Goal: Transaction & Acquisition: Purchase product/service

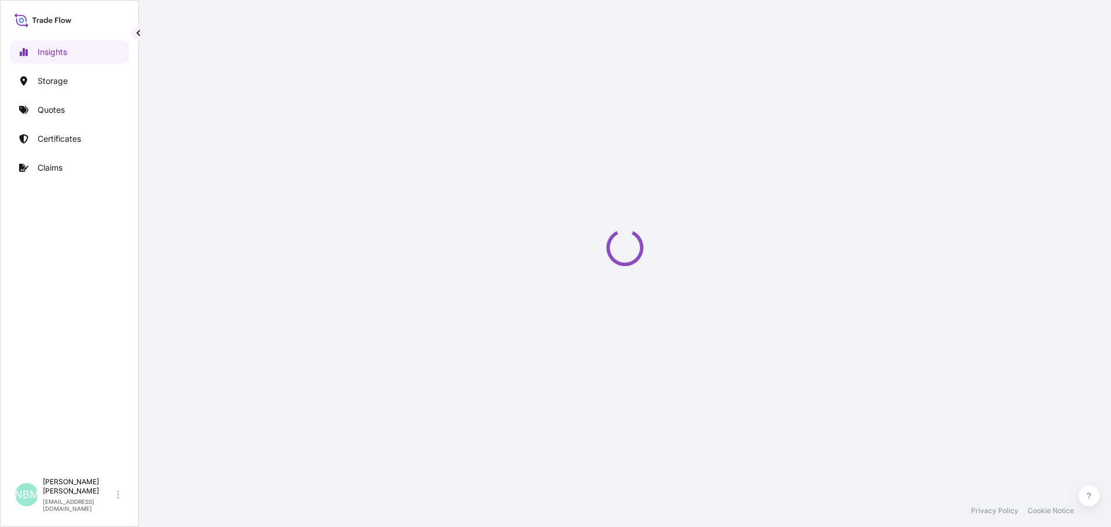
select select "2025"
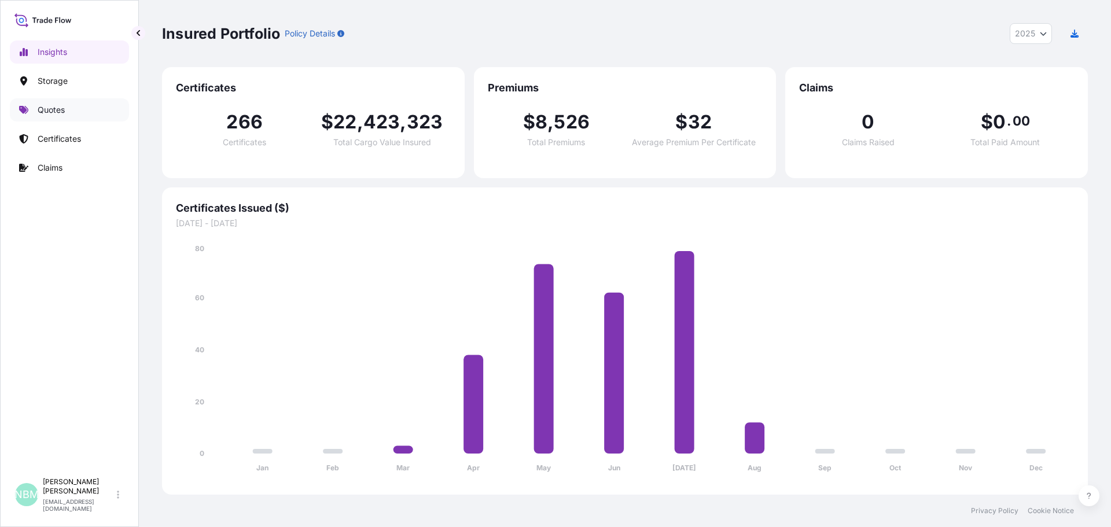
click at [45, 111] on p "Quotes" at bounding box center [51, 110] width 27 height 12
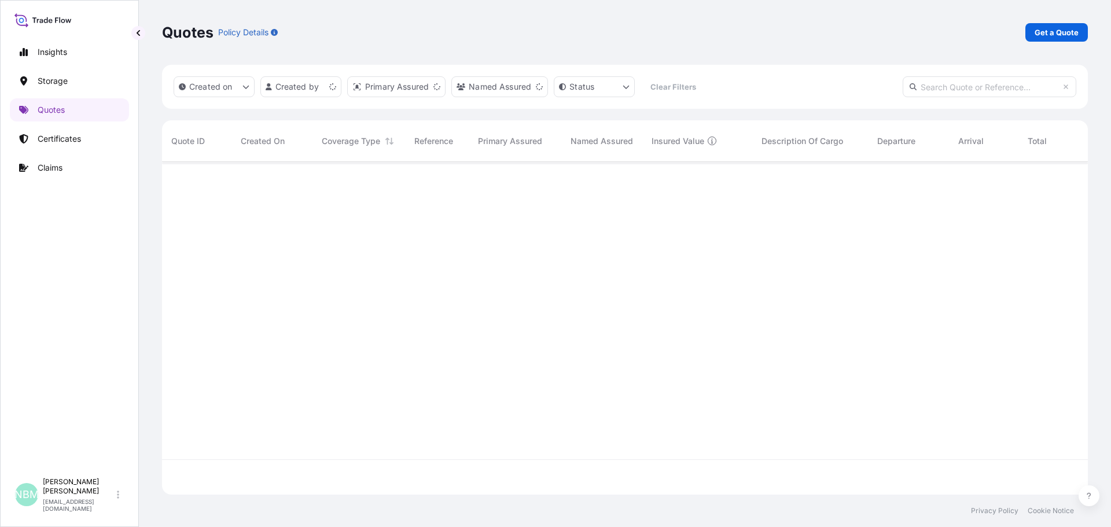
scroll to position [330, 917]
click at [1026, 31] on link "Get a Quote" at bounding box center [1056, 32] width 62 height 19
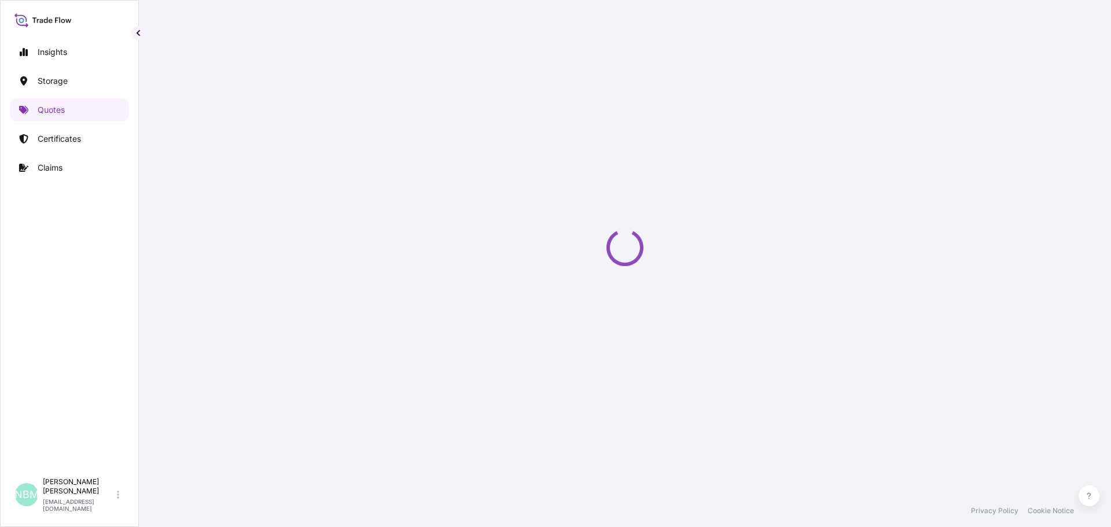
select select "Water"
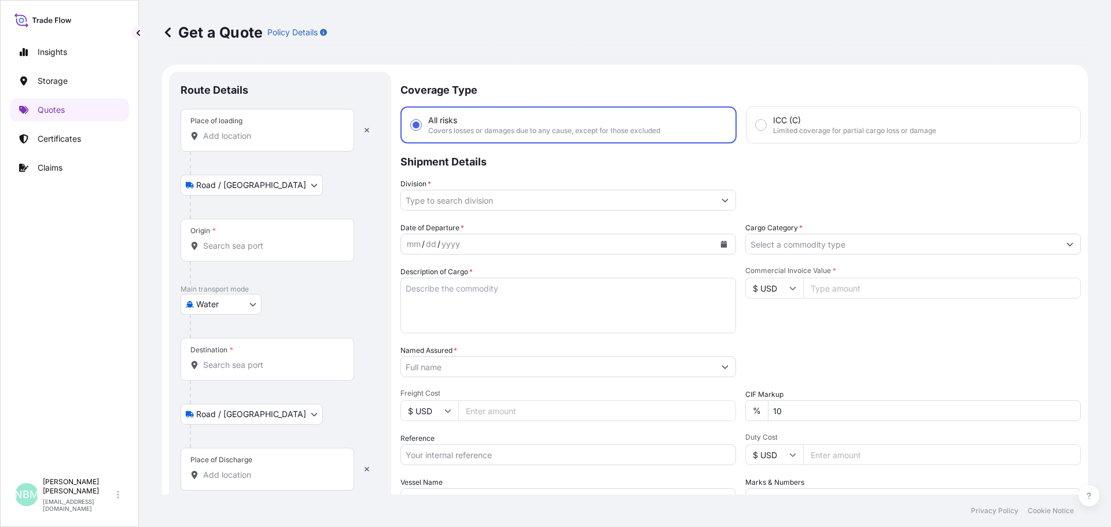
click at [234, 136] on input "Place of loading" at bounding box center [271, 136] width 137 height 12
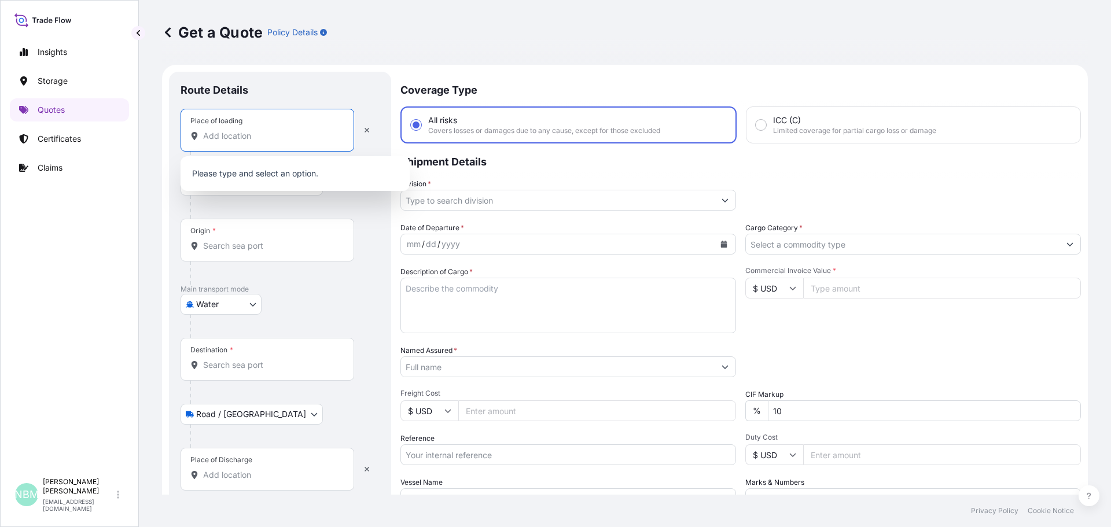
paste input "[GEOGRAPHIC_DATA], [GEOGRAPHIC_DATA]"
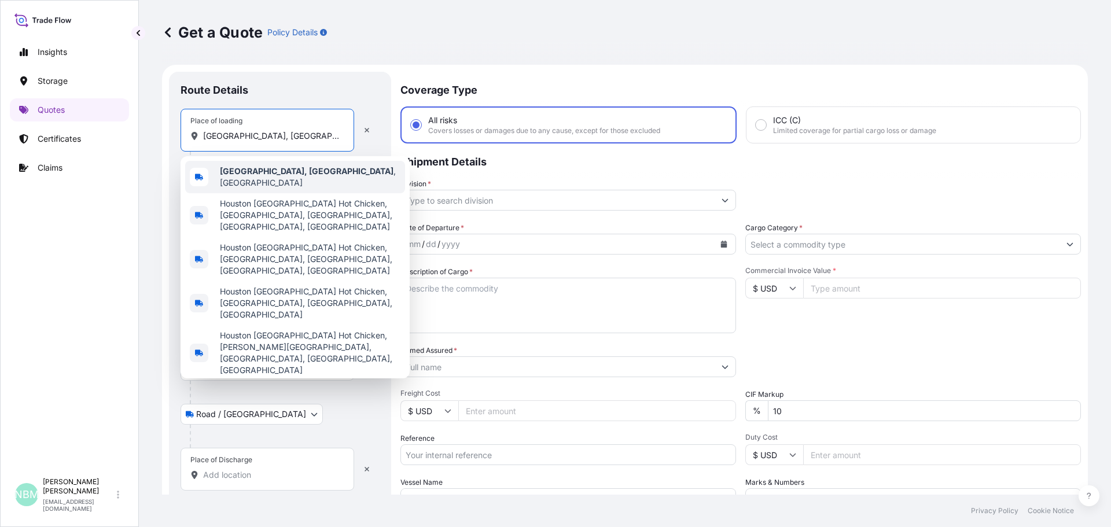
click at [232, 175] on b "[GEOGRAPHIC_DATA], [GEOGRAPHIC_DATA]" at bounding box center [307, 171] width 174 height 10
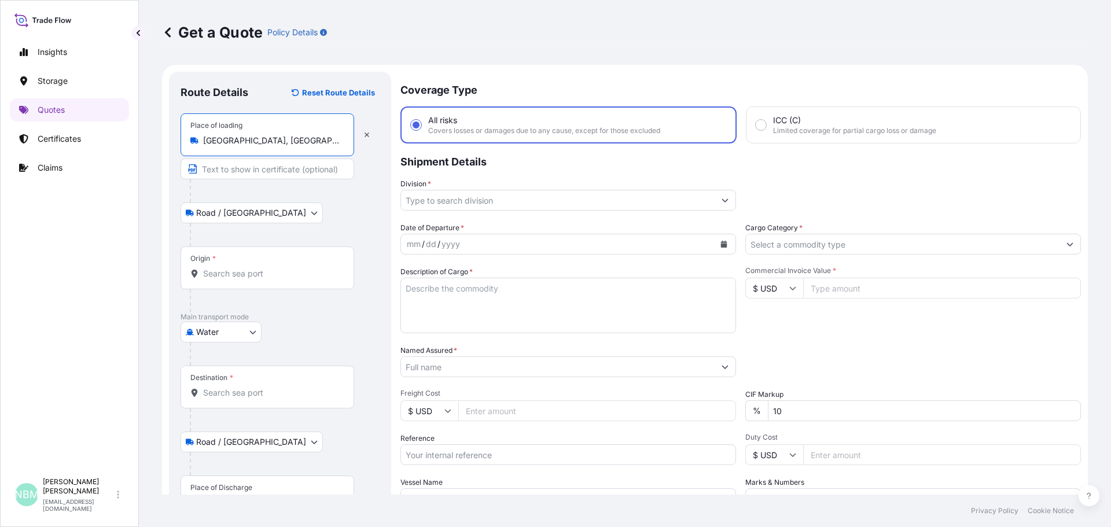
type input "[GEOGRAPHIC_DATA], [GEOGRAPHIC_DATA], [GEOGRAPHIC_DATA]"
click at [248, 270] on input "Origin *" at bounding box center [271, 274] width 137 height 12
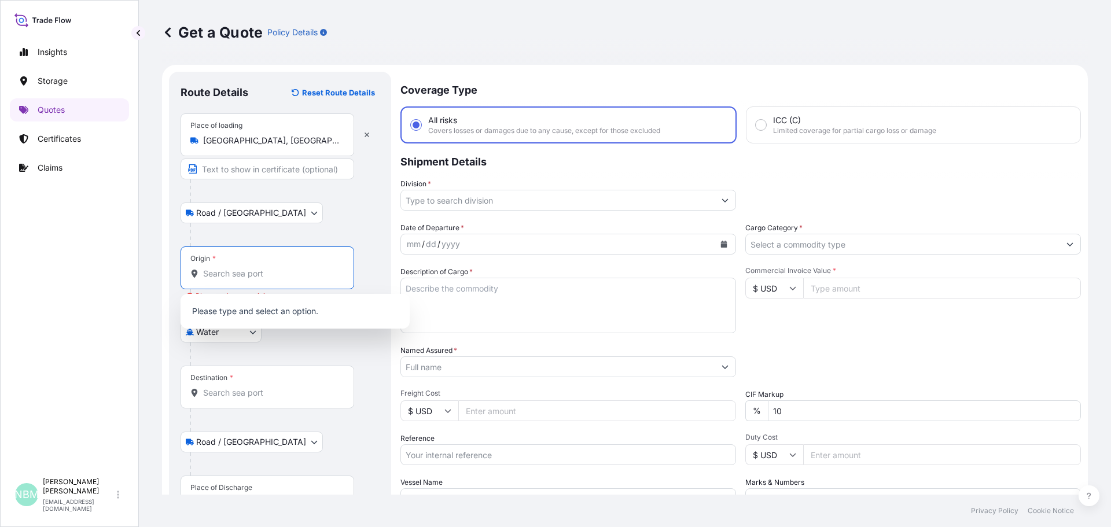
paste input "[GEOGRAPHIC_DATA], [GEOGRAPHIC_DATA]"
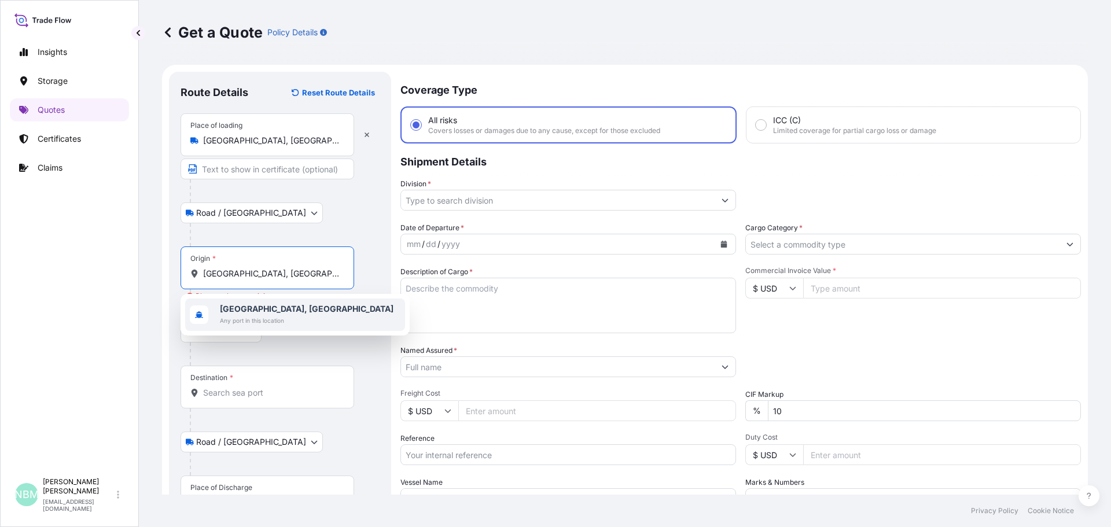
click at [278, 307] on b "[GEOGRAPHIC_DATA], [GEOGRAPHIC_DATA]" at bounding box center [307, 309] width 174 height 10
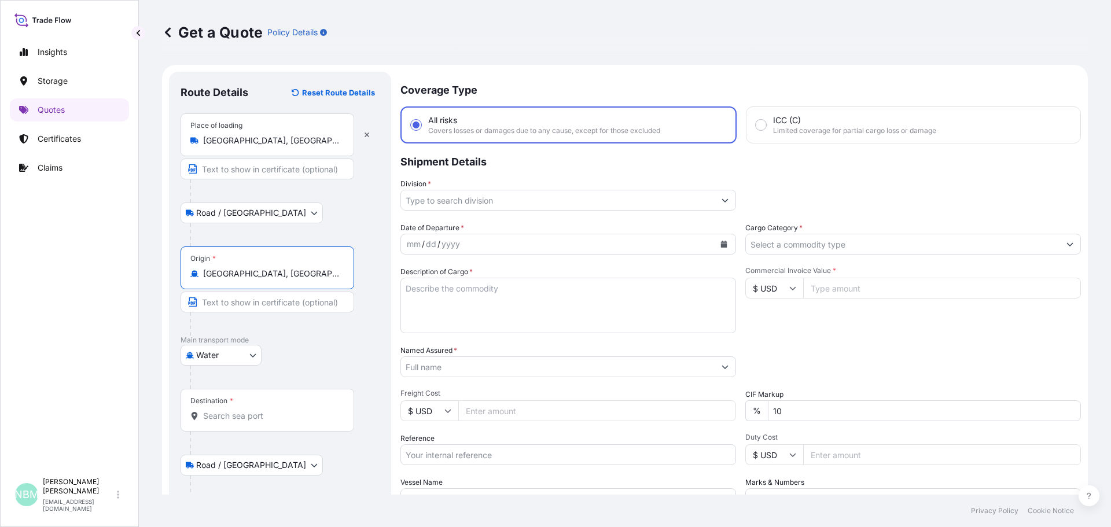
type input "[GEOGRAPHIC_DATA], [GEOGRAPHIC_DATA]"
click at [244, 411] on input "Destination *" at bounding box center [271, 416] width 137 height 12
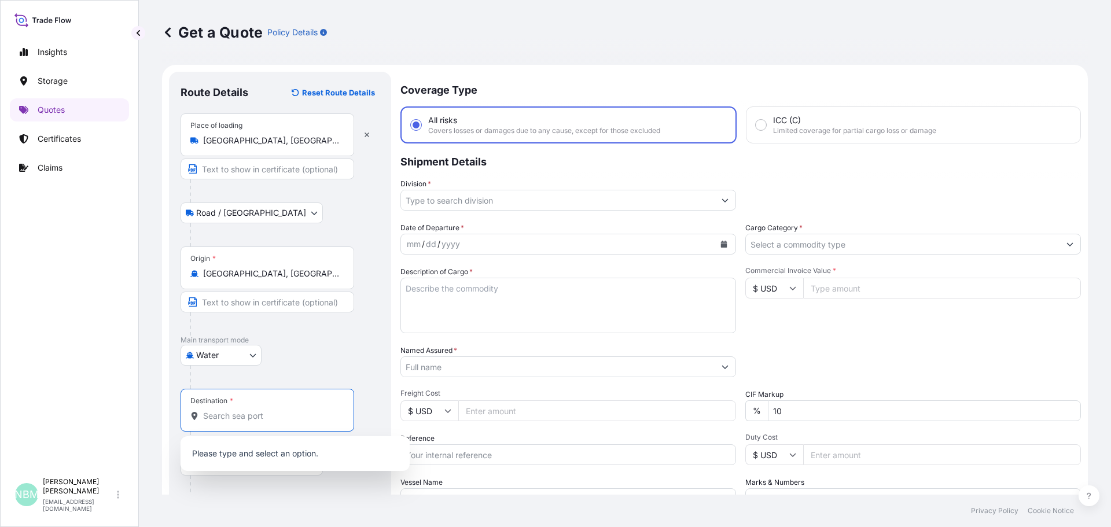
scroll to position [58, 0]
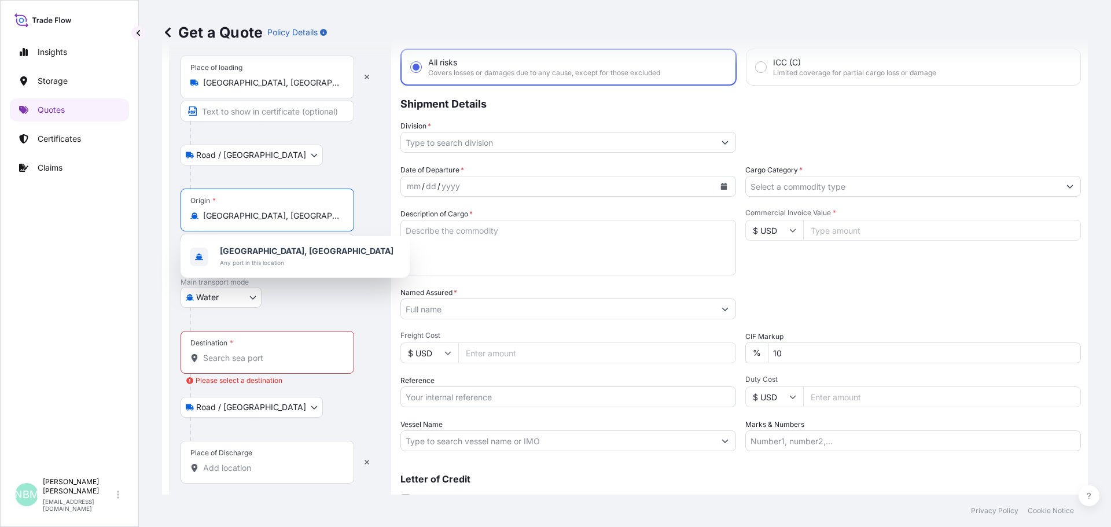
drag, startPoint x: 204, startPoint y: 214, endPoint x: 341, endPoint y: 223, distance: 137.5
click at [341, 223] on div "Origin * [GEOGRAPHIC_DATA], [GEOGRAPHIC_DATA]" at bounding box center [268, 210] width 174 height 43
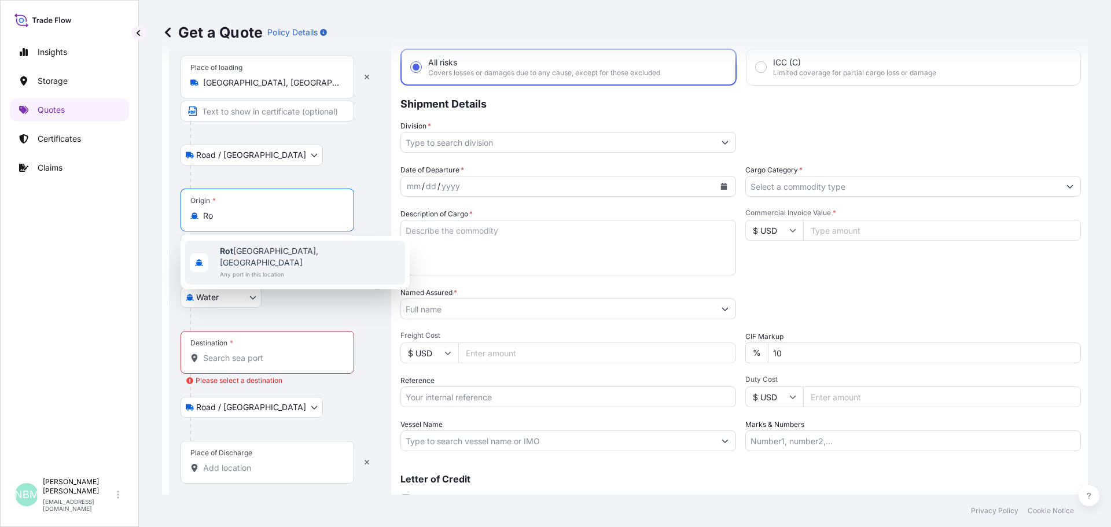
type input "R"
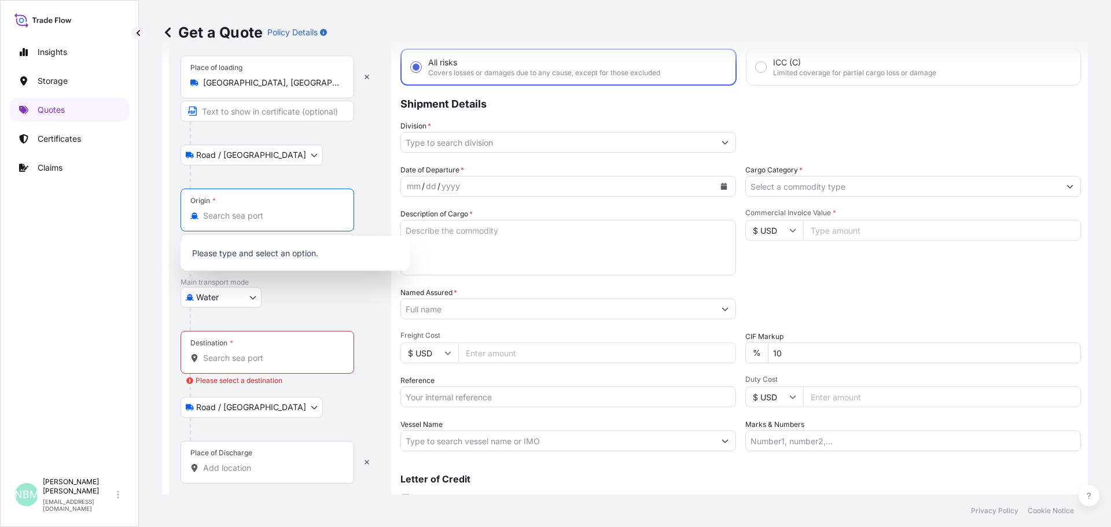
paste input "[GEOGRAPHIC_DATA], [GEOGRAPHIC_DATA]"
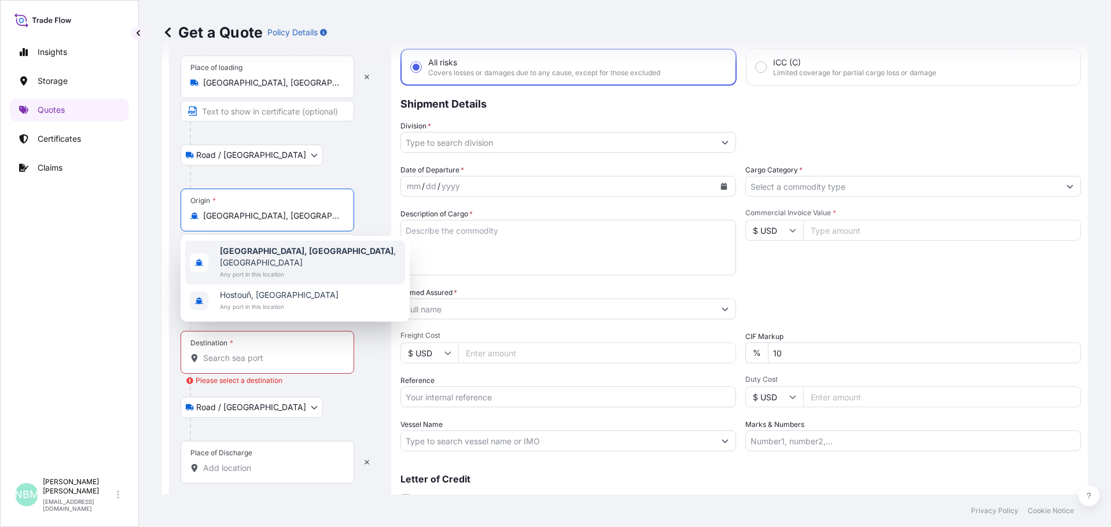
click at [255, 269] on span "Any port in this location" at bounding box center [310, 275] width 181 height 12
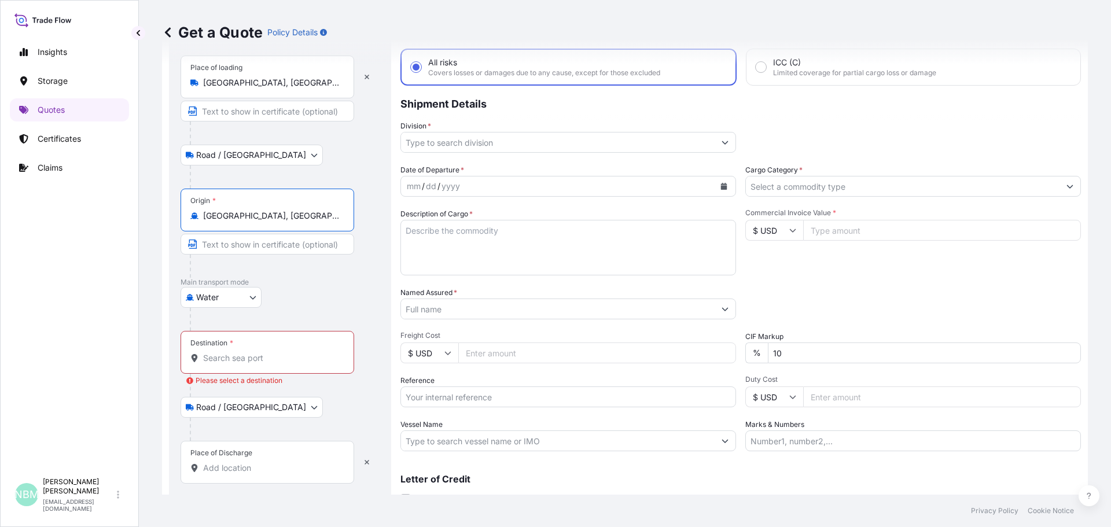
type input "[GEOGRAPHIC_DATA], [GEOGRAPHIC_DATA], [GEOGRAPHIC_DATA]"
click at [220, 358] on input "Destination * Please select a destination" at bounding box center [271, 358] width 137 height 12
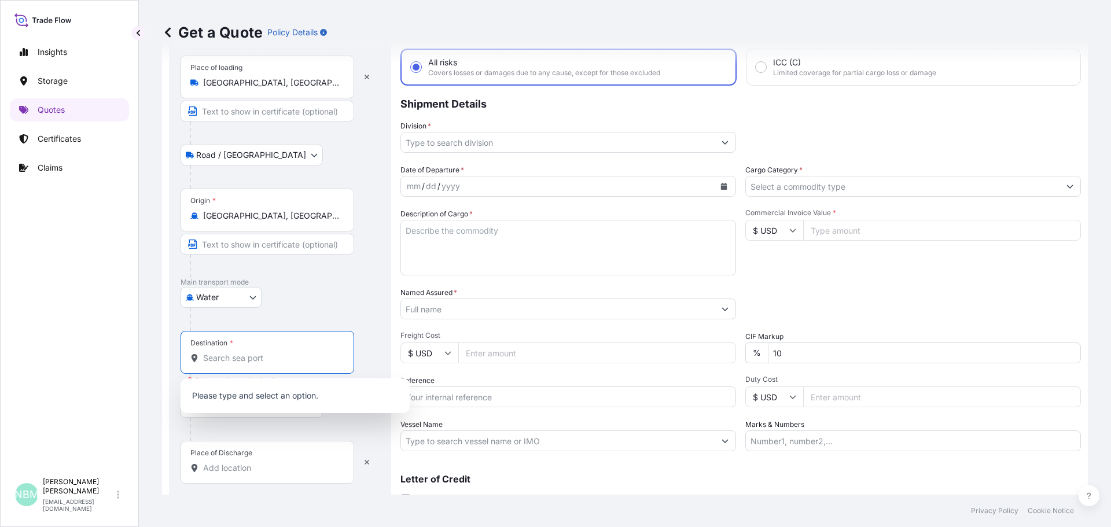
paste input "[GEOGRAPHIC_DATA], [GEOGRAPHIC_DATA]"
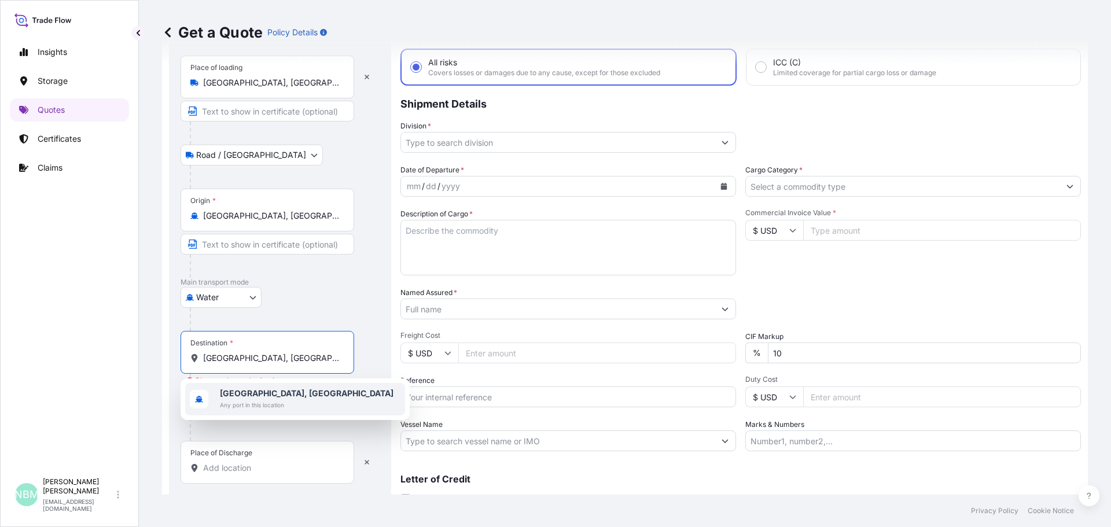
click at [278, 400] on span "Any port in this location" at bounding box center [307, 405] width 174 height 12
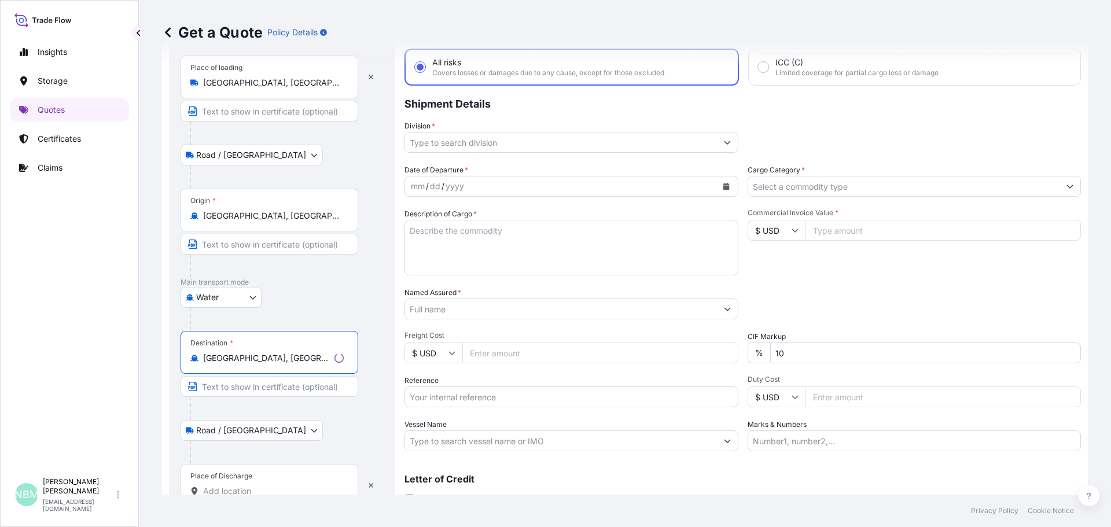
scroll to position [108, 0]
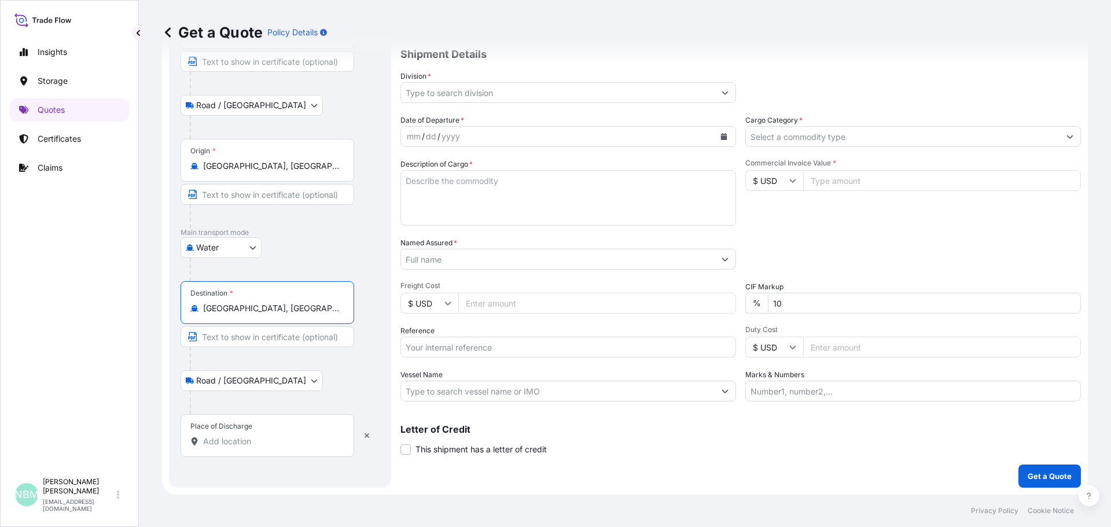
type input "[GEOGRAPHIC_DATA], [GEOGRAPHIC_DATA]"
click at [226, 437] on input "Place of Discharge" at bounding box center [271, 442] width 137 height 12
paste input "[GEOGRAPHIC_DATA], [GEOGRAPHIC_DATA]"
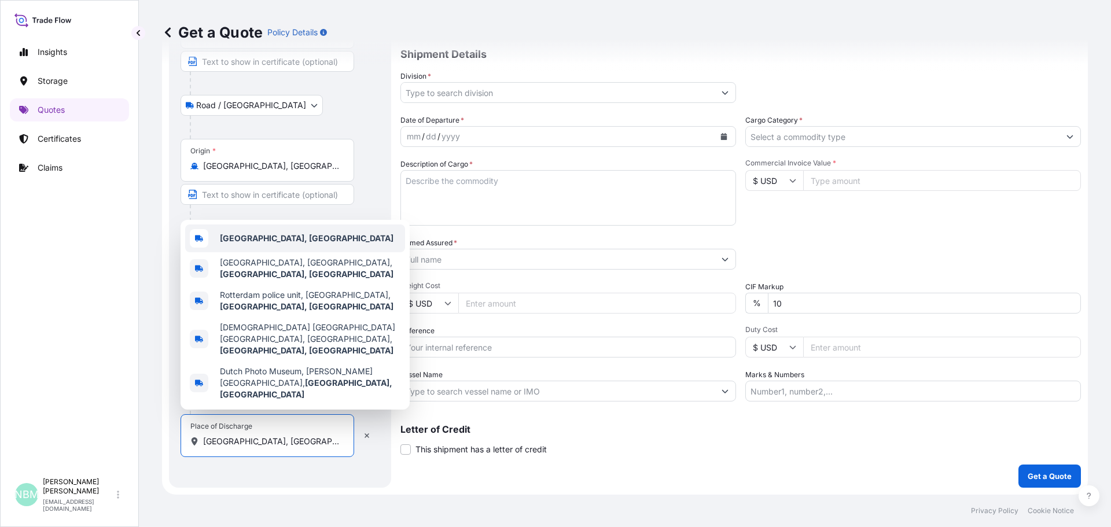
click at [237, 243] on b "[GEOGRAPHIC_DATA], [GEOGRAPHIC_DATA]" at bounding box center [307, 238] width 174 height 10
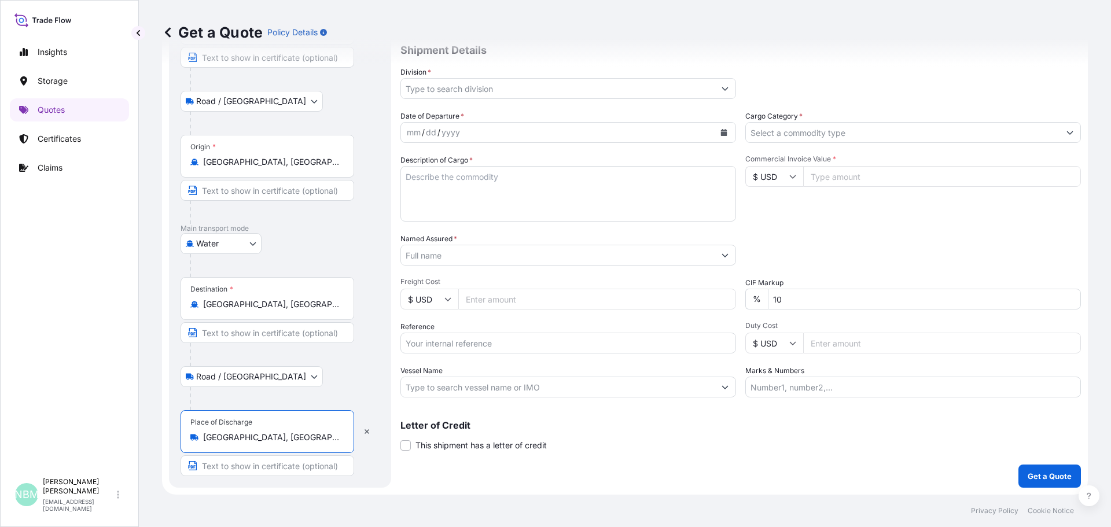
scroll to position [0, 0]
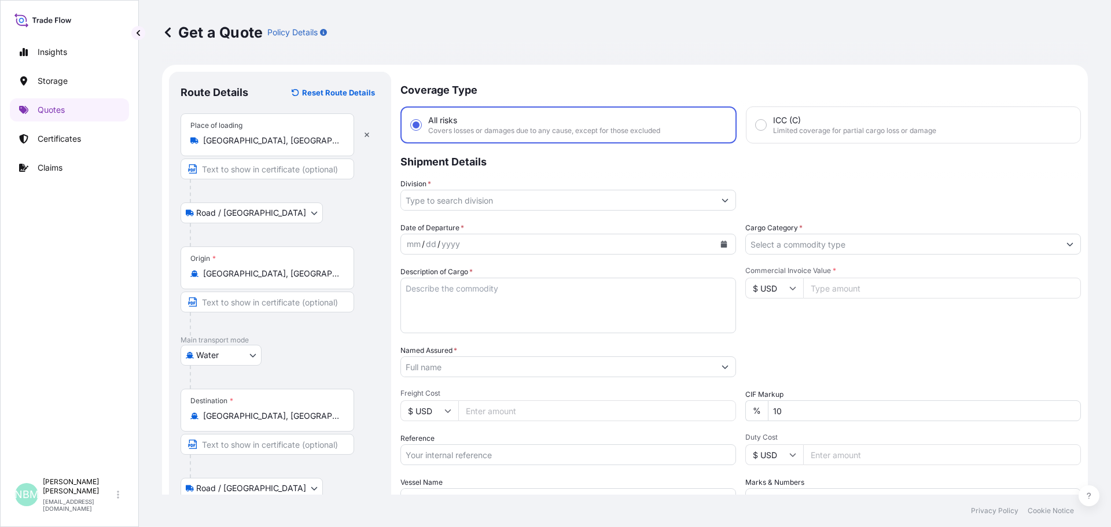
type input "[GEOGRAPHIC_DATA], [GEOGRAPHIC_DATA]"
click at [722, 200] on icon "Show suggestions" at bounding box center [725, 200] width 6 height 3
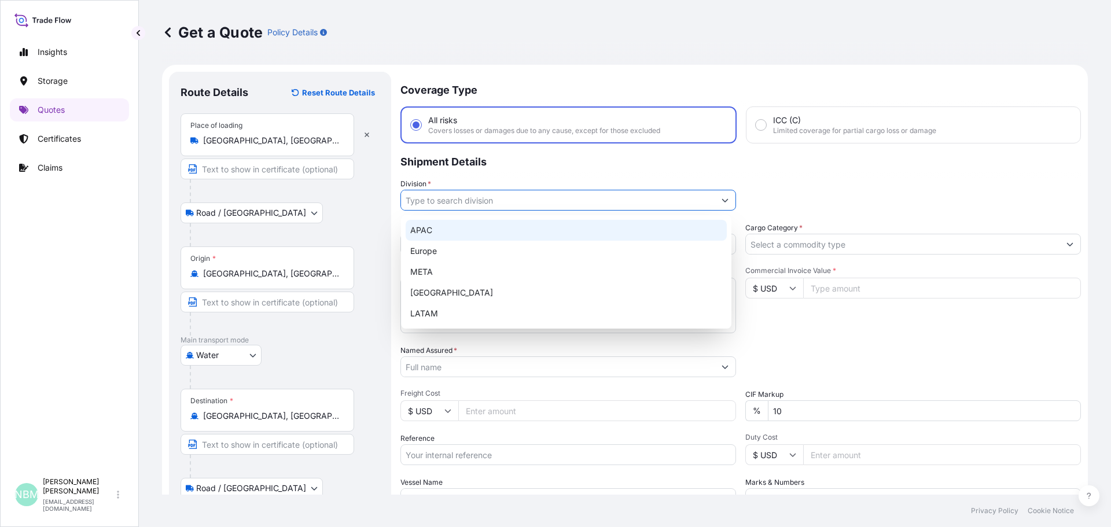
click at [431, 229] on div "APAC" at bounding box center [566, 230] width 321 height 21
type input "APAC"
click at [440, 237] on div "APAC" at bounding box center [566, 230] width 321 height 21
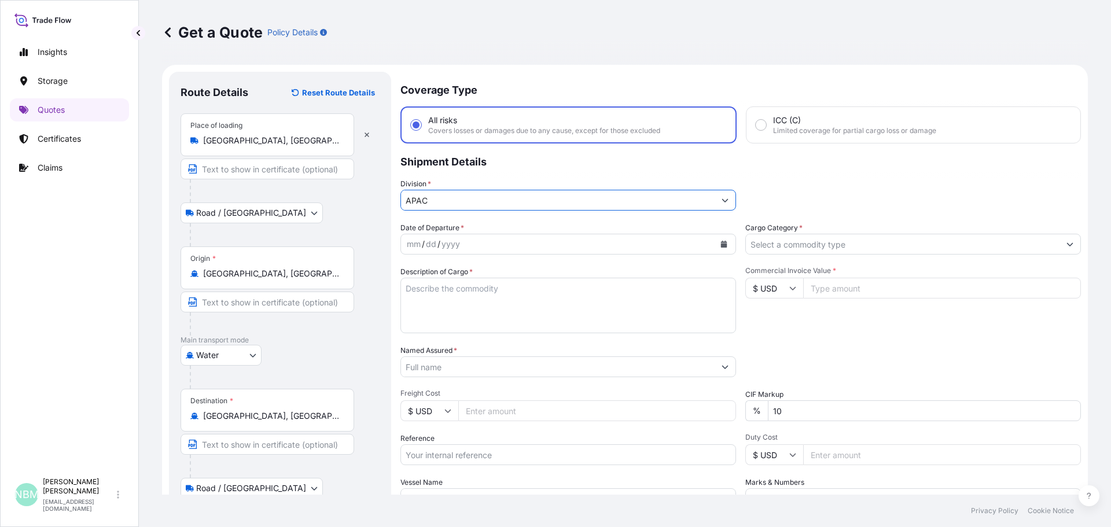
click at [720, 244] on icon "Calendar" at bounding box center [723, 244] width 7 height 7
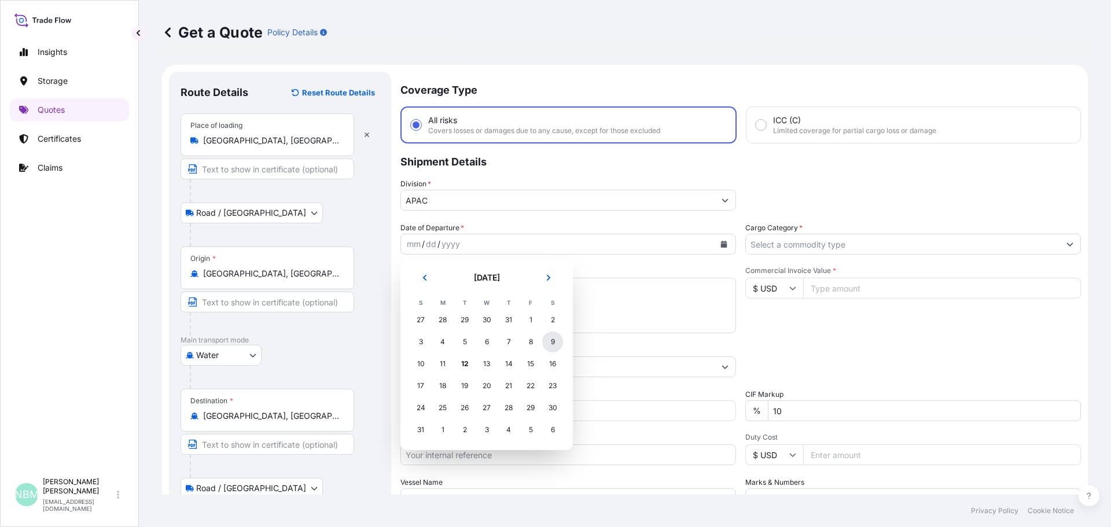
click at [551, 340] on div "9" at bounding box center [552, 342] width 21 height 21
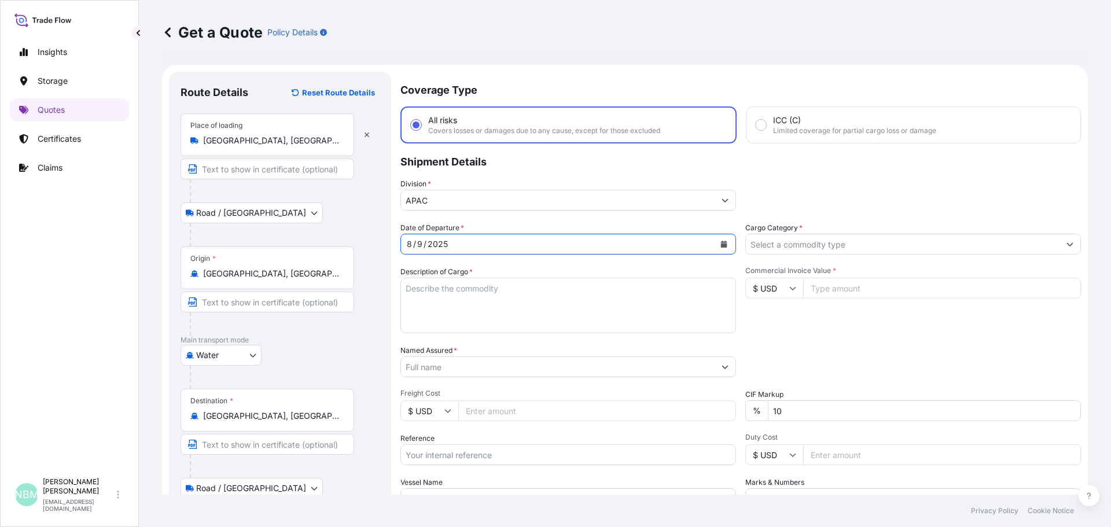
click at [443, 290] on textarea "Description of Cargo *" at bounding box center [568, 306] width 336 height 56
click at [839, 250] on input "Cargo Category *" at bounding box center [903, 244] width 314 height 21
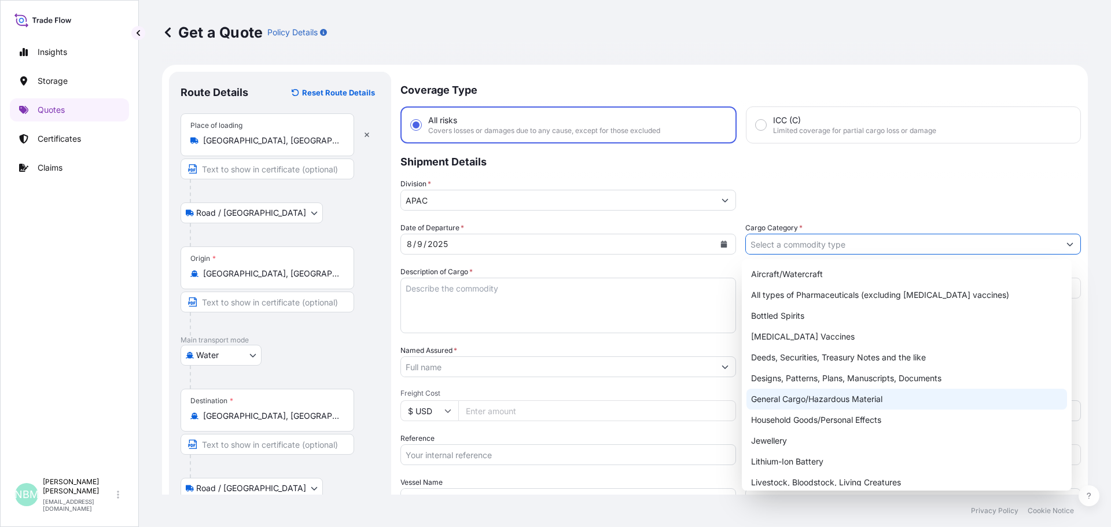
click at [803, 394] on div "General Cargo/Hazardous Material" at bounding box center [906, 399] width 321 height 21
type input "General Cargo/Hazardous Material"
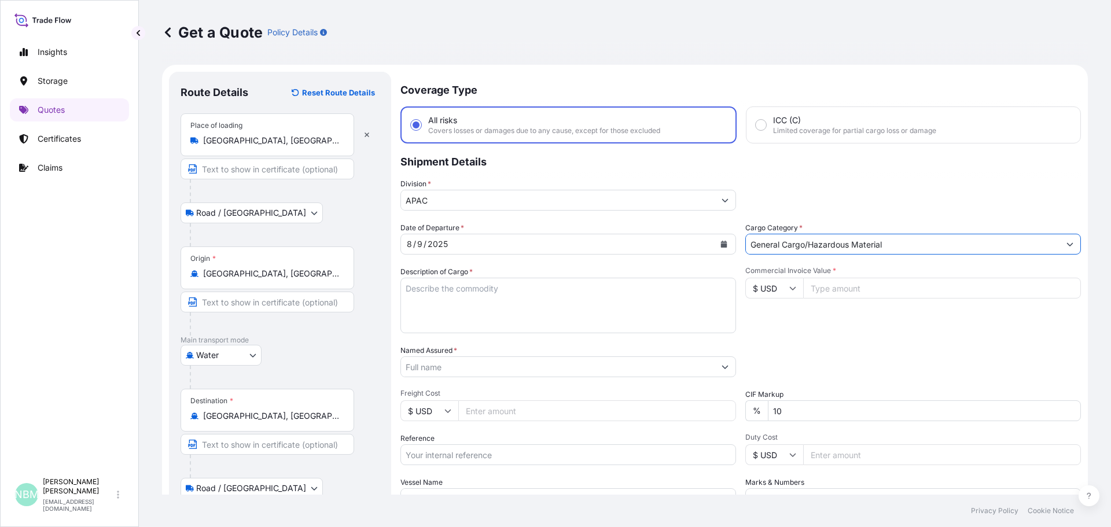
click at [458, 288] on textarea "Description of Cargo *" at bounding box center [568, 306] width 336 height 56
paste textarea "DRUMS LOADED INTO 1 40' HIGH CUBE CONTAINER POLY BD 45 HTLO-410DR-186KG"
click at [405, 290] on textarea "DRUMS LOADED INTO 1 40' HIGH CUBE CONTAINER POLY BD 45 HTLO-410DR-186KG" at bounding box center [568, 306] width 336 height 56
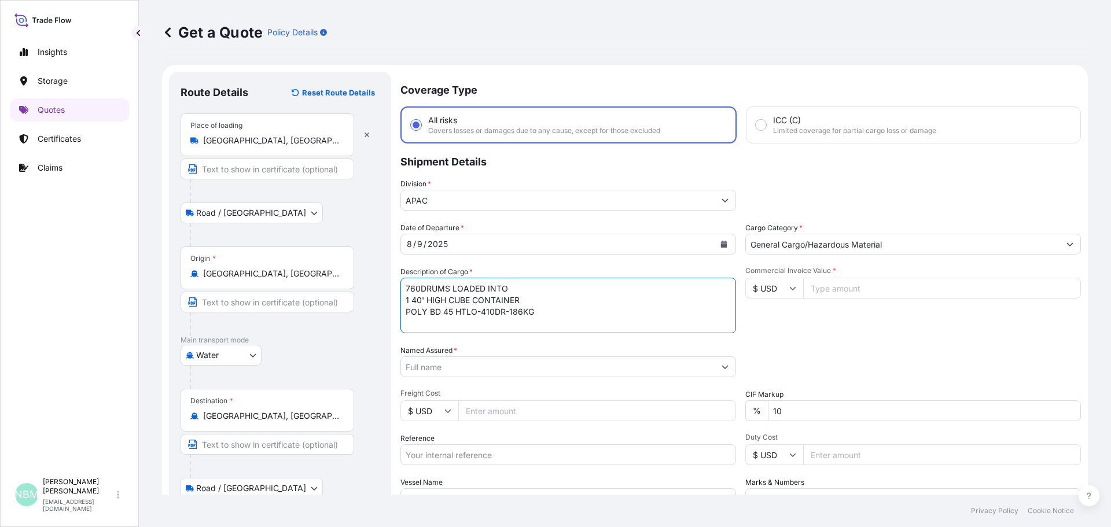
type textarea "760DRUMS LOADED INTO 1 40' HIGH CUBE CONTAINER POLY BD 45 HTLO-410DR-186KG"
click at [818, 288] on input "Commercial Invoice Value *" at bounding box center [942, 288] width 278 height 21
paste input "80961.39"
type input "80961.39"
click at [516, 373] on input "Named Assured *" at bounding box center [558, 366] width 314 height 21
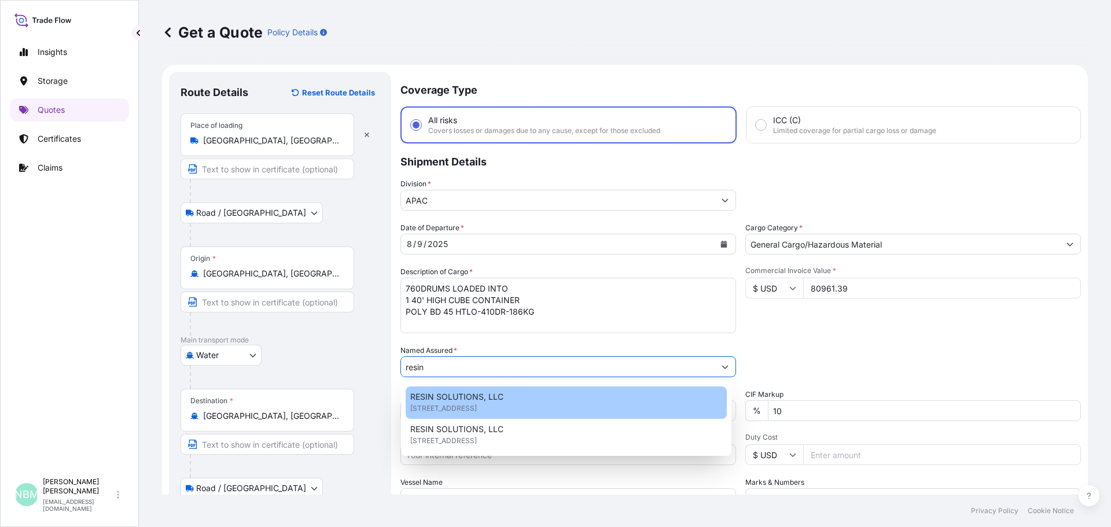
click at [455, 399] on span "RESIN SOLUTIONS, LLC" at bounding box center [456, 397] width 93 height 12
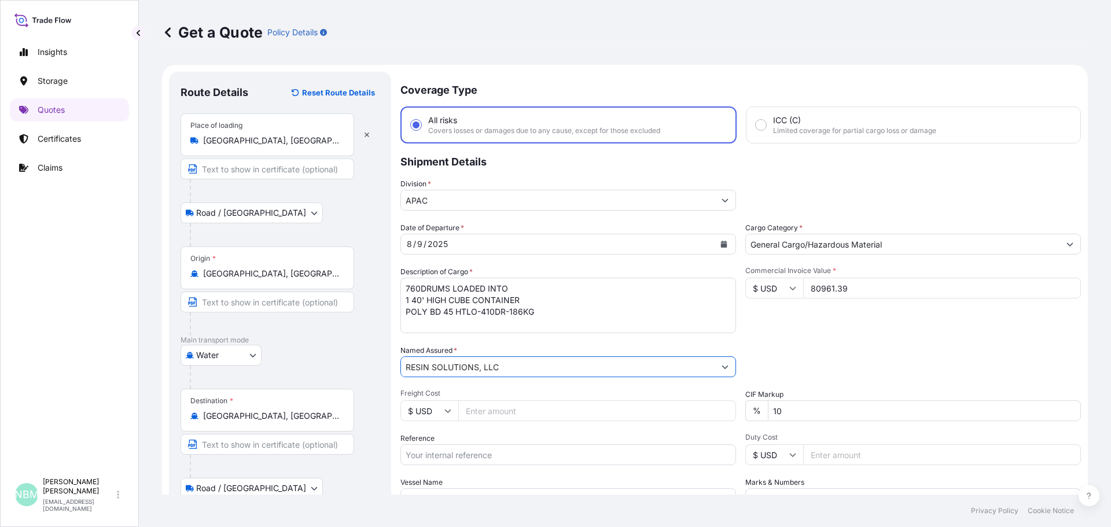
scroll to position [112, 0]
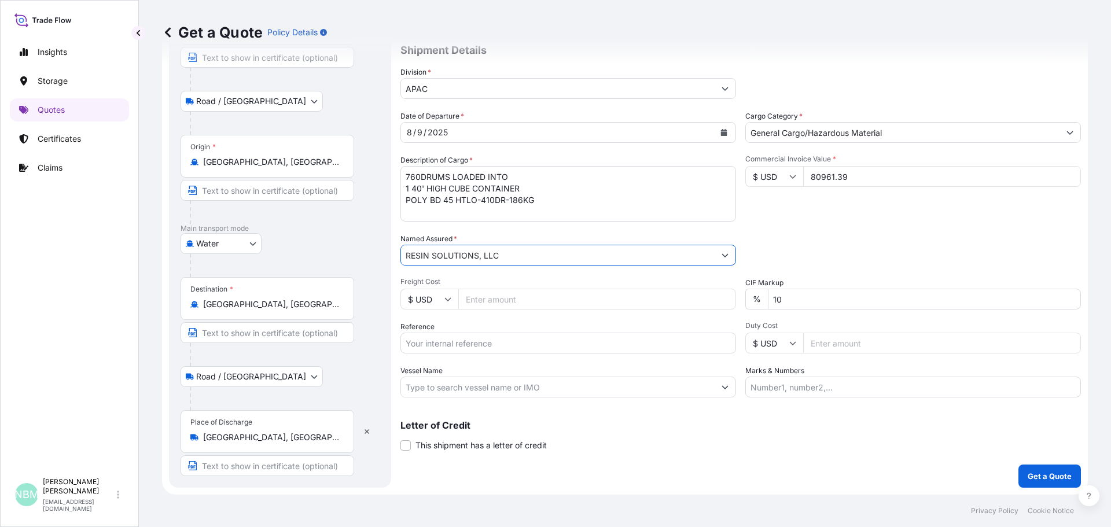
type input "RESIN SOLUTIONS, LLC"
click at [443, 355] on div "Date of Departure * [DATE] Cargo Category * General Cargo/Hazardous Material De…" at bounding box center [740, 254] width 681 height 287
click at [425, 345] on input "Reference" at bounding box center [568, 343] width 336 height 21
paste input "10720814541"
type input "10720814541"
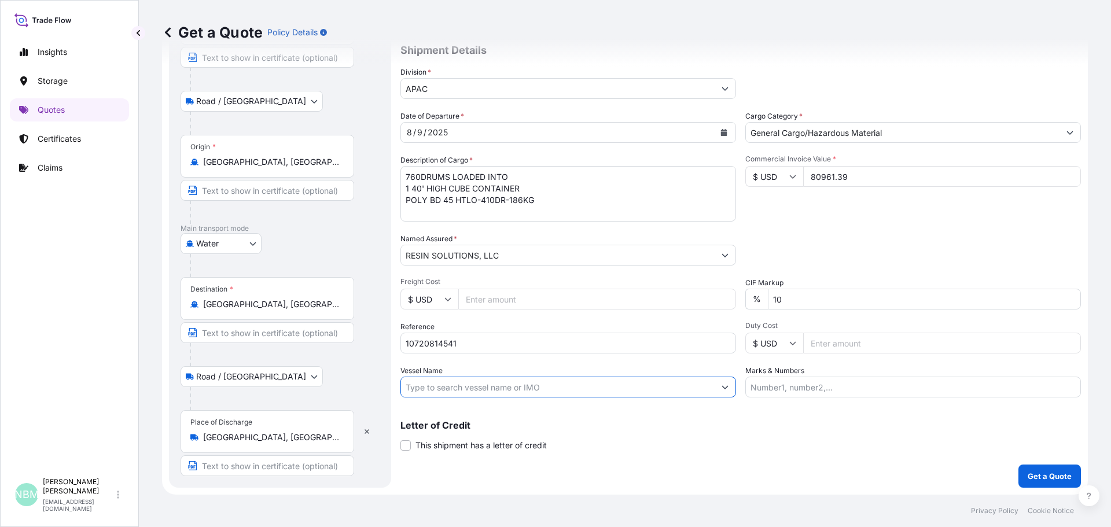
click at [440, 381] on input "Vessel Name" at bounding box center [558, 387] width 314 height 21
paste input "CMA [MEDICAL_DATA] [PERSON_NAME]"
paste input "111E"
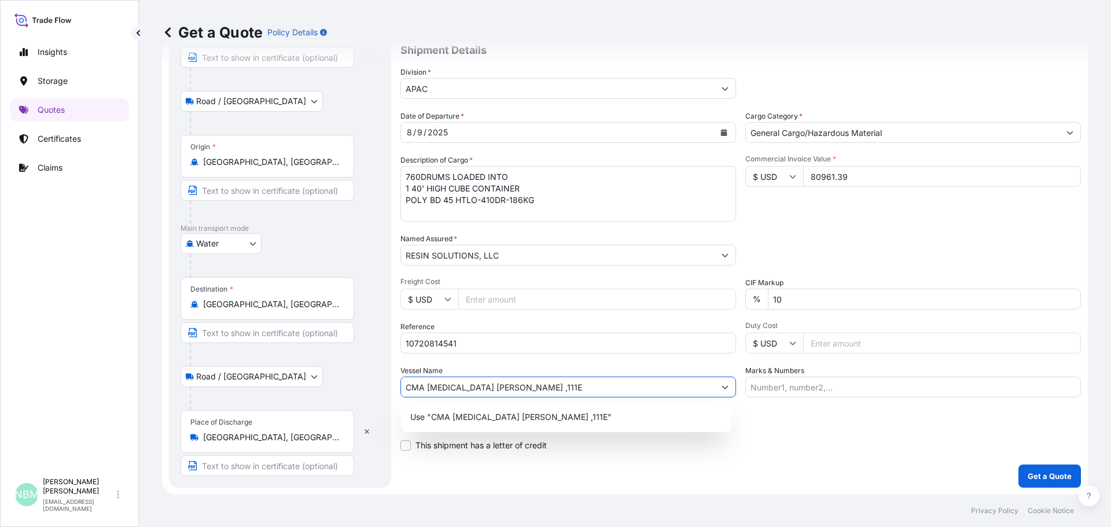
type input "CMA [MEDICAL_DATA] [PERSON_NAME] ,111E"
click at [832, 435] on div "Letter of Credit This shipment has a letter of credit Letter of credit * Letter…" at bounding box center [740, 436] width 681 height 31
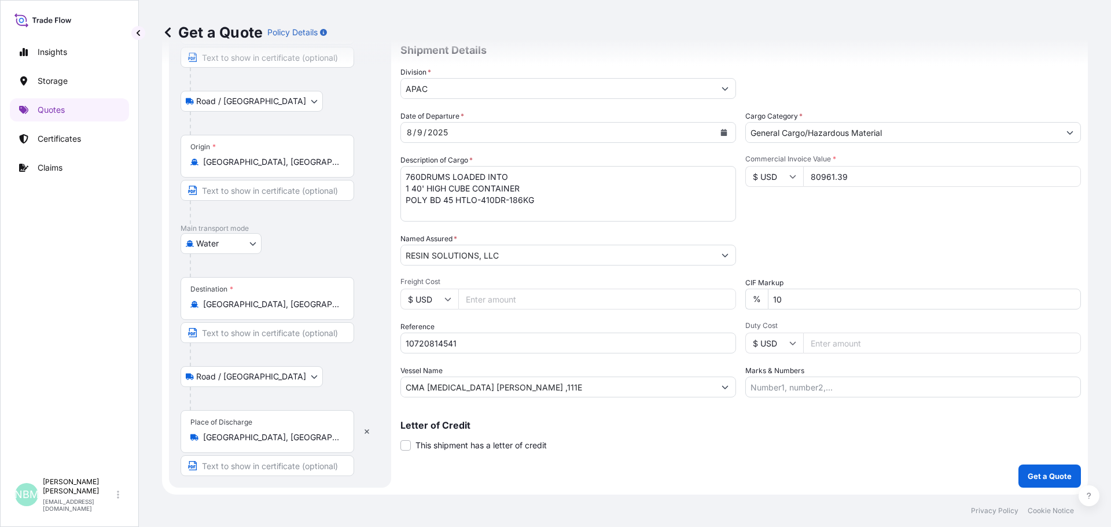
scroll to position [0, 0]
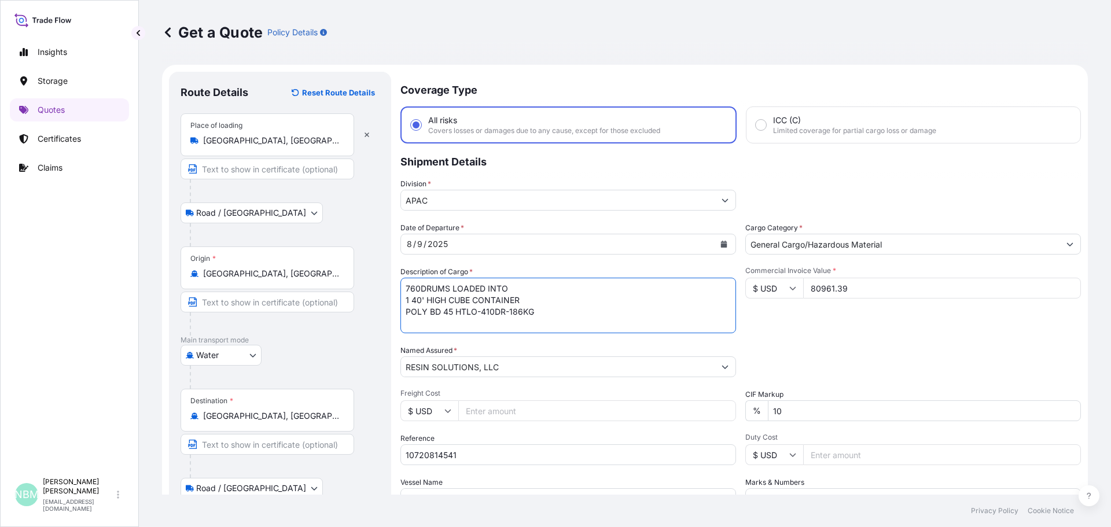
click at [420, 286] on textarea "760DRUMS LOADED INTO 1 40' HIGH CUBE CONTAINER POLY BD 45 HTLO-410DR-186KG" at bounding box center [568, 306] width 336 height 56
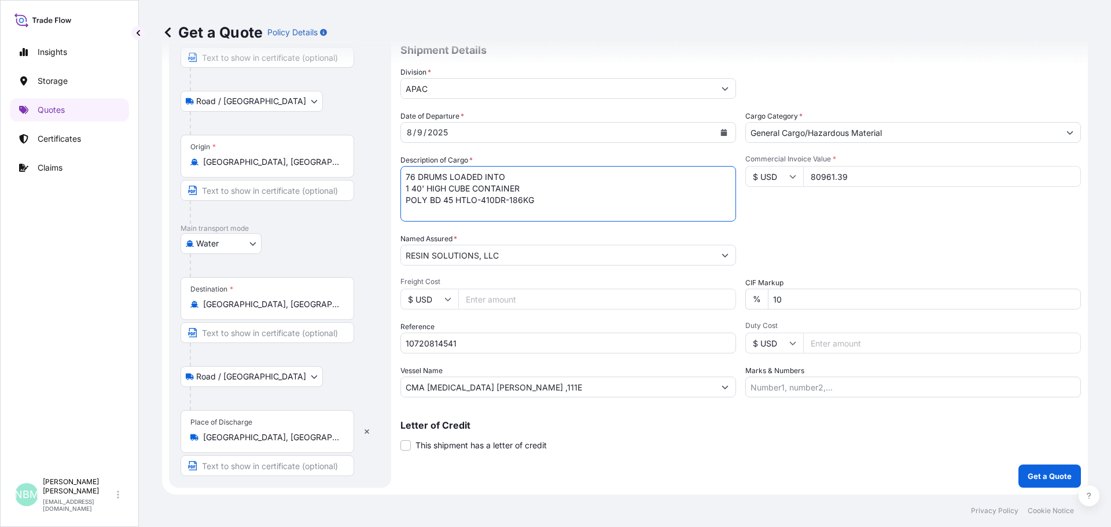
type textarea "76 DRUMS LOADED INTO 1 40' HIGH CUBE CONTAINER POLY BD 45 HTLO-410DR-186KG"
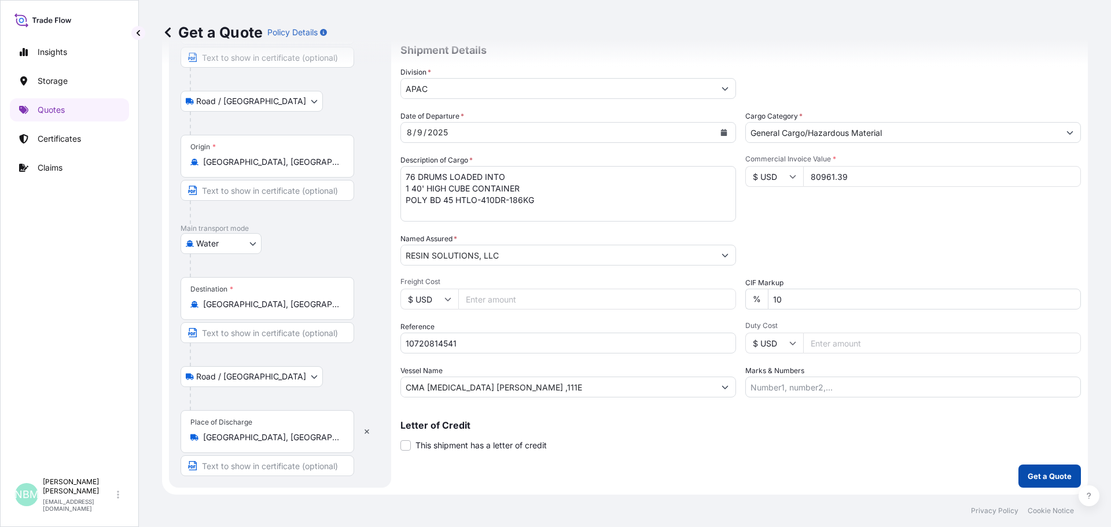
click at [1030, 479] on p "Get a Quote" at bounding box center [1050, 476] width 44 height 12
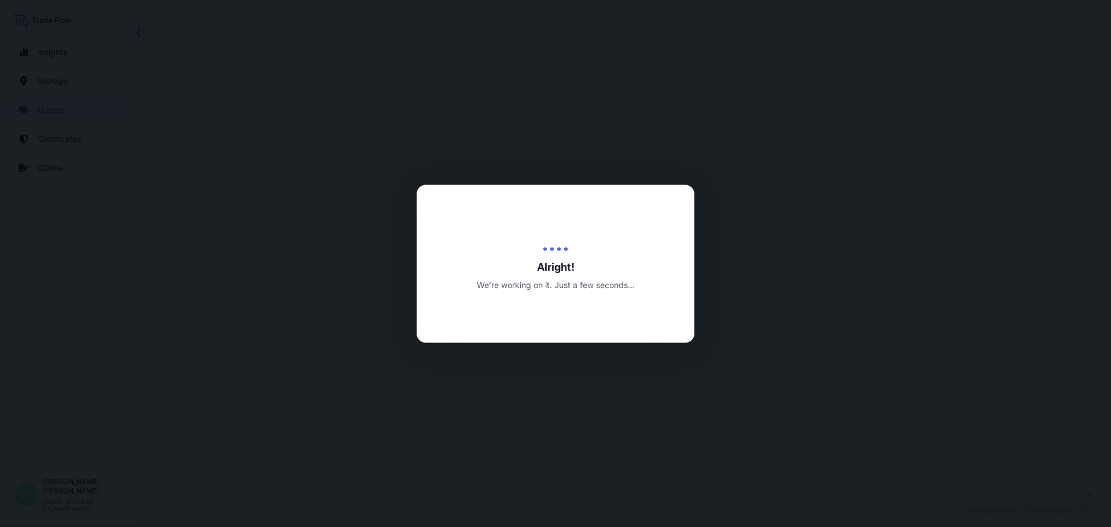
select select "Road / [GEOGRAPHIC_DATA]"
select select "Water"
select select "Road / [GEOGRAPHIC_DATA]"
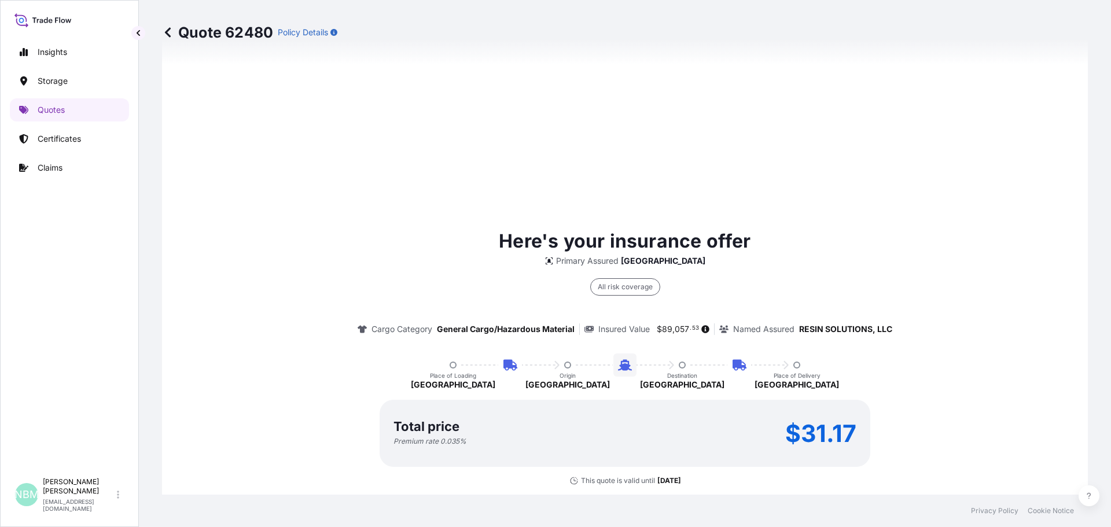
scroll to position [730, 0]
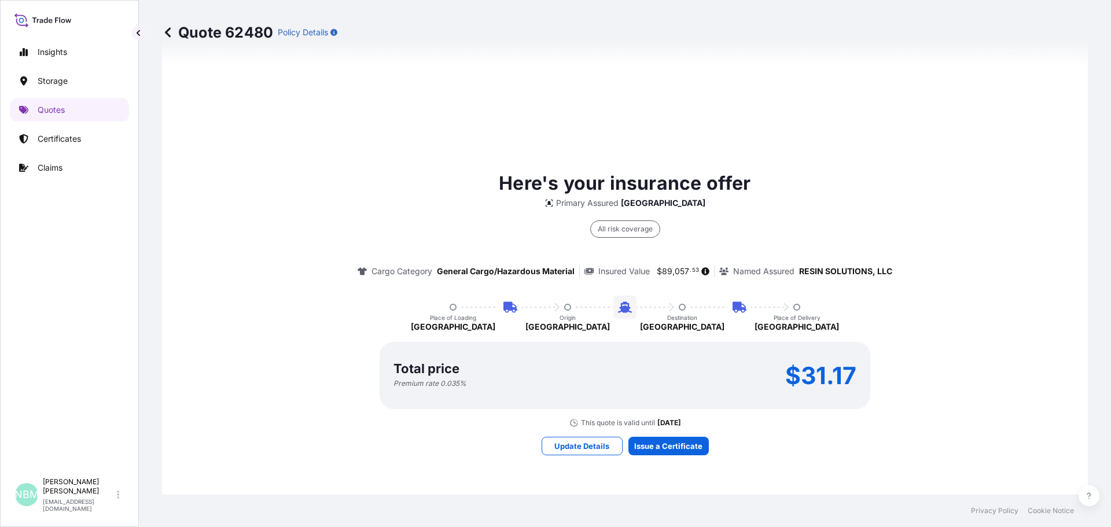
click at [652, 388] on div "Total price Premium rate 0.035 % $31.17" at bounding box center [625, 375] width 491 height 67
click at [648, 389] on div "Total price Premium rate 0.035 % $31.17" at bounding box center [625, 375] width 491 height 67
click at [635, 388] on div "Total price Premium rate 0.035 % $31.17" at bounding box center [625, 375] width 463 height 25
click at [657, 391] on div "Total price Premium rate 0.035 % $31.17" at bounding box center [625, 375] width 491 height 67
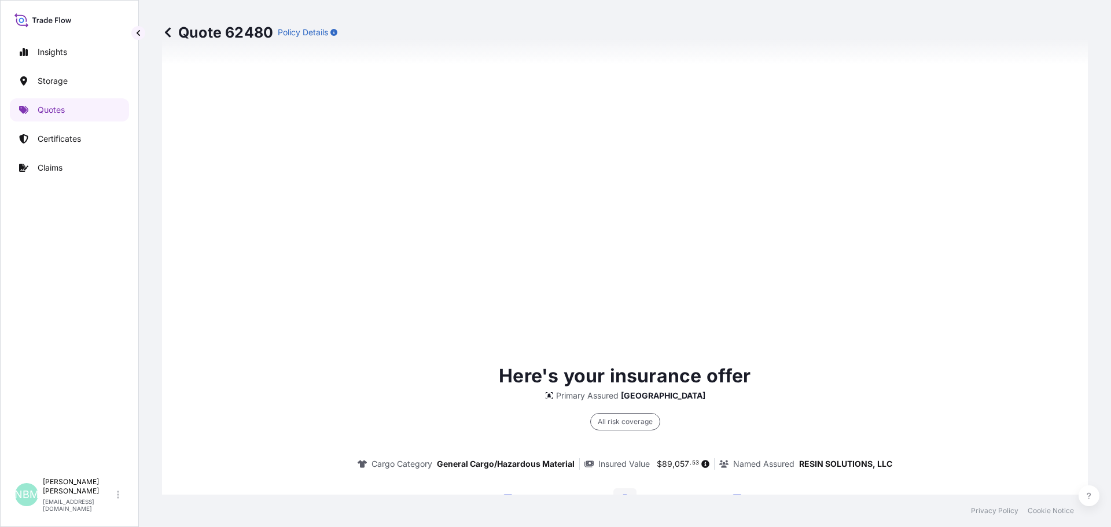
scroll to position [1747, 0]
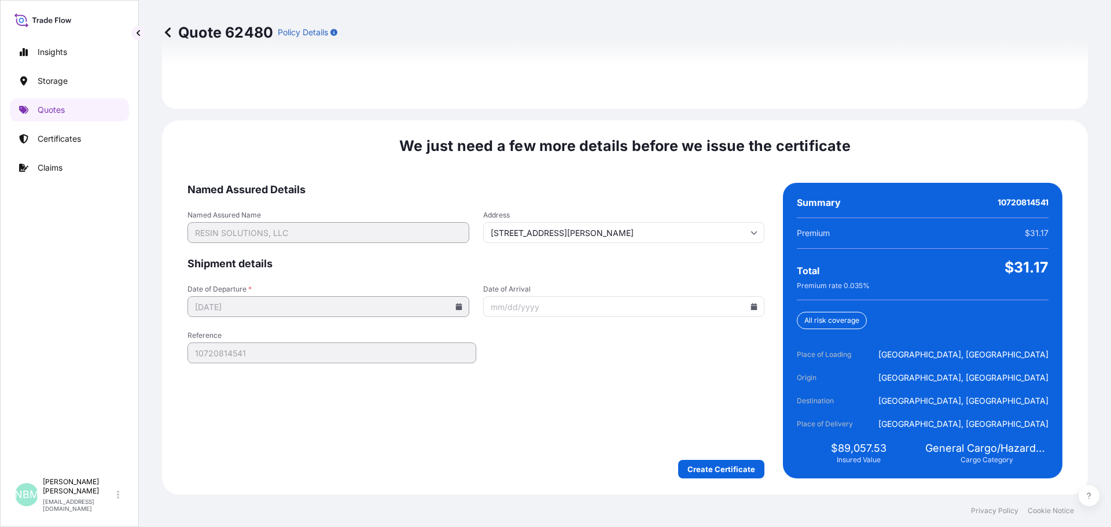
click at [751, 305] on icon at bounding box center [754, 306] width 6 height 7
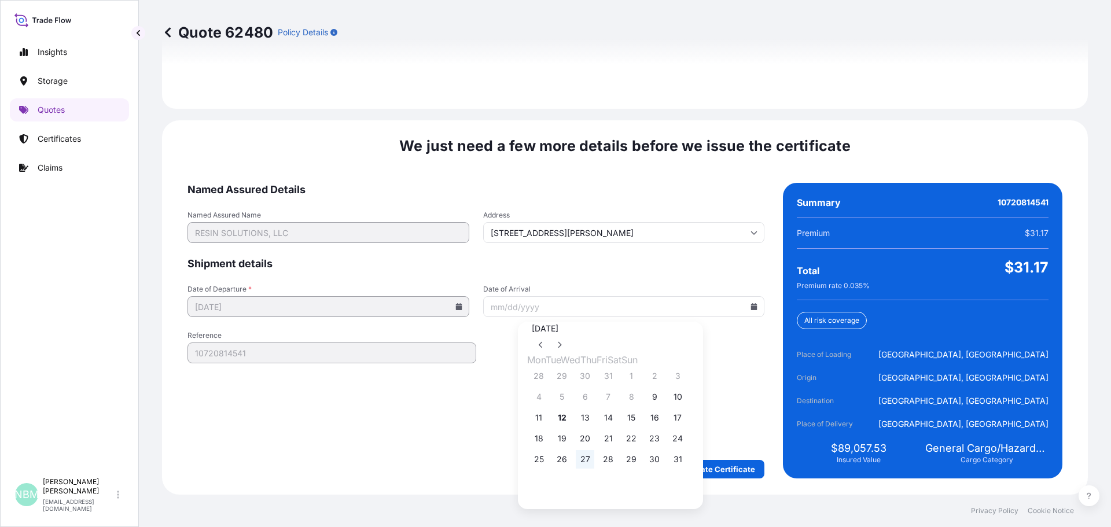
click at [594, 469] on button "27" at bounding box center [585, 459] width 19 height 19
type input "[DATE]"
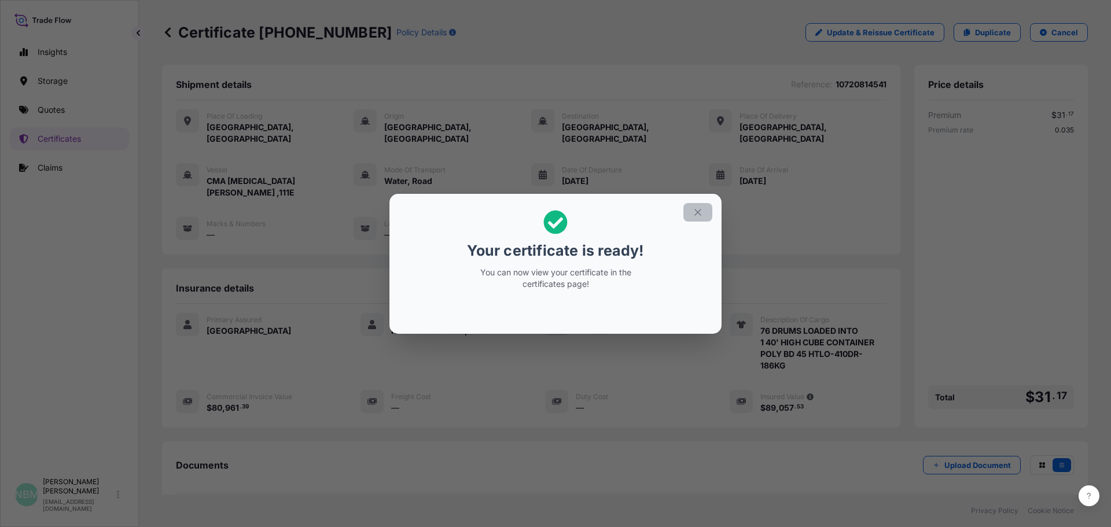
click at [698, 212] on icon "button" at bounding box center [697, 212] width 6 height 6
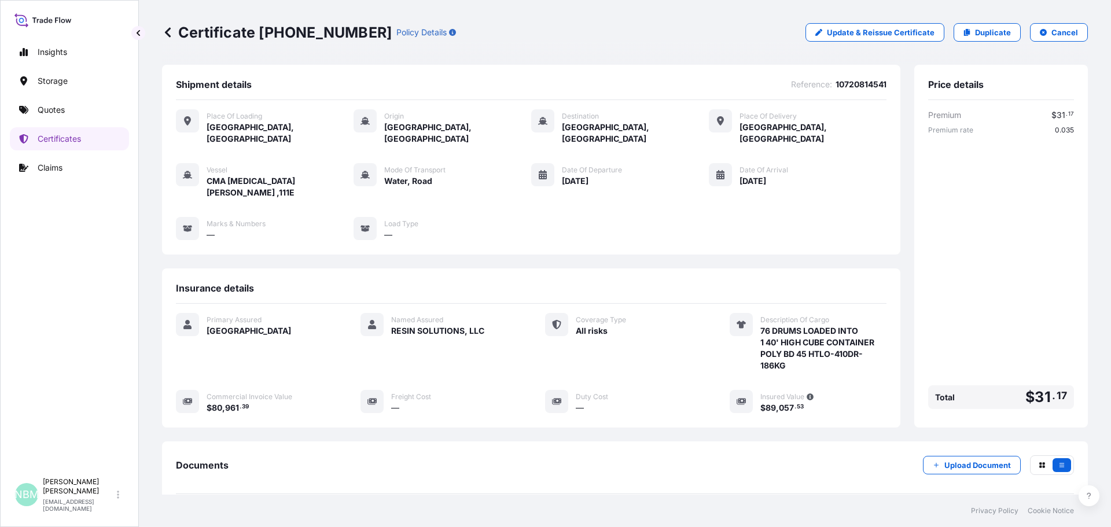
scroll to position [104, 0]
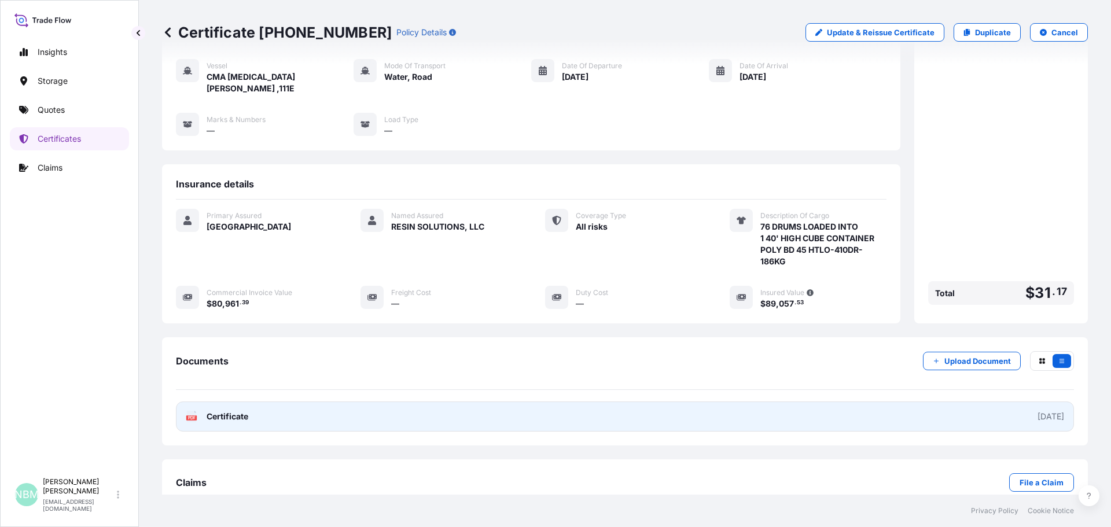
click at [867, 402] on link "PDF Certificate [DATE]" at bounding box center [625, 417] width 898 height 30
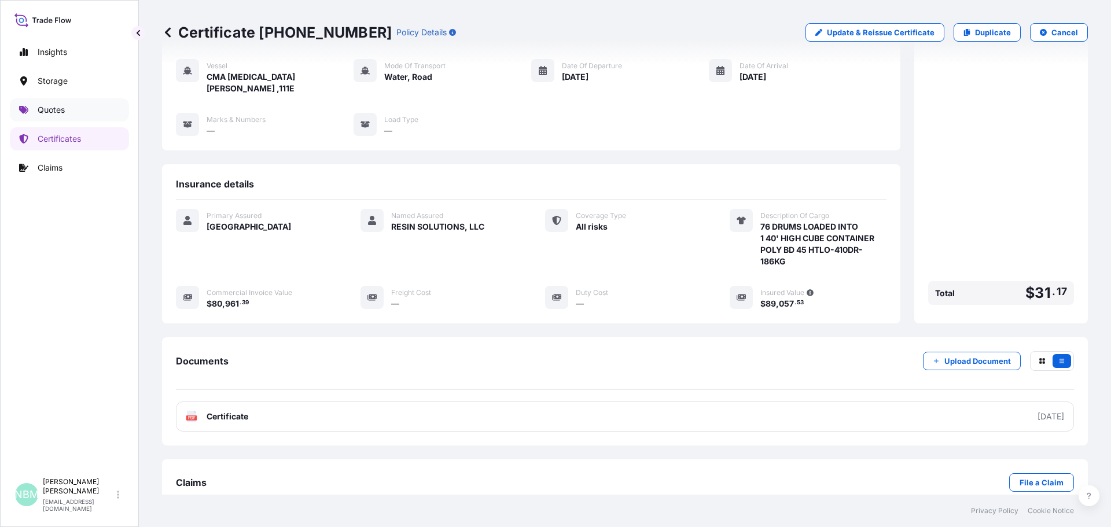
click at [36, 104] on link "Quotes" at bounding box center [69, 109] width 119 height 23
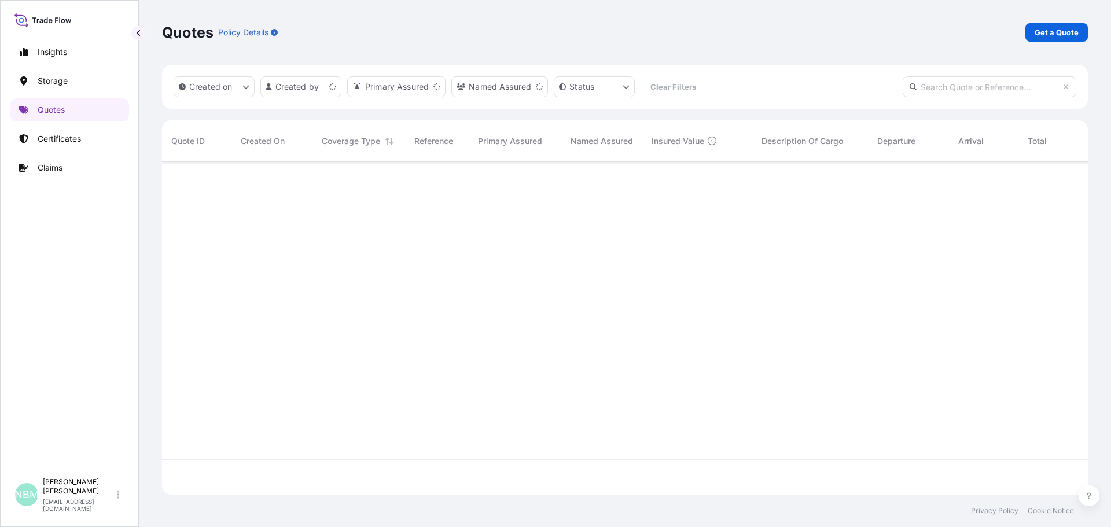
scroll to position [330, 917]
click at [1039, 31] on p "Get a Quote" at bounding box center [1057, 33] width 44 height 12
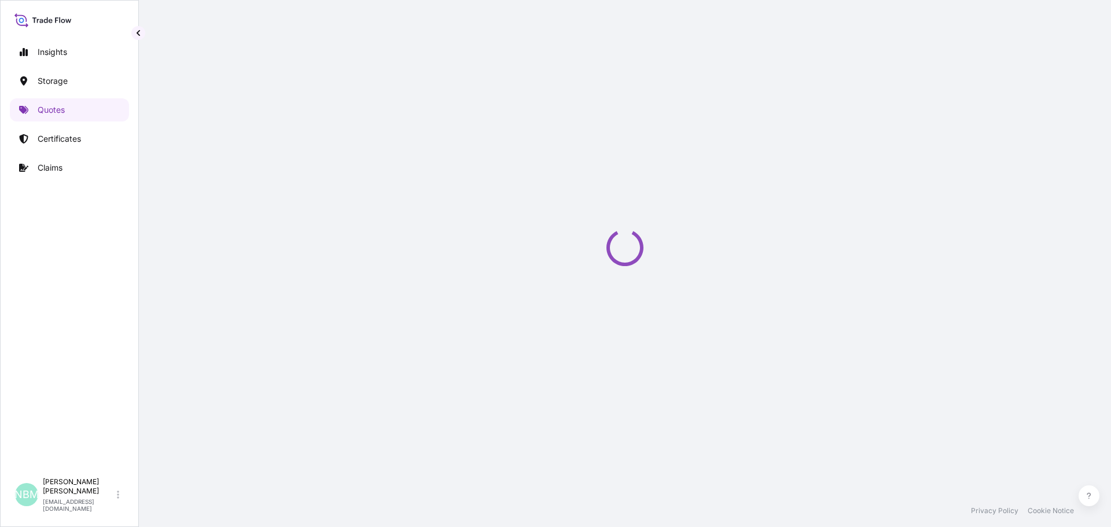
select select "Road / [GEOGRAPHIC_DATA]"
select select "Water"
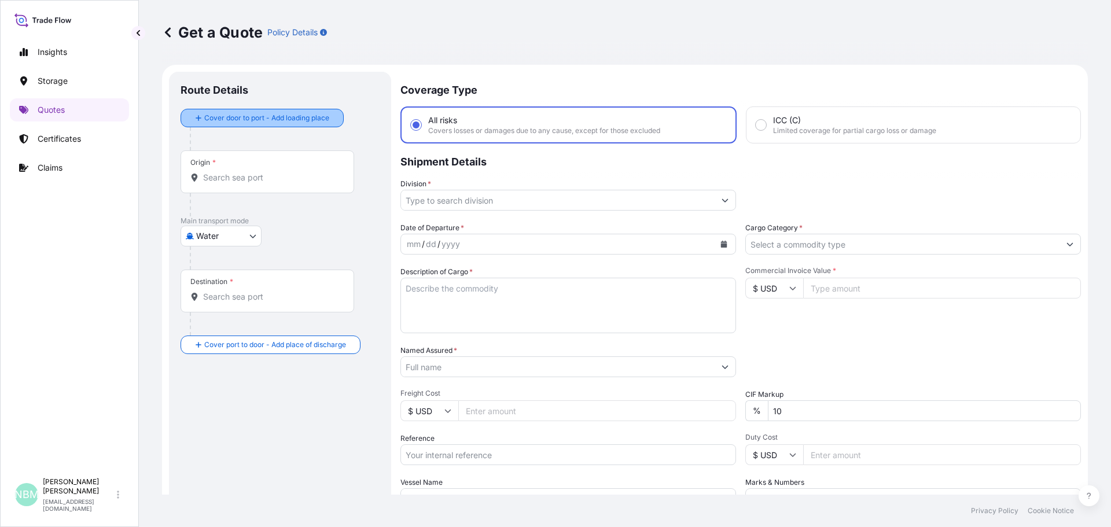
scroll to position [19, 0]
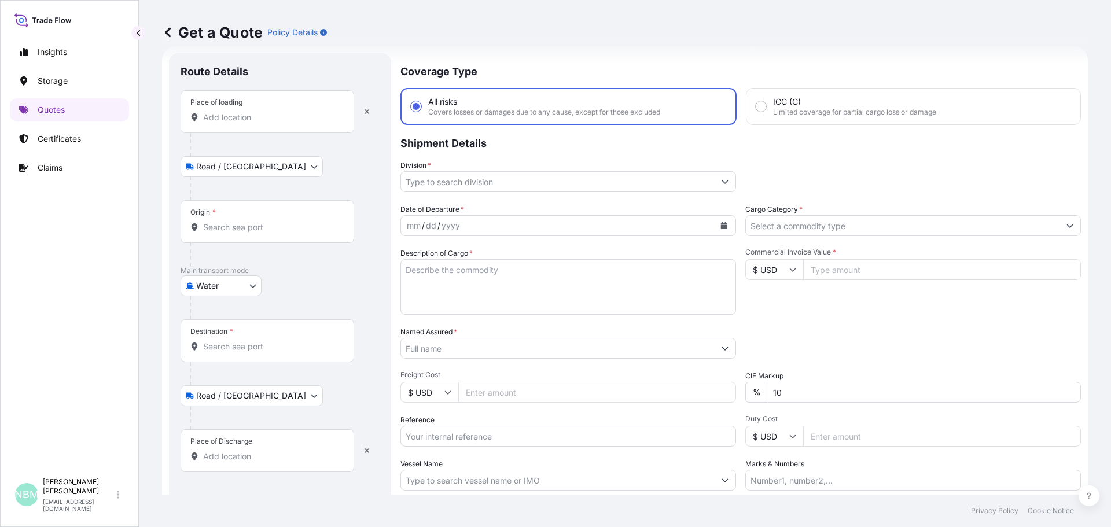
click at [230, 120] on input "Place of loading" at bounding box center [271, 118] width 137 height 12
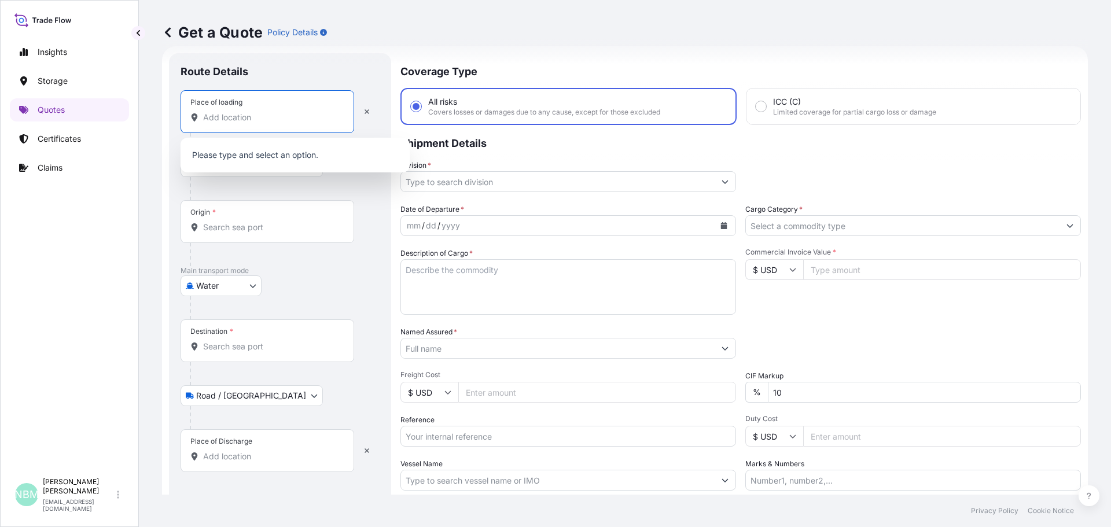
paste input "[GEOGRAPHIC_DATA], [GEOGRAPHIC_DATA]"
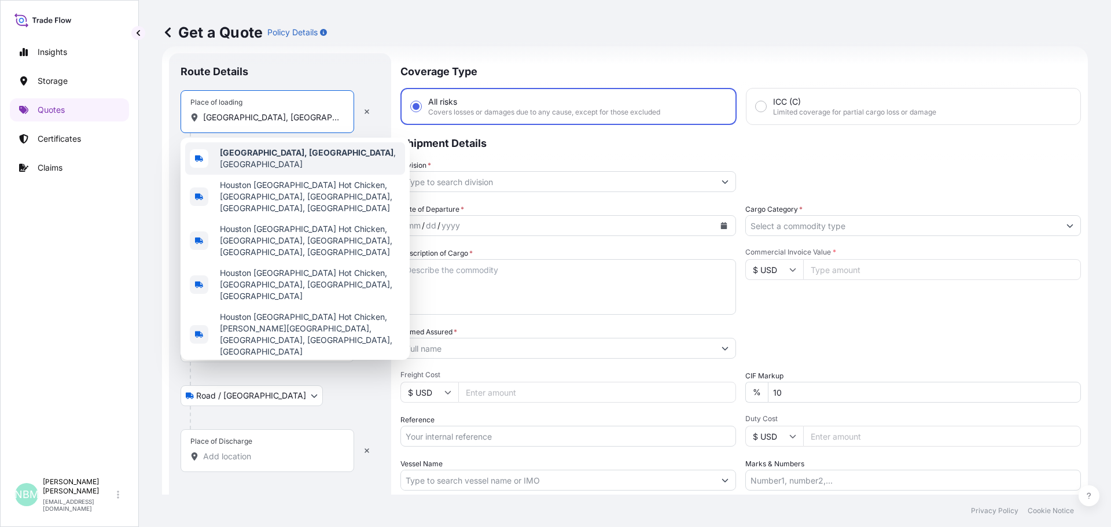
click at [245, 157] on b "[GEOGRAPHIC_DATA], [GEOGRAPHIC_DATA]" at bounding box center [307, 153] width 174 height 10
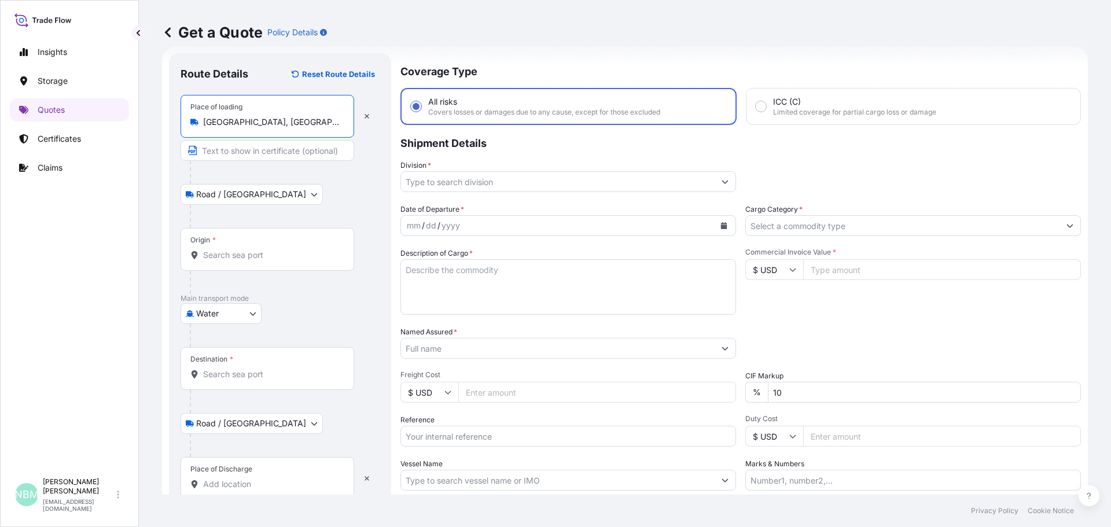
type input "[GEOGRAPHIC_DATA], [GEOGRAPHIC_DATA], [GEOGRAPHIC_DATA]"
click at [232, 253] on input "Origin *" at bounding box center [271, 255] width 137 height 12
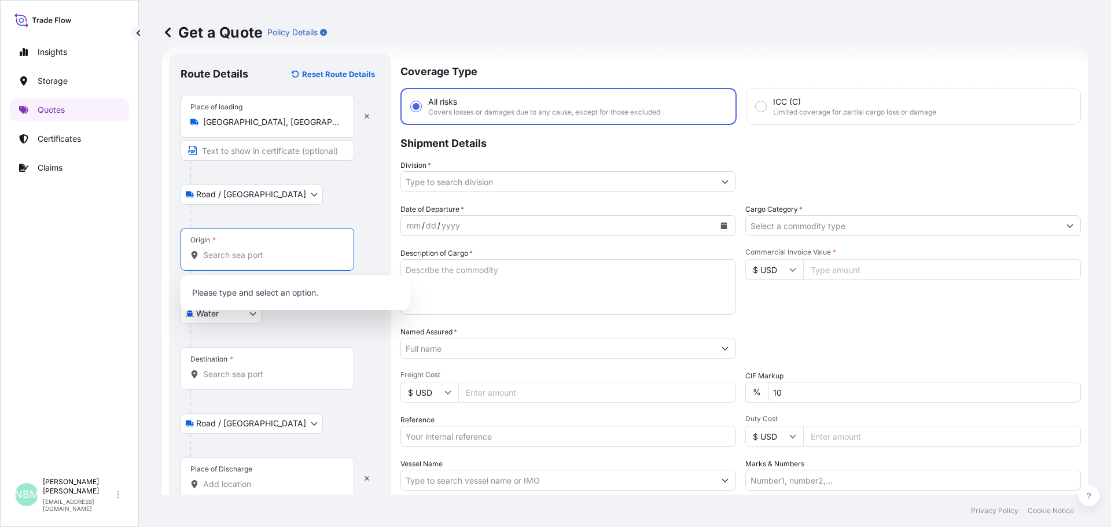
paste input "[GEOGRAPHIC_DATA], [GEOGRAPHIC_DATA]"
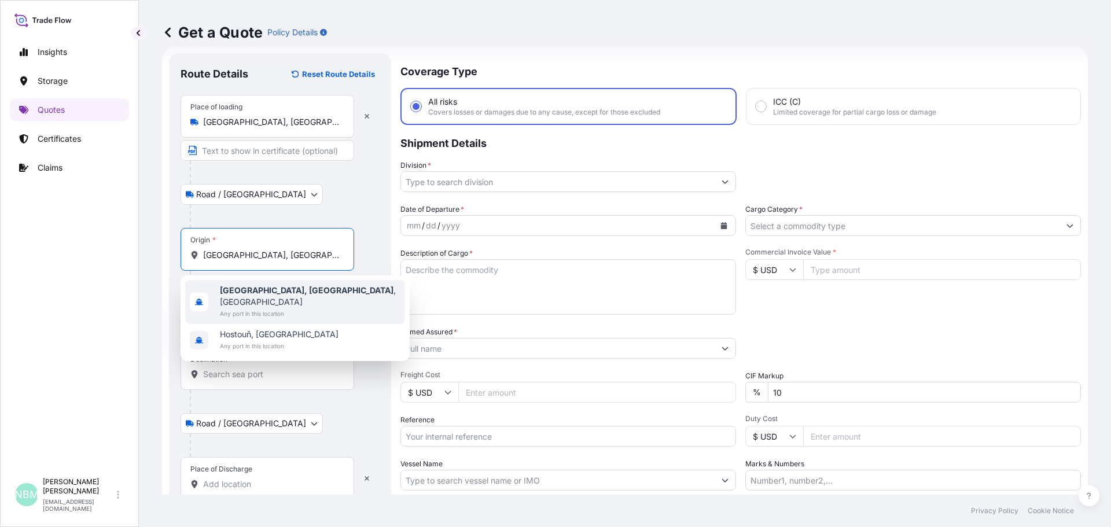
click at [247, 296] on span "[GEOGRAPHIC_DATA], [GEOGRAPHIC_DATA] , [GEOGRAPHIC_DATA]" at bounding box center [310, 296] width 181 height 23
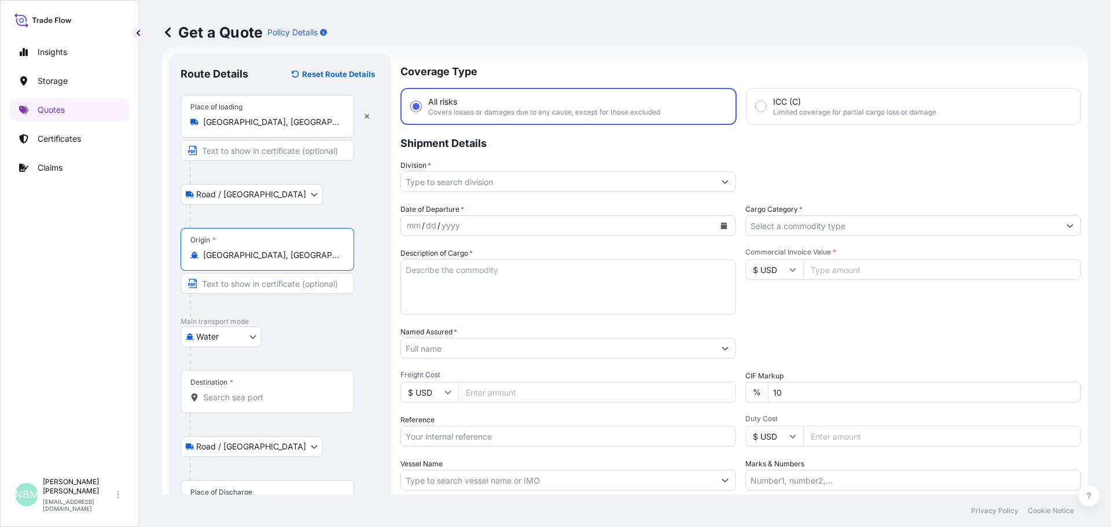
scroll to position [108, 0]
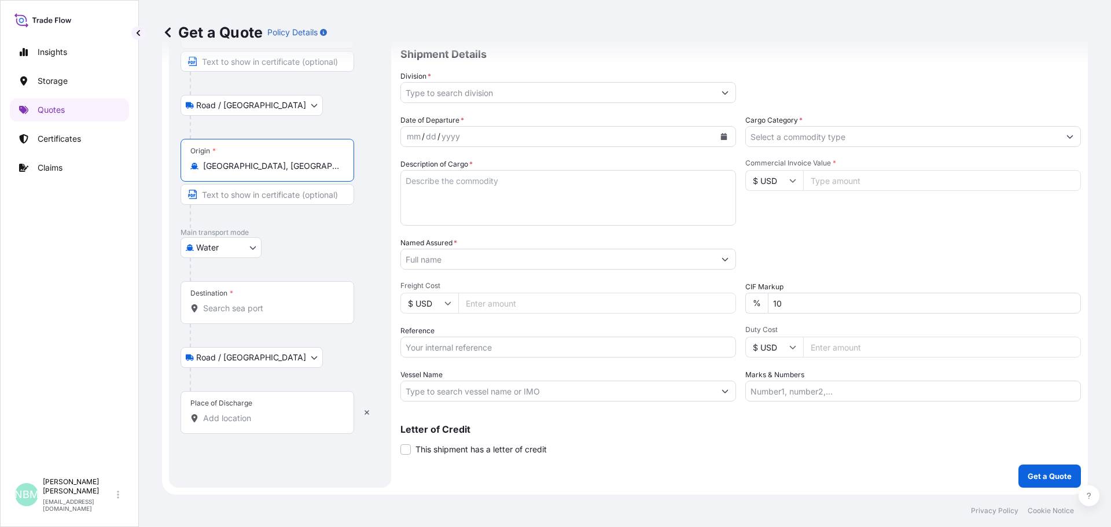
type input "[GEOGRAPHIC_DATA], [GEOGRAPHIC_DATA], [GEOGRAPHIC_DATA]"
click at [212, 308] on input "Destination *" at bounding box center [271, 309] width 137 height 12
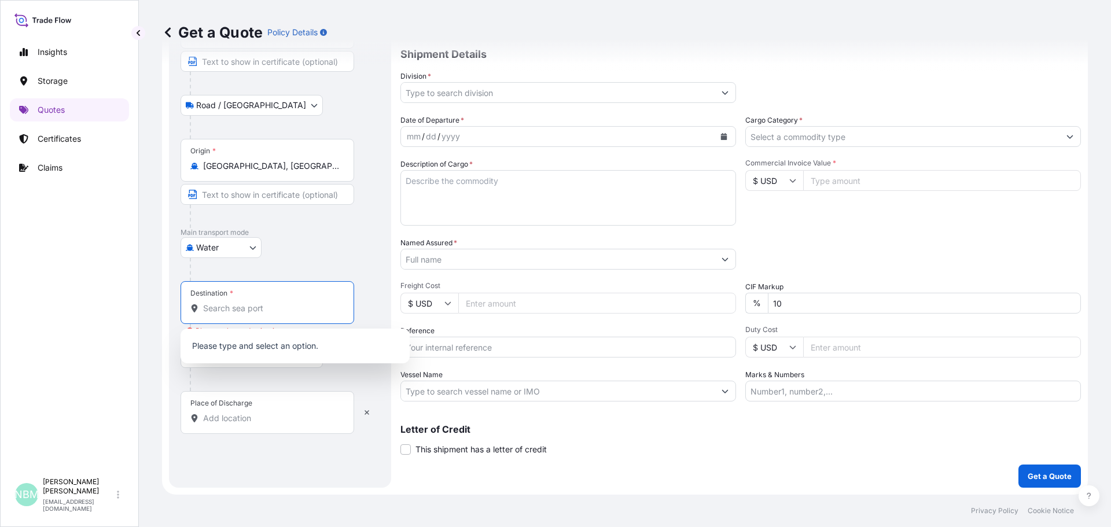
paste input "[GEOGRAPHIC_DATA], [GEOGRAPHIC_DATA]"
click at [230, 346] on b "[GEOGRAPHIC_DATA], [GEOGRAPHIC_DATA]" at bounding box center [307, 344] width 174 height 10
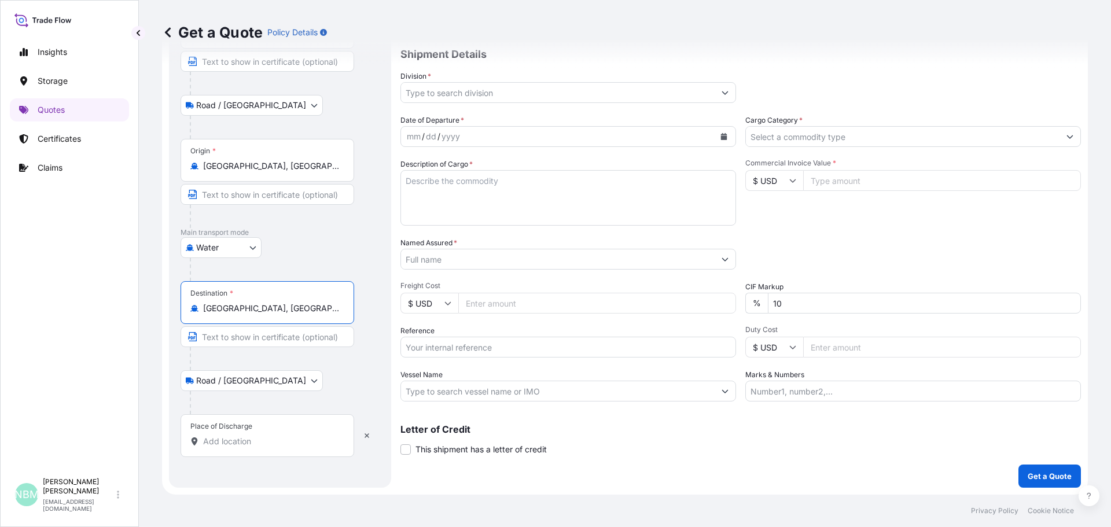
type input "[GEOGRAPHIC_DATA], [GEOGRAPHIC_DATA]"
click at [214, 437] on input "Place of Discharge" at bounding box center [271, 442] width 137 height 12
paste input "[GEOGRAPHIC_DATA], [GEOGRAPHIC_DATA]"
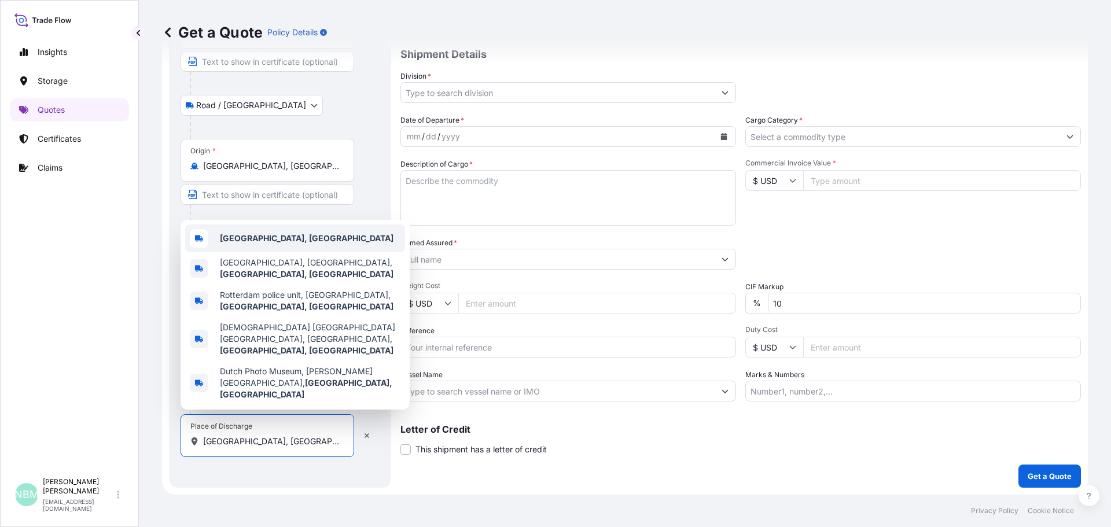
click at [238, 243] on b "[GEOGRAPHIC_DATA], [GEOGRAPHIC_DATA]" at bounding box center [307, 238] width 174 height 10
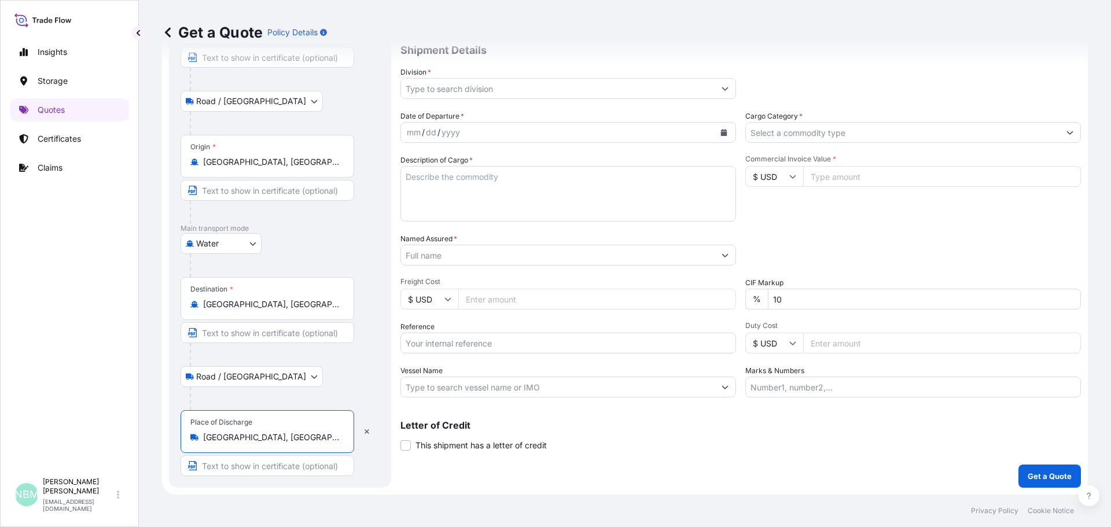
scroll to position [0, 0]
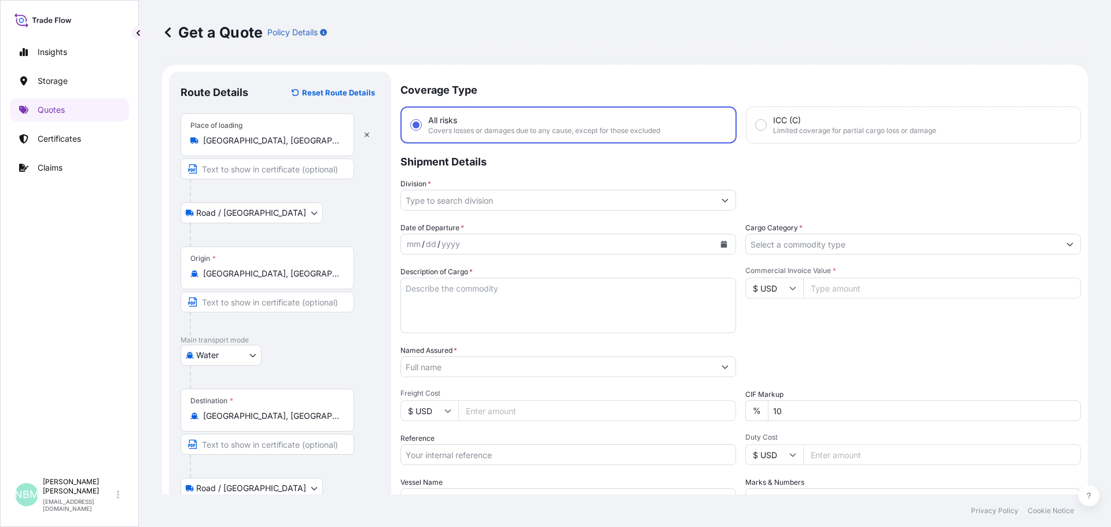
type input "[GEOGRAPHIC_DATA], [GEOGRAPHIC_DATA]"
click at [654, 197] on input "Division *" at bounding box center [558, 200] width 314 height 21
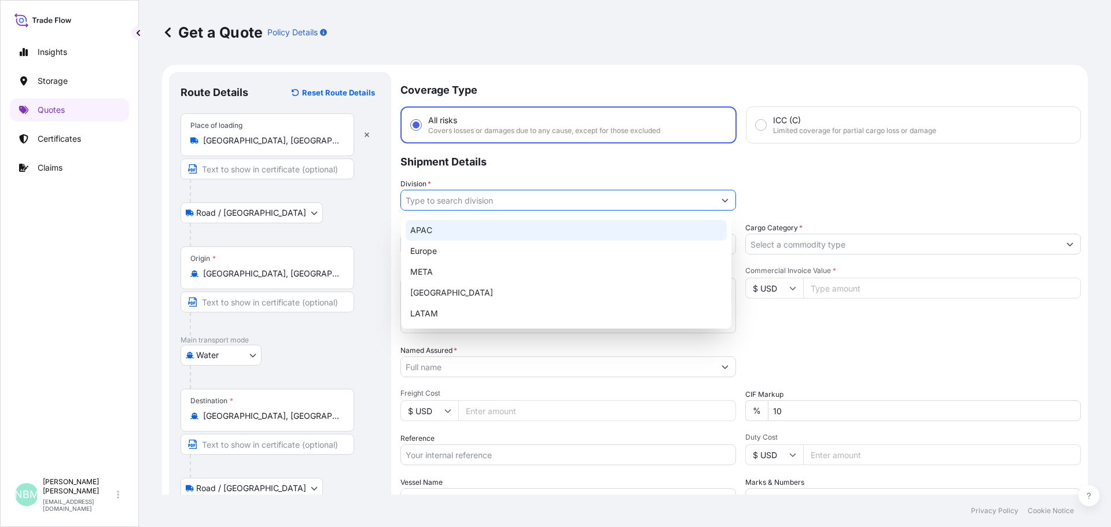
click at [430, 226] on div "APAC" at bounding box center [566, 230] width 321 height 21
type input "APAC"
click at [504, 229] on div "APAC" at bounding box center [566, 230] width 321 height 21
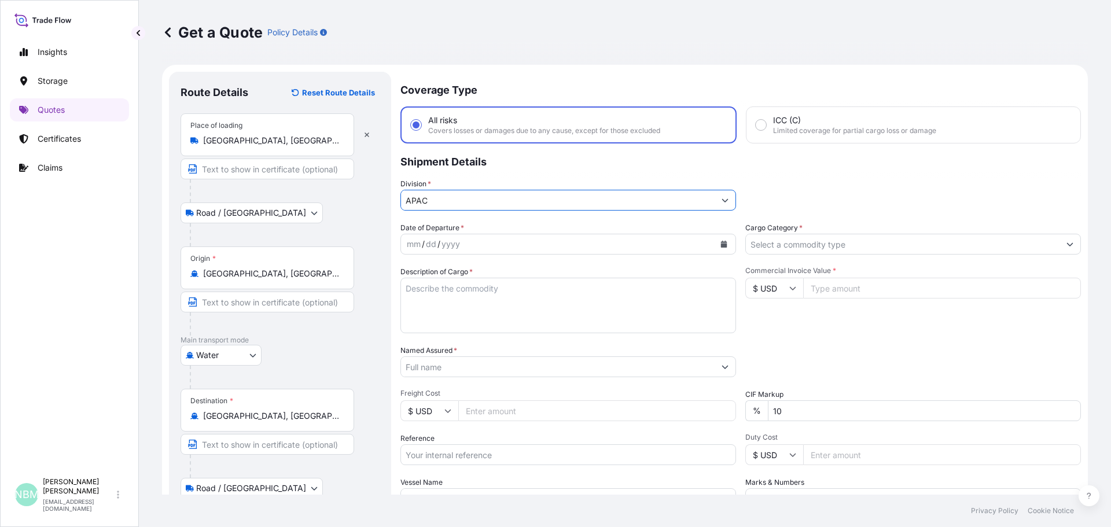
click at [721, 242] on icon "Calendar" at bounding box center [724, 244] width 6 height 7
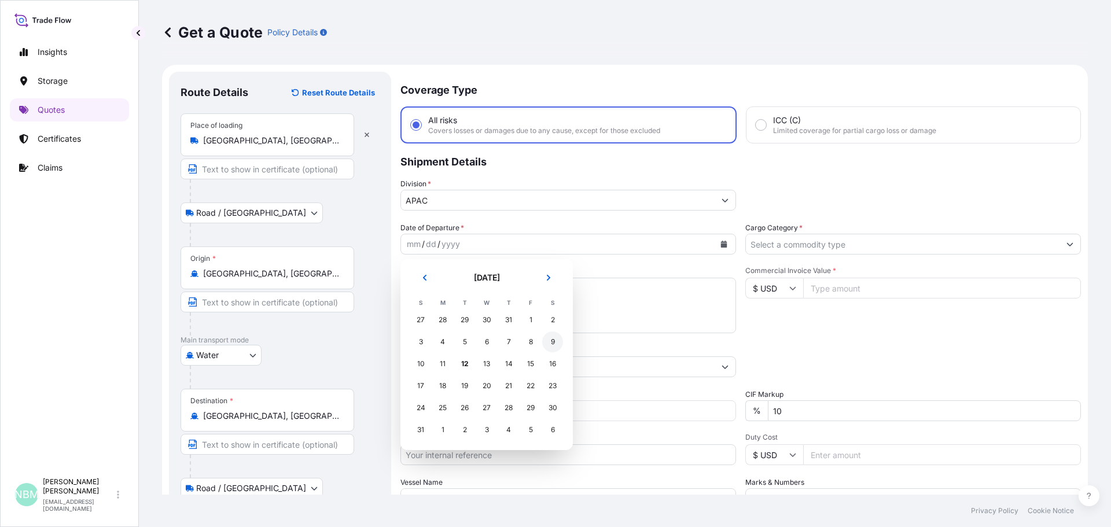
click at [550, 341] on div "9" at bounding box center [552, 342] width 21 height 21
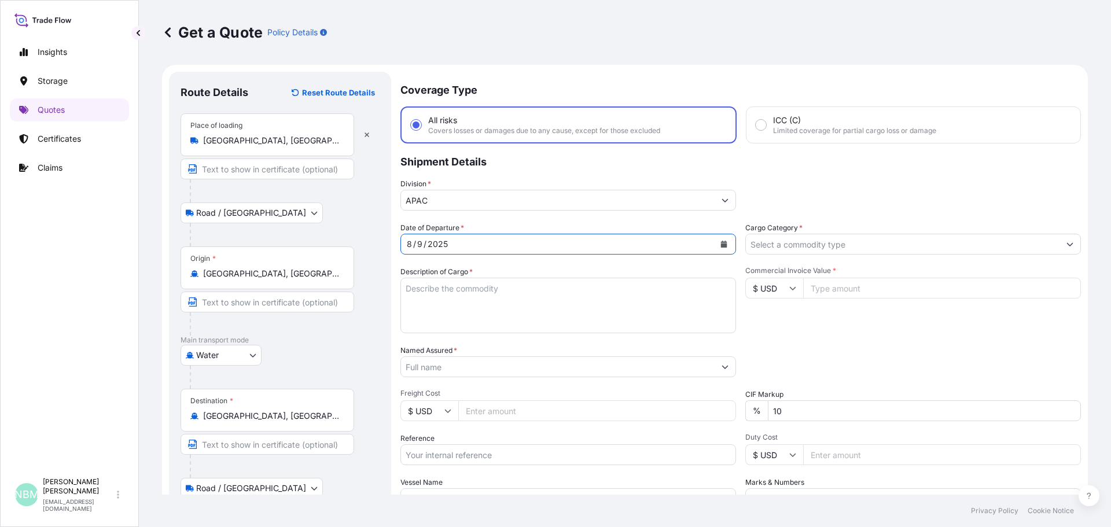
click at [903, 247] on input "Cargo Category *" at bounding box center [903, 244] width 314 height 21
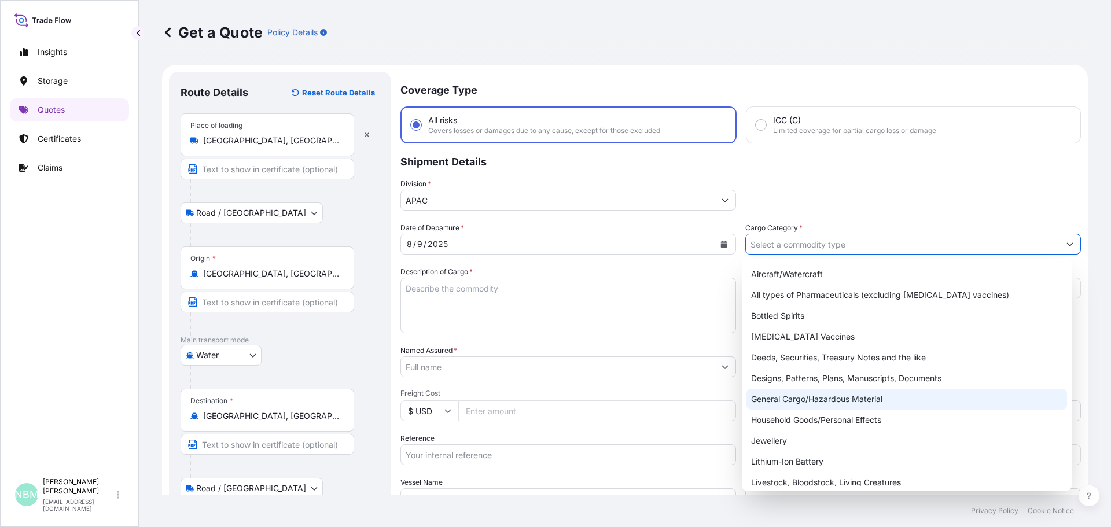
click at [799, 396] on div "General Cargo/Hazardous Material" at bounding box center [906, 399] width 321 height 21
type input "General Cargo/Hazardous Material"
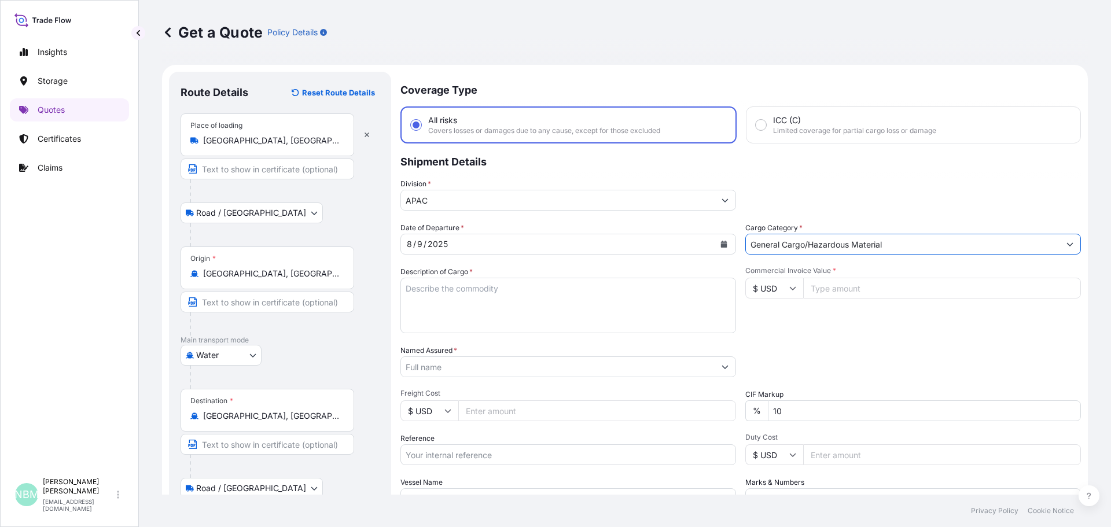
click at [448, 289] on textarea "Description of Cargo *" at bounding box center [568, 306] width 336 height 56
paste textarea "DRUMS LOADED INTO 1 40' HIGH CUBE CONTAINER POLY BD 45 HTLO-410DR-186KG"
click at [405, 282] on textarea "DRUMS LOADED INTO 1 40' HIGH CUBE CONTAINER POLY BD 45 HTLO-410DR-186KG" at bounding box center [568, 306] width 336 height 56
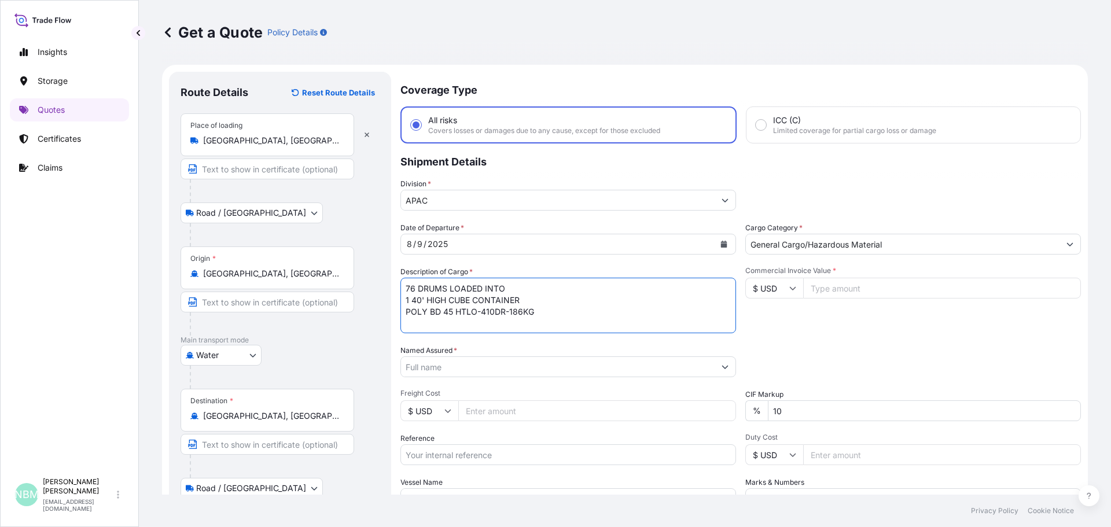
type textarea "76 DRUMS LOADED INTO 1 40' HIGH CUBE CONTAINER POLY BD 45 HTLO-410DR-186KG"
click at [820, 285] on input "Commercial Invoice Value *" at bounding box center [942, 288] width 278 height 21
paste input "80961.39"
type input "80961.39"
click at [548, 369] on input "Named Assured *" at bounding box center [558, 366] width 314 height 21
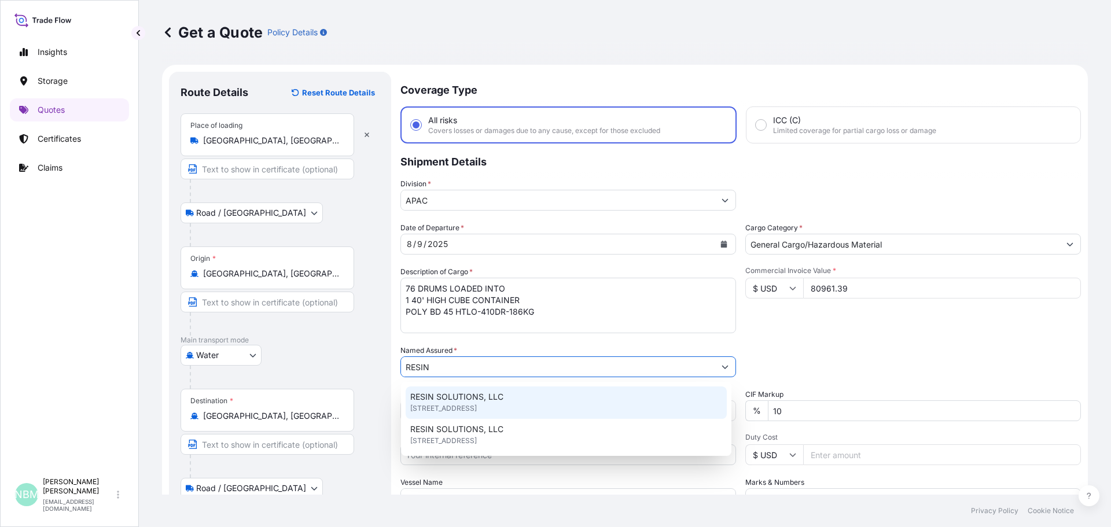
click at [460, 404] on span "[STREET_ADDRESS]" at bounding box center [443, 409] width 67 height 12
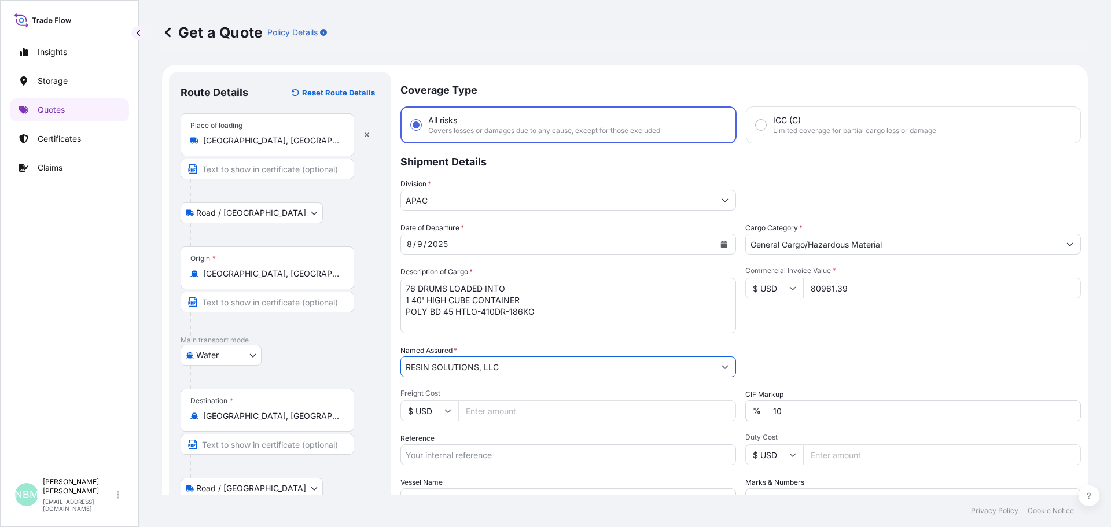
scroll to position [112, 0]
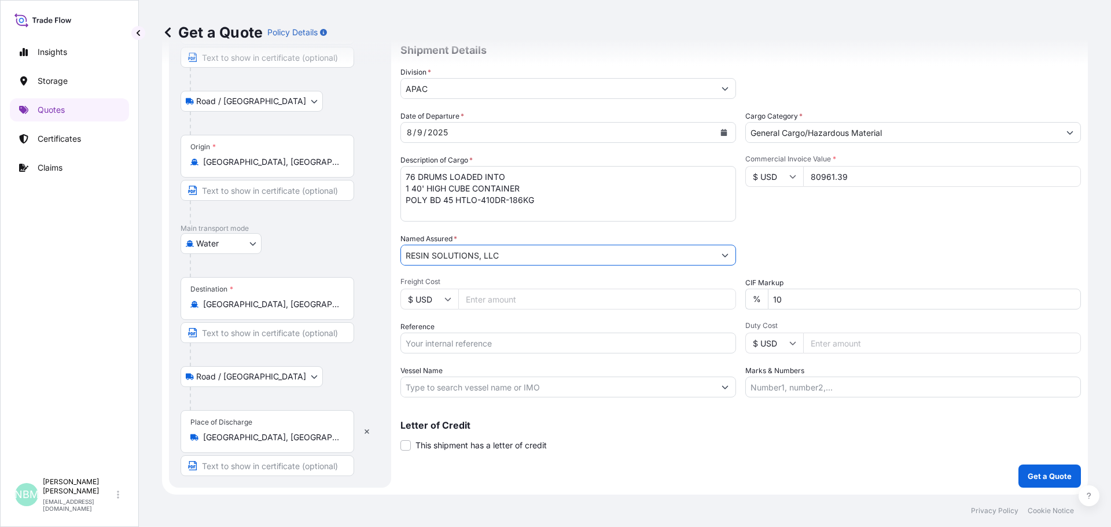
type input "RESIN SOLUTIONS, LLC"
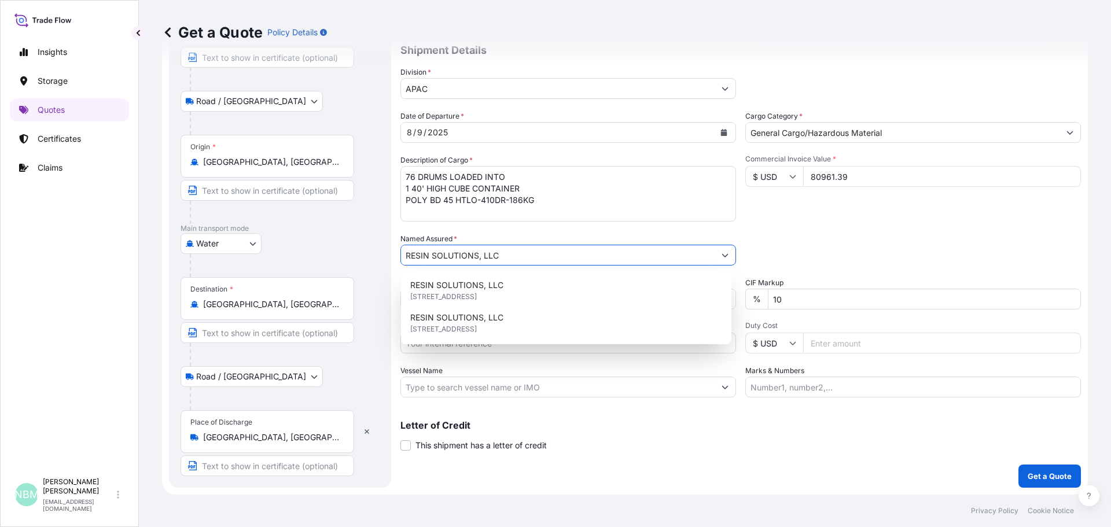
click at [441, 347] on input "Reference" at bounding box center [568, 343] width 336 height 21
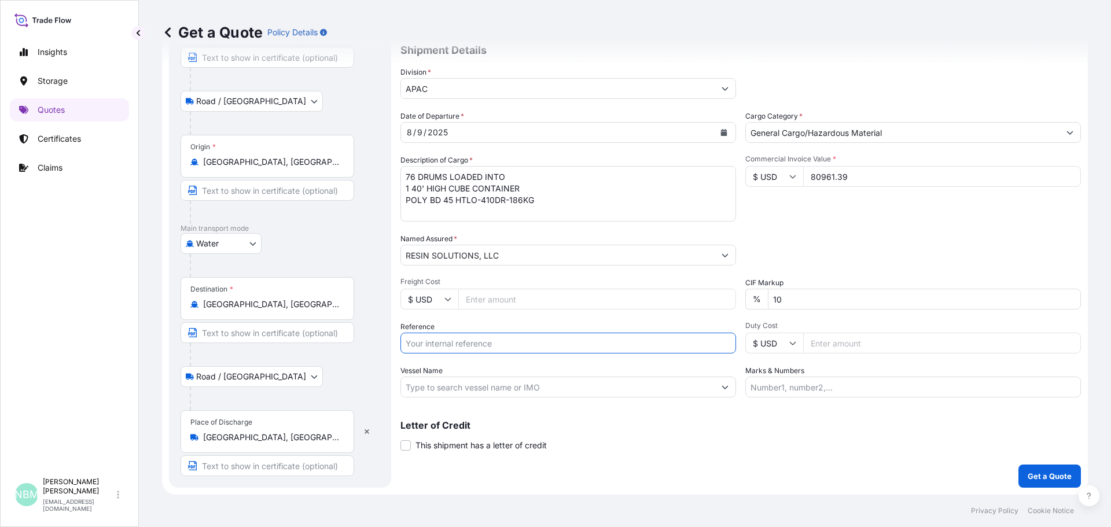
paste input "10720814543"
type input "10720814543"
click at [463, 392] on input "Vessel Name" at bounding box center [558, 387] width 314 height 21
paste input "CMA [MEDICAL_DATA] [PERSON_NAME]"
paste input "111E"
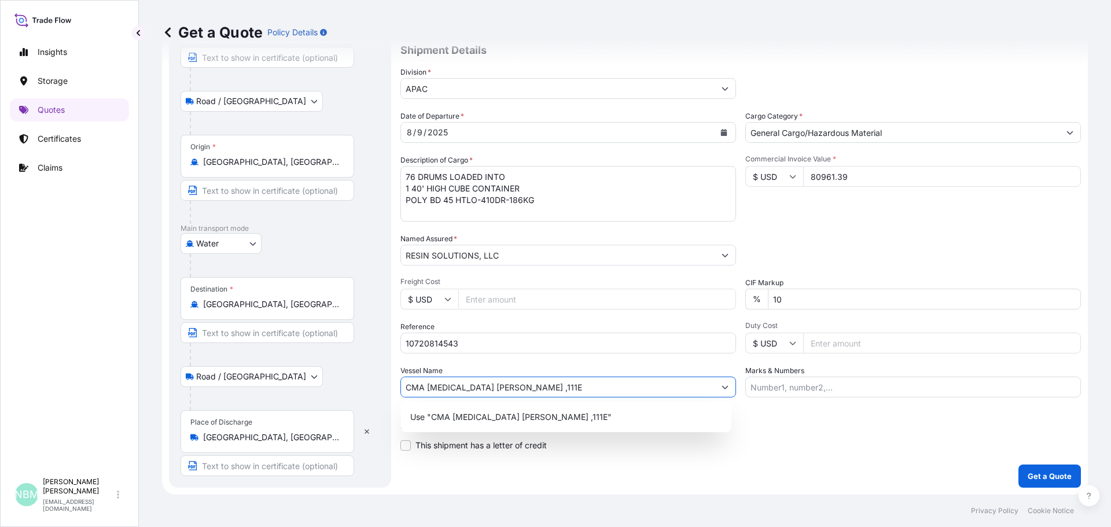
type input "CMA [MEDICAL_DATA] [PERSON_NAME] ,111E"
click at [782, 433] on div "Letter of Credit This shipment has a letter of credit Letter of credit * Letter…" at bounding box center [740, 436] width 681 height 31
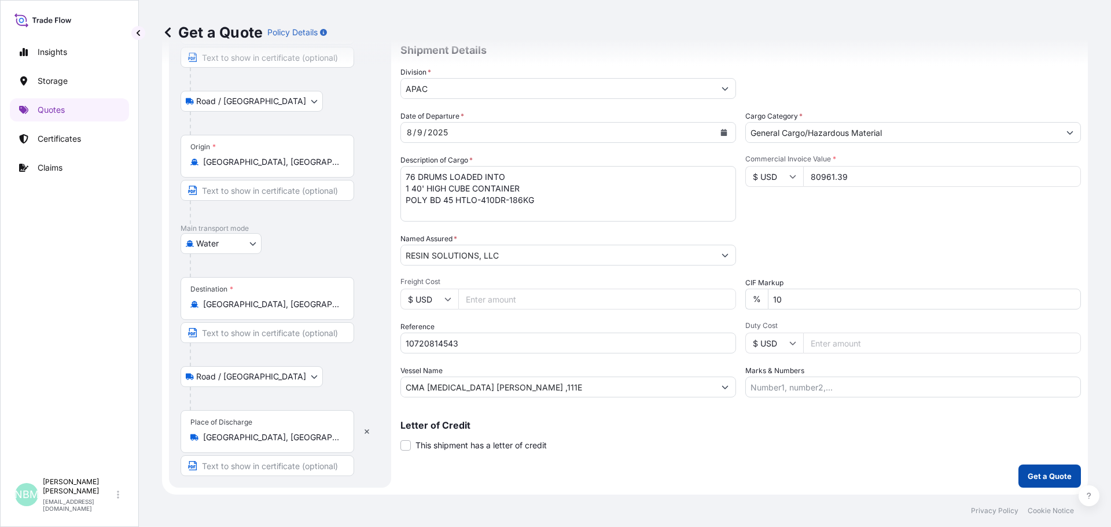
click at [1029, 475] on p "Get a Quote" at bounding box center [1050, 476] width 44 height 12
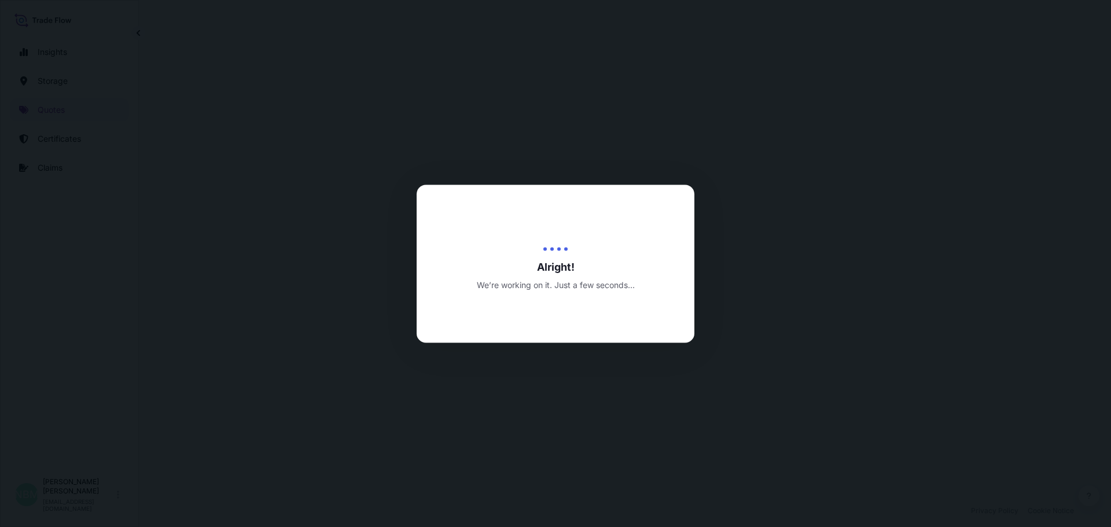
select select "Road / [GEOGRAPHIC_DATA]"
select select "Water"
select select "Road / [GEOGRAPHIC_DATA]"
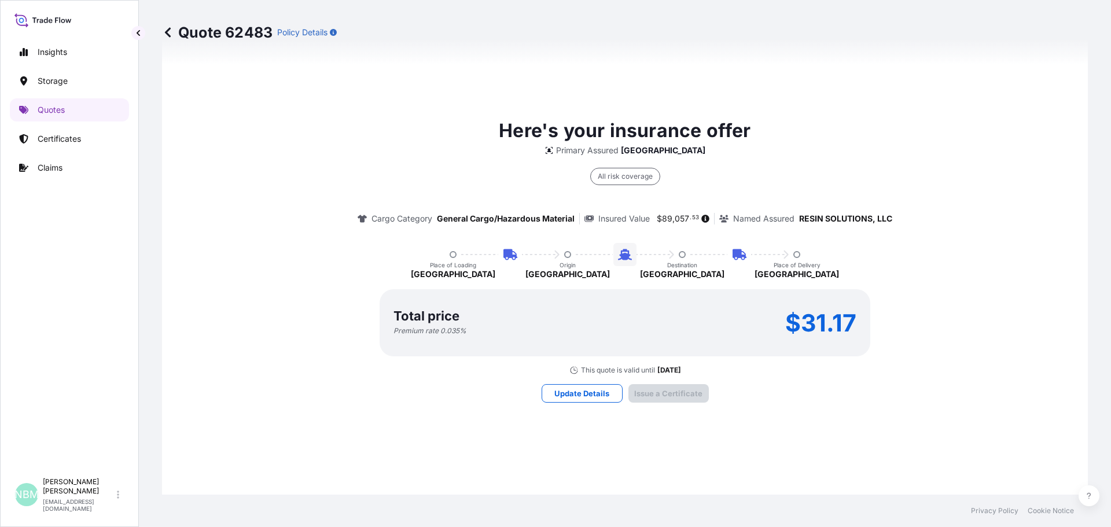
scroll to position [1747, 0]
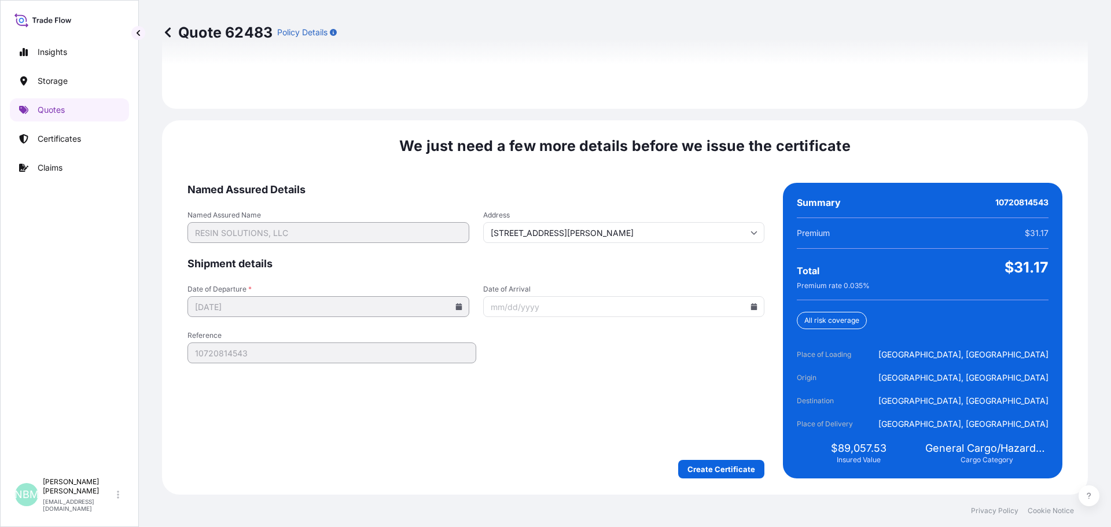
click at [751, 306] on icon at bounding box center [754, 306] width 6 height 7
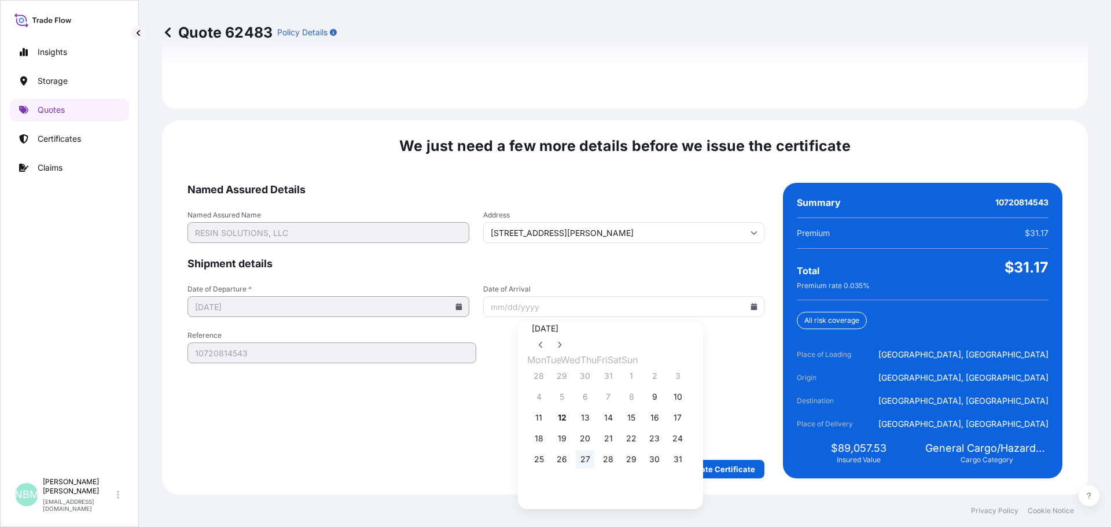
click at [594, 469] on button "27" at bounding box center [585, 459] width 19 height 19
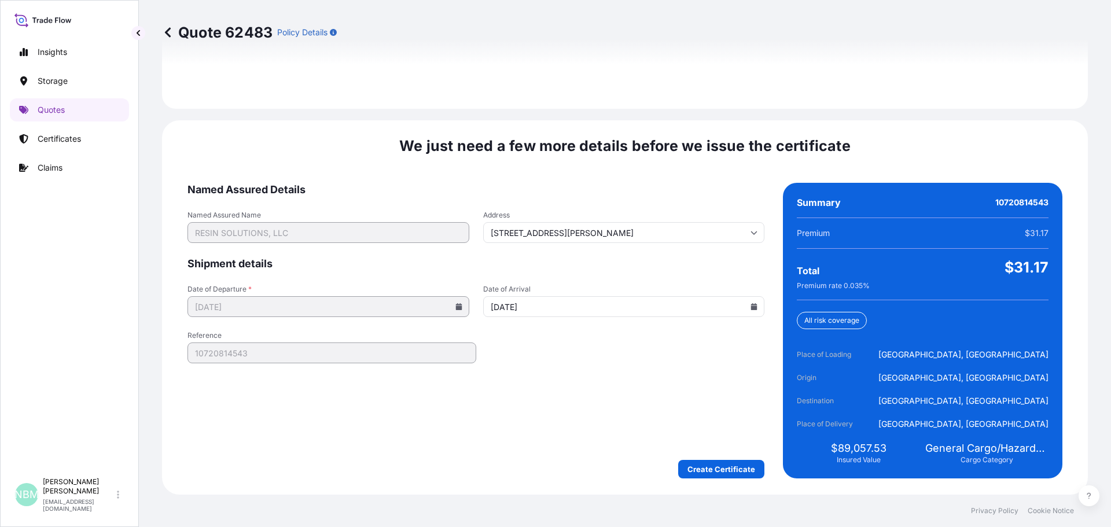
type input "[DATE]"
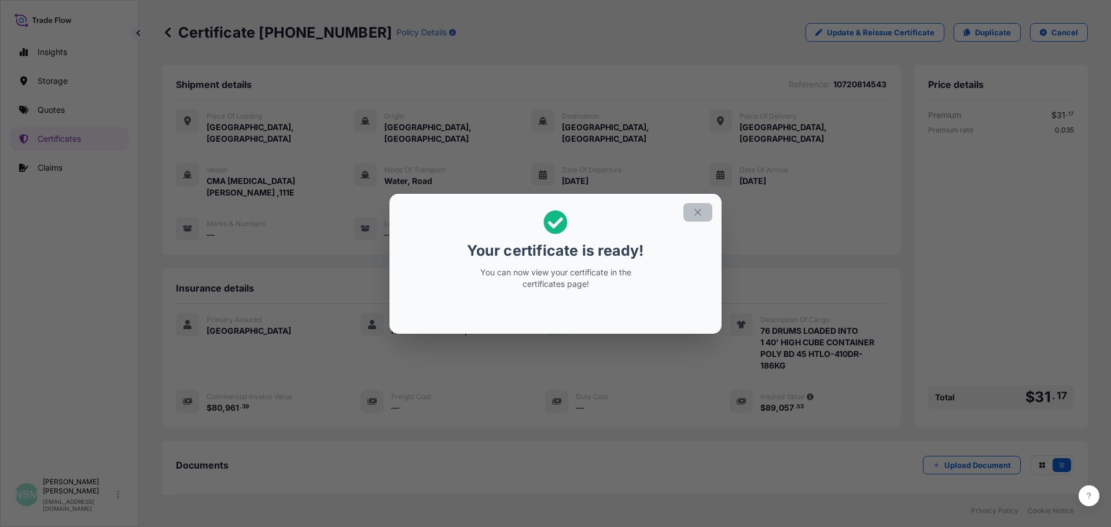
click at [696, 214] on icon "button" at bounding box center [697, 212] width 6 height 6
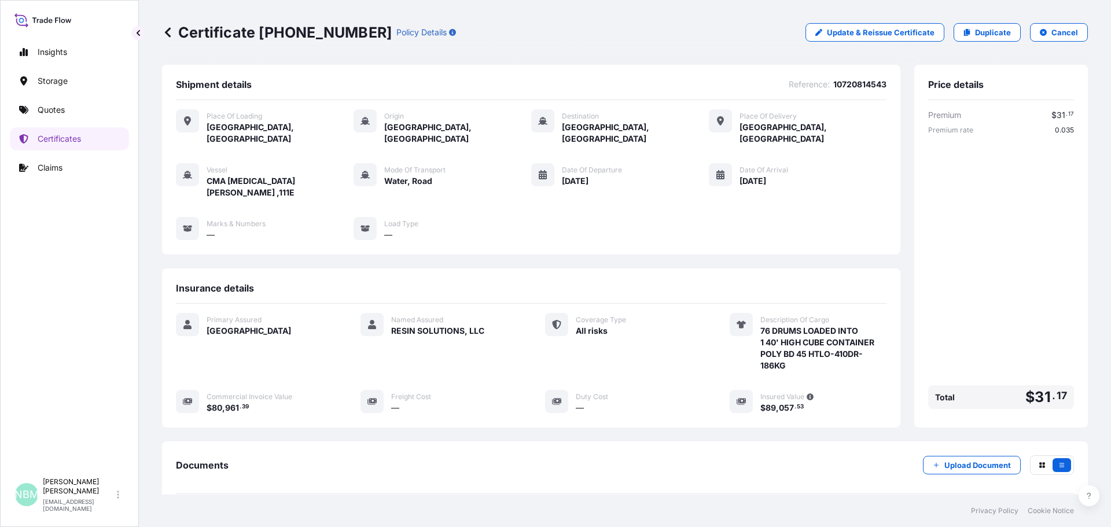
scroll to position [104, 0]
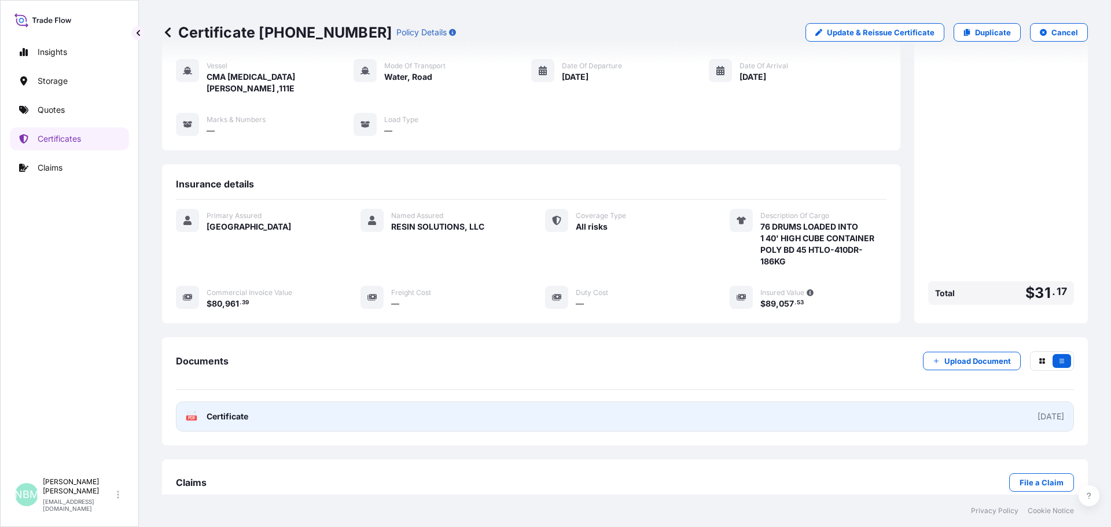
click at [885, 402] on link "PDF Certificate [DATE]" at bounding box center [625, 417] width 898 height 30
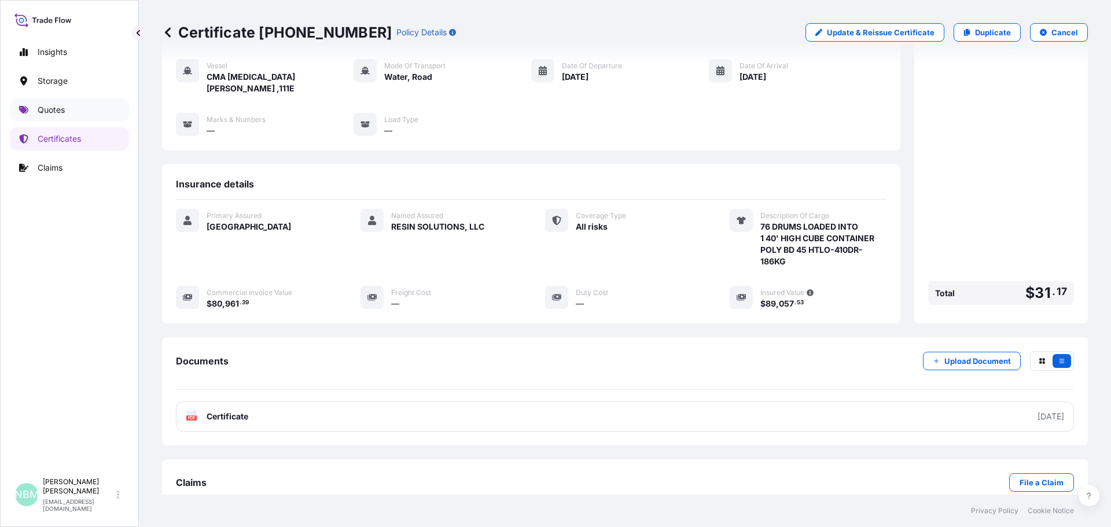
click at [45, 112] on p "Quotes" at bounding box center [51, 110] width 27 height 12
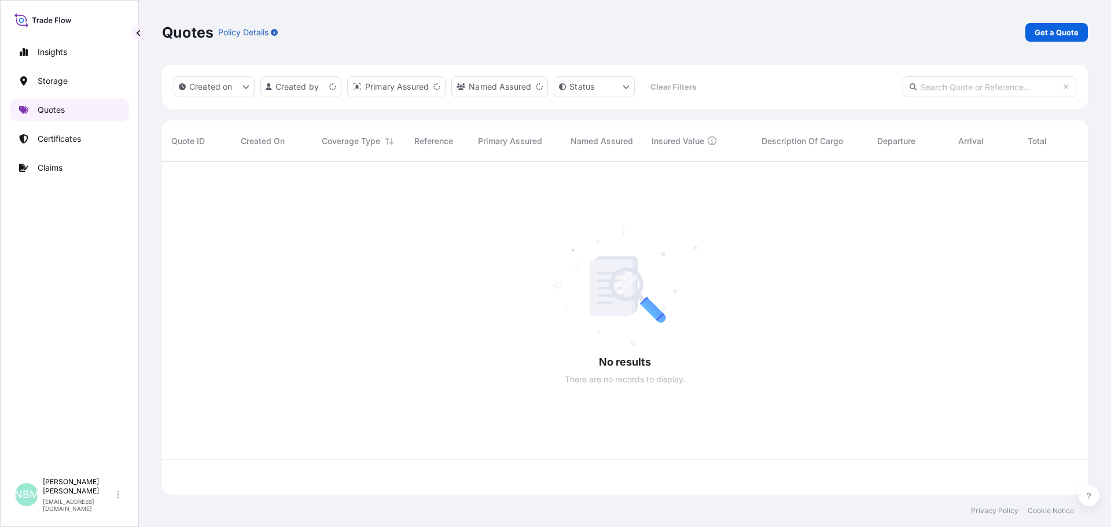
scroll to position [330, 917]
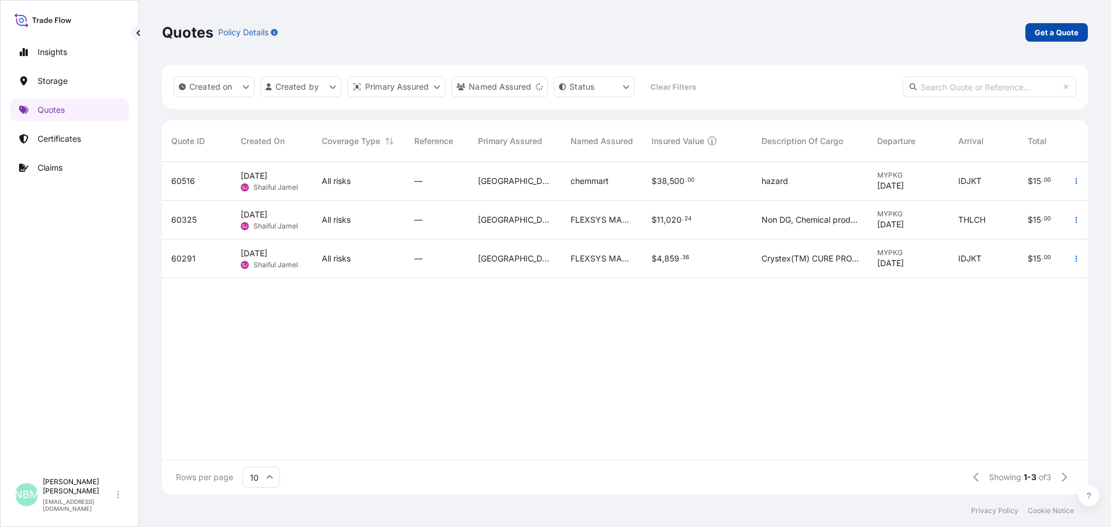
click at [1039, 36] on p "Get a Quote" at bounding box center [1057, 33] width 44 height 12
select select "Road / [GEOGRAPHIC_DATA]"
select select "Water"
select select "Road / [GEOGRAPHIC_DATA]"
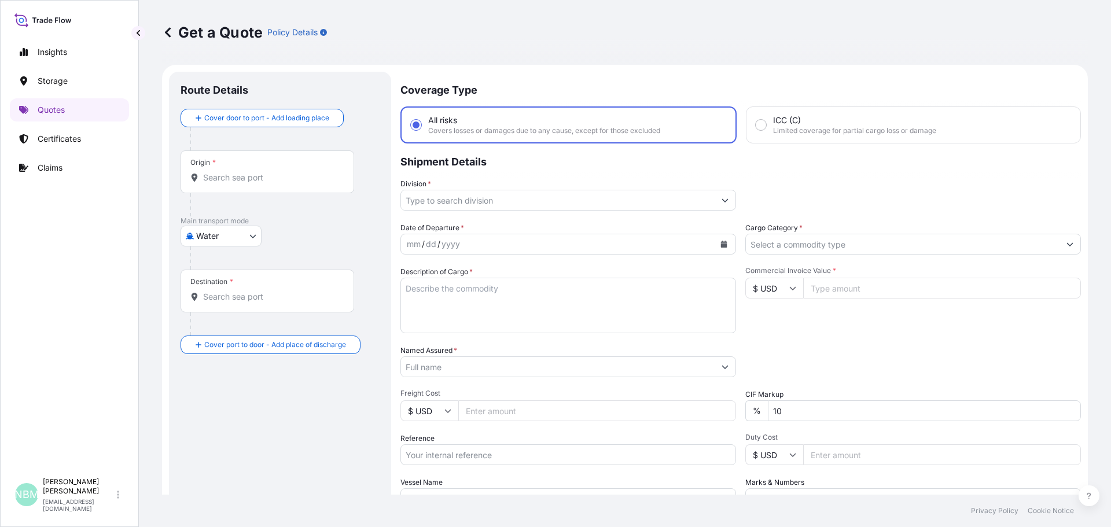
scroll to position [19, 0]
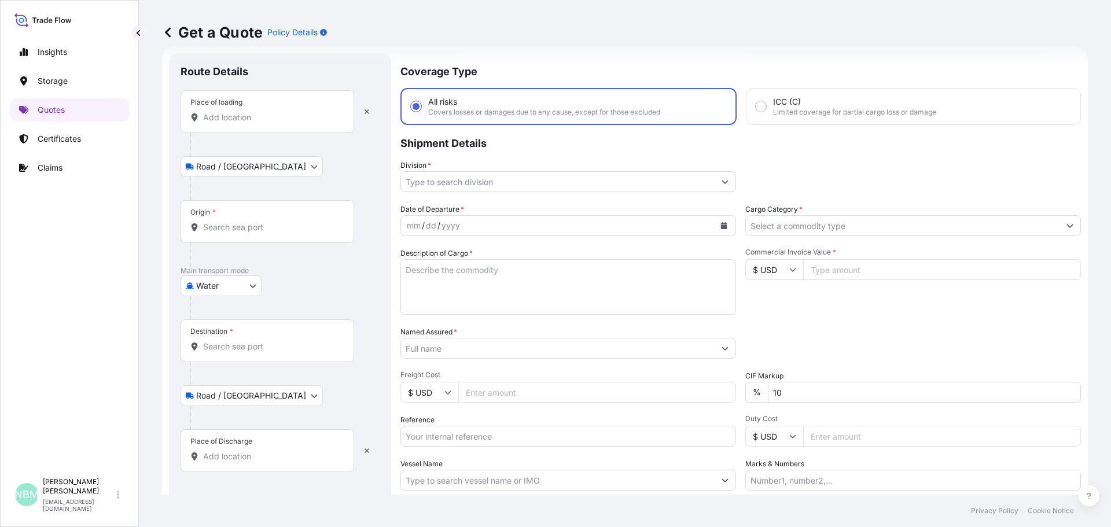
click at [232, 121] on input "Place of loading" at bounding box center [271, 118] width 137 height 12
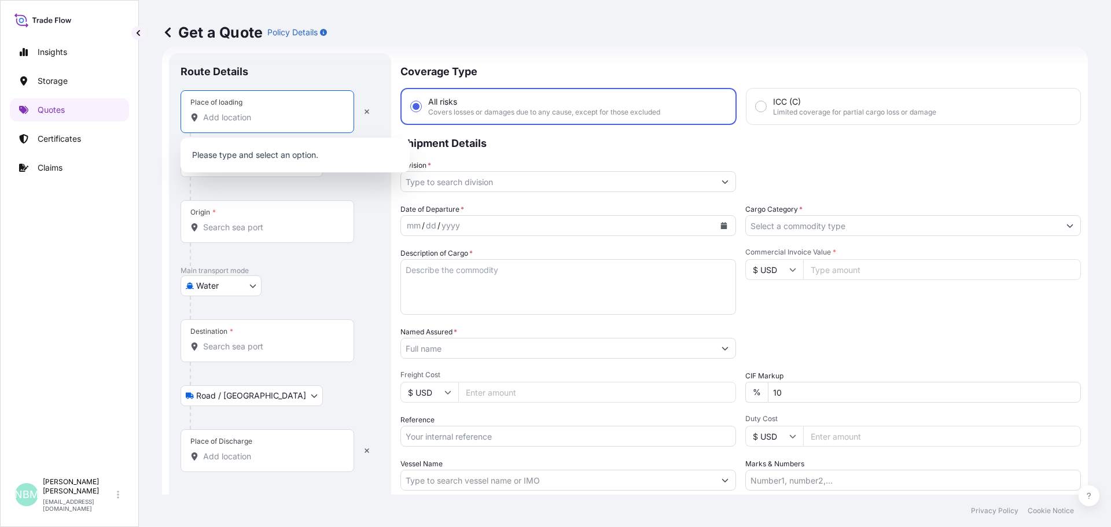
paste input "[GEOGRAPHIC_DATA], [GEOGRAPHIC_DATA]"
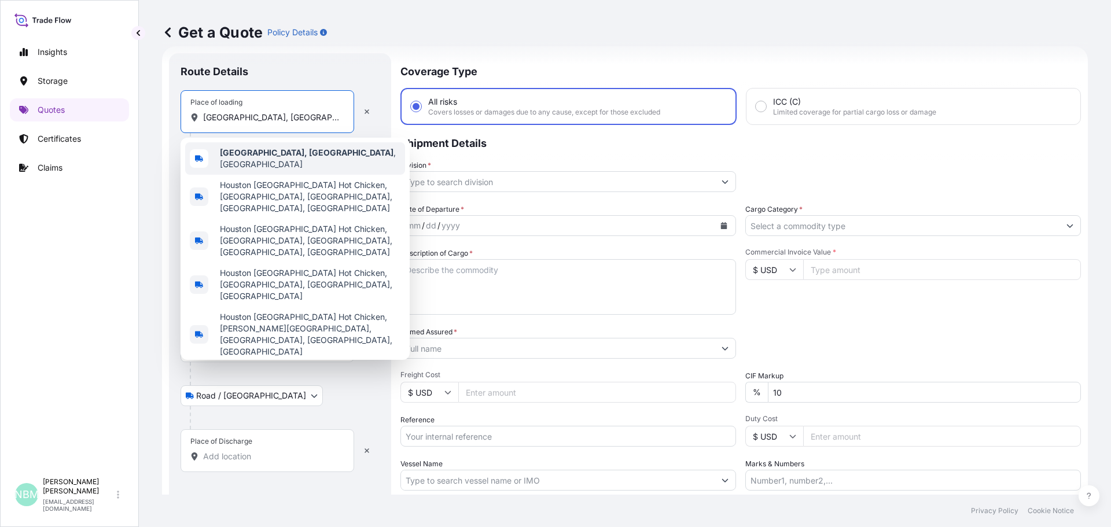
click at [250, 153] on b "[GEOGRAPHIC_DATA], [GEOGRAPHIC_DATA]" at bounding box center [307, 153] width 174 height 10
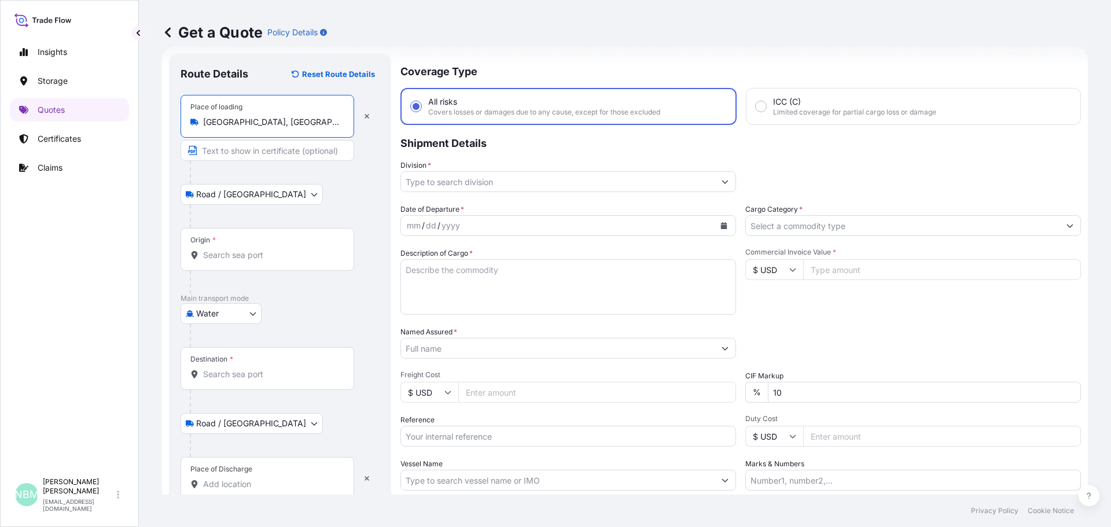
type input "[GEOGRAPHIC_DATA], [GEOGRAPHIC_DATA], [GEOGRAPHIC_DATA]"
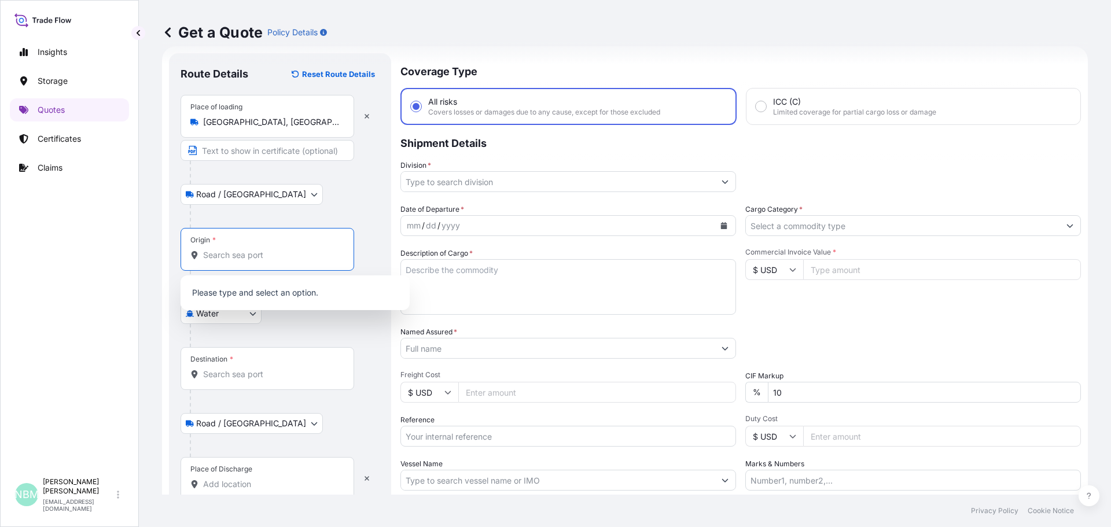
click at [209, 259] on input "Origin *" at bounding box center [271, 255] width 137 height 12
paste input "[GEOGRAPHIC_DATA], [GEOGRAPHIC_DATA]"
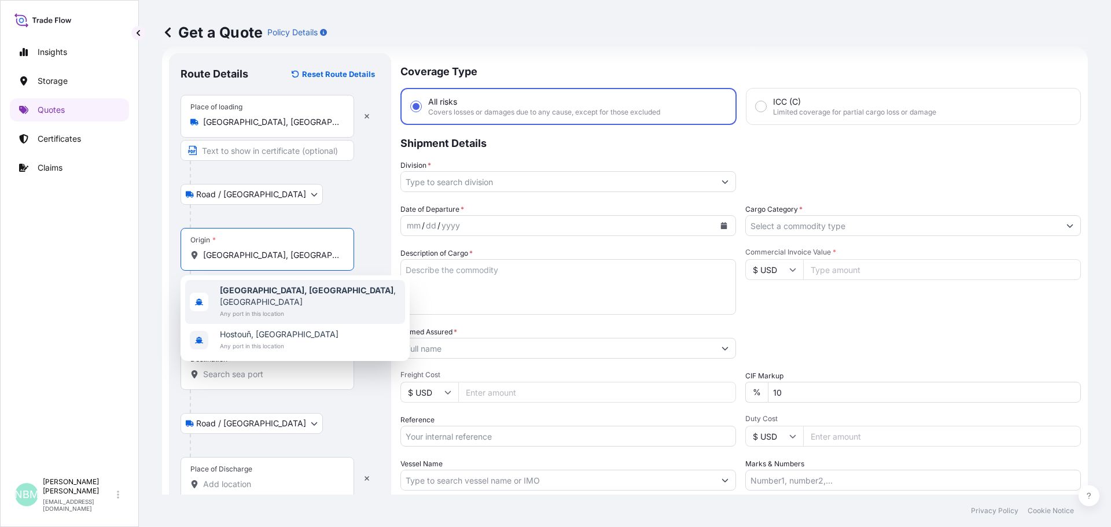
click at [250, 287] on b "[GEOGRAPHIC_DATA], [GEOGRAPHIC_DATA]" at bounding box center [307, 290] width 174 height 10
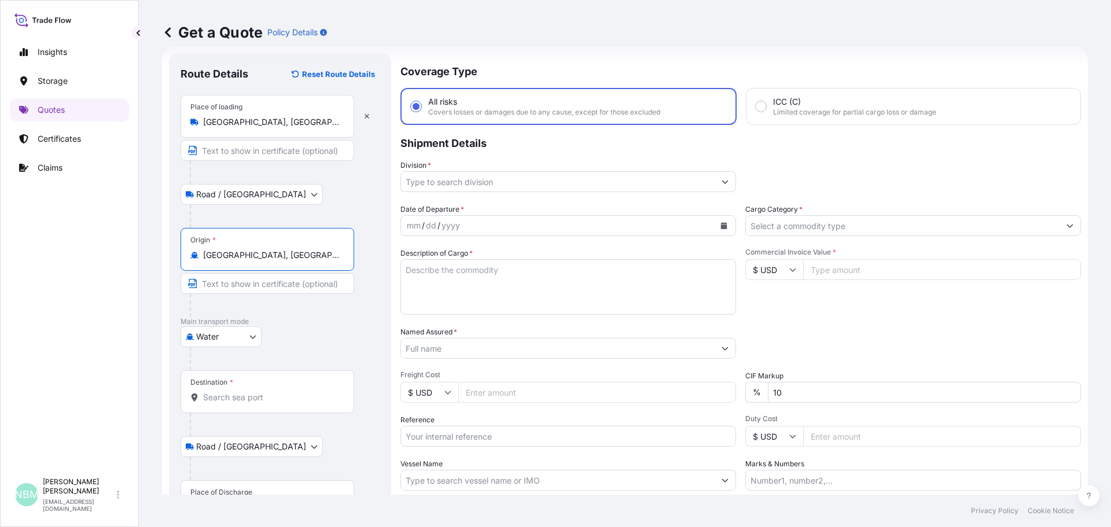
scroll to position [108, 0]
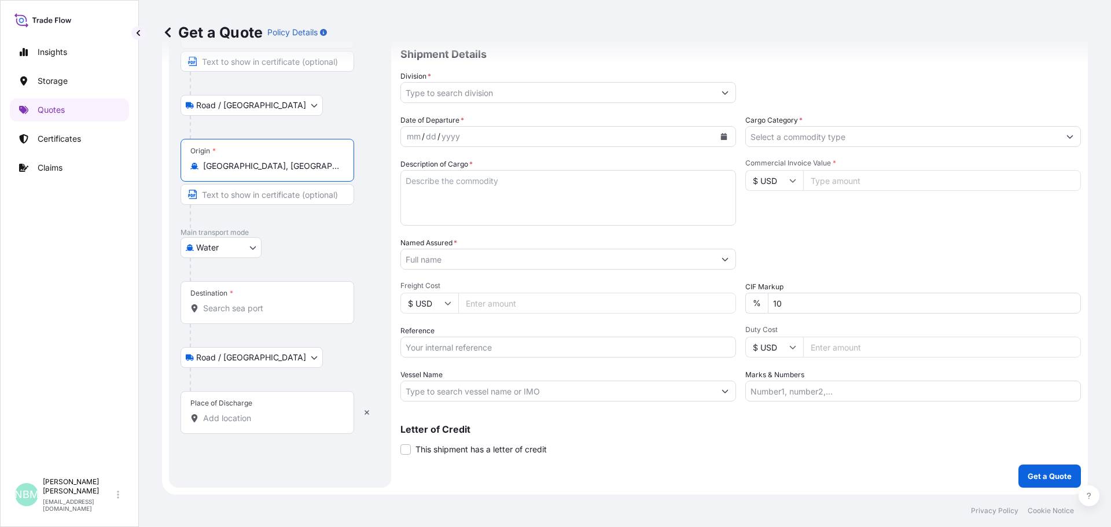
type input "[GEOGRAPHIC_DATA], [GEOGRAPHIC_DATA], [GEOGRAPHIC_DATA]"
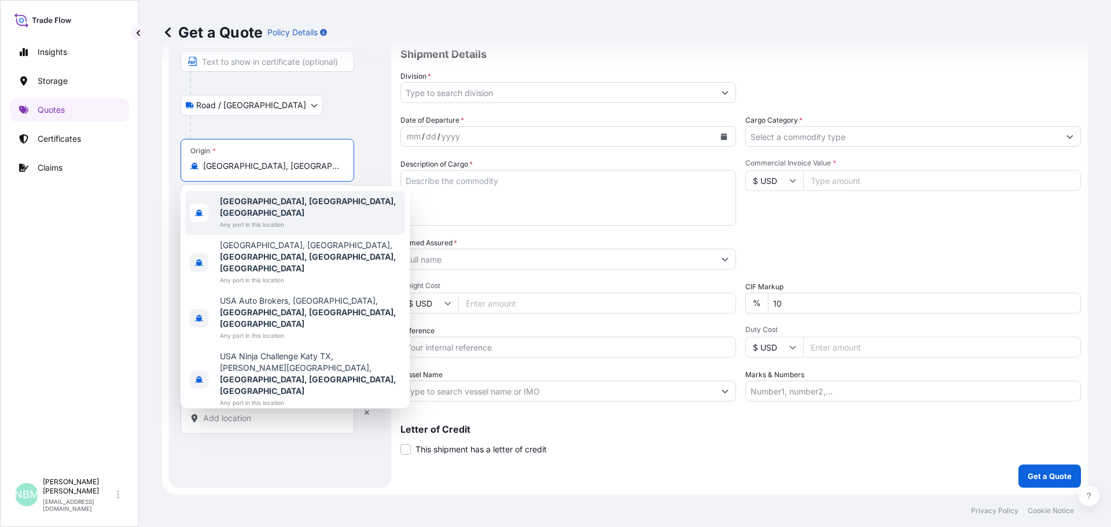
click at [241, 205] on b "[GEOGRAPHIC_DATA], [GEOGRAPHIC_DATA], [GEOGRAPHIC_DATA]" at bounding box center [308, 206] width 176 height 21
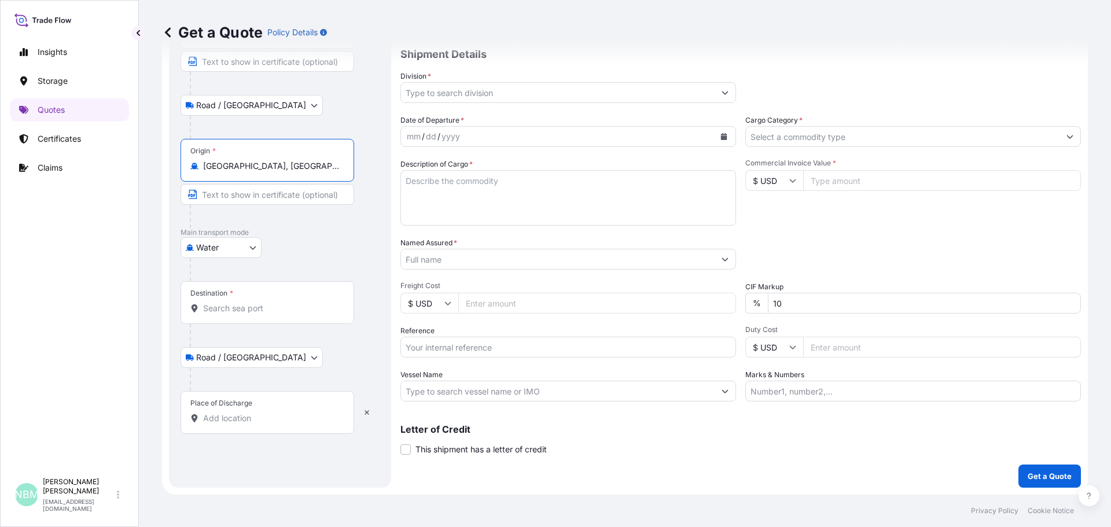
click at [241, 310] on input "Destination *" at bounding box center [271, 309] width 137 height 12
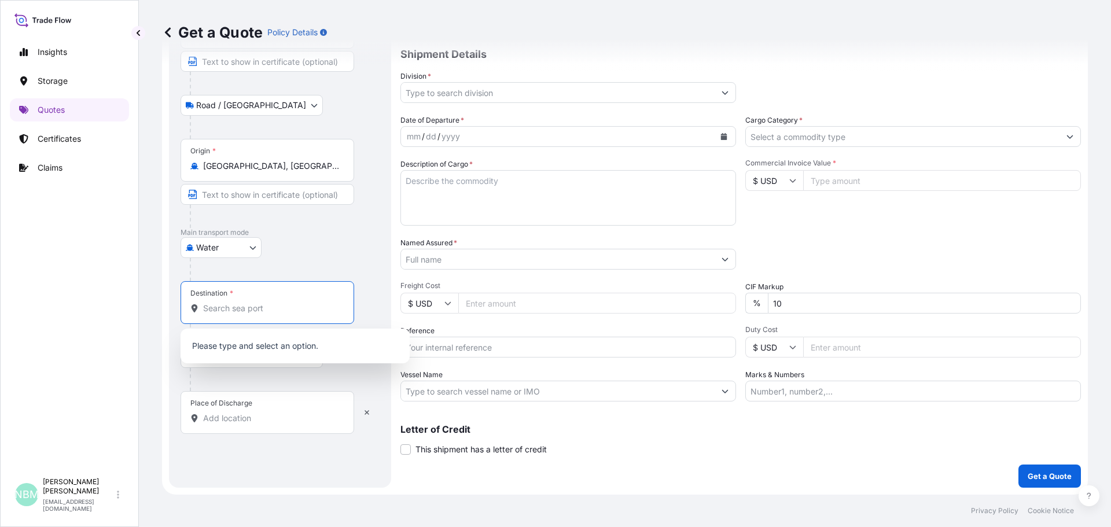
paste input "[GEOGRAPHIC_DATA], [GEOGRAPHIC_DATA]"
click at [288, 343] on b "[GEOGRAPHIC_DATA], [GEOGRAPHIC_DATA]" at bounding box center [307, 344] width 174 height 10
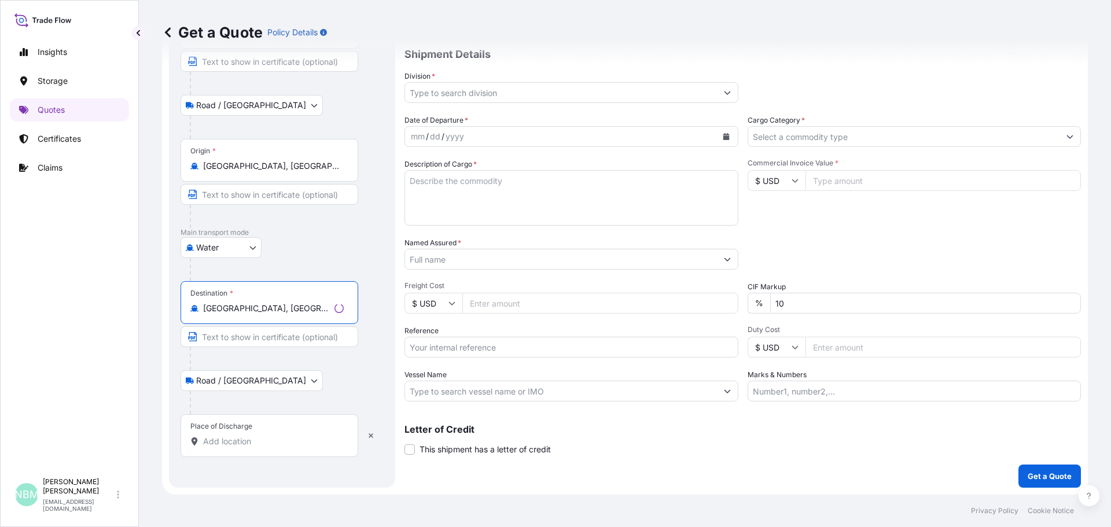
type input "[GEOGRAPHIC_DATA], [GEOGRAPHIC_DATA]"
click at [233, 443] on input "Place of Discharge" at bounding box center [273, 442] width 141 height 12
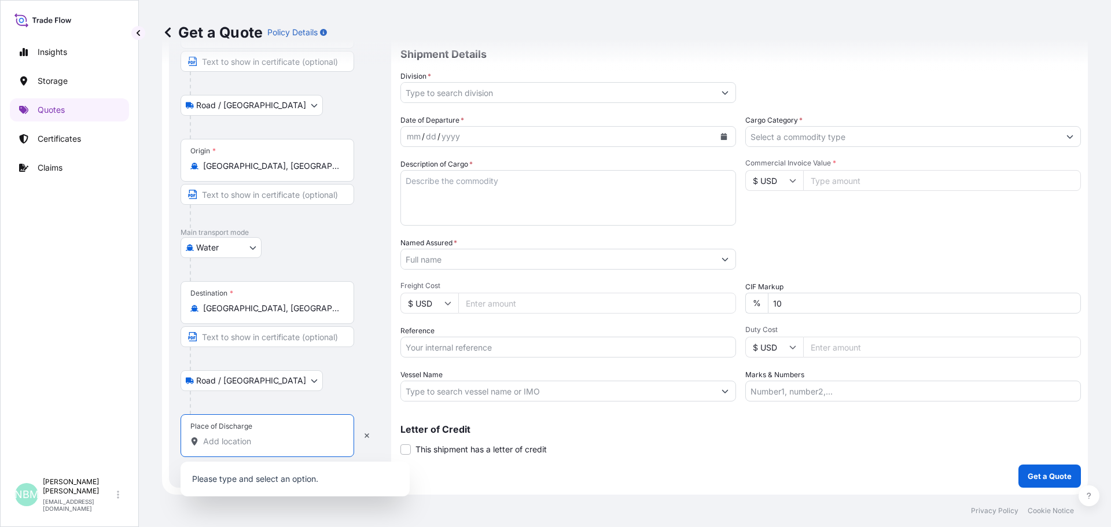
paste input "[GEOGRAPHIC_DATA], [GEOGRAPHIC_DATA]"
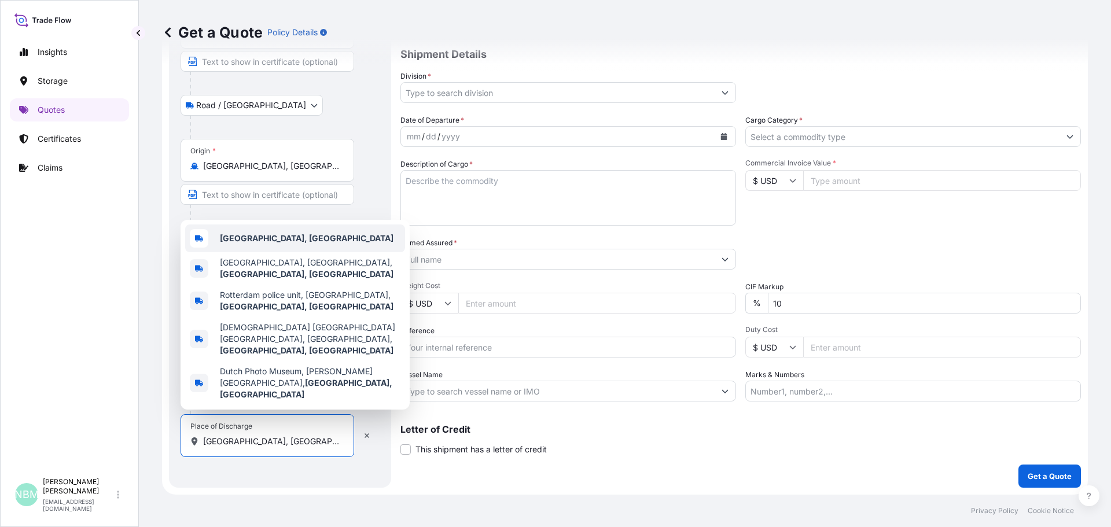
click at [240, 243] on b "[GEOGRAPHIC_DATA], [GEOGRAPHIC_DATA]" at bounding box center [307, 238] width 174 height 10
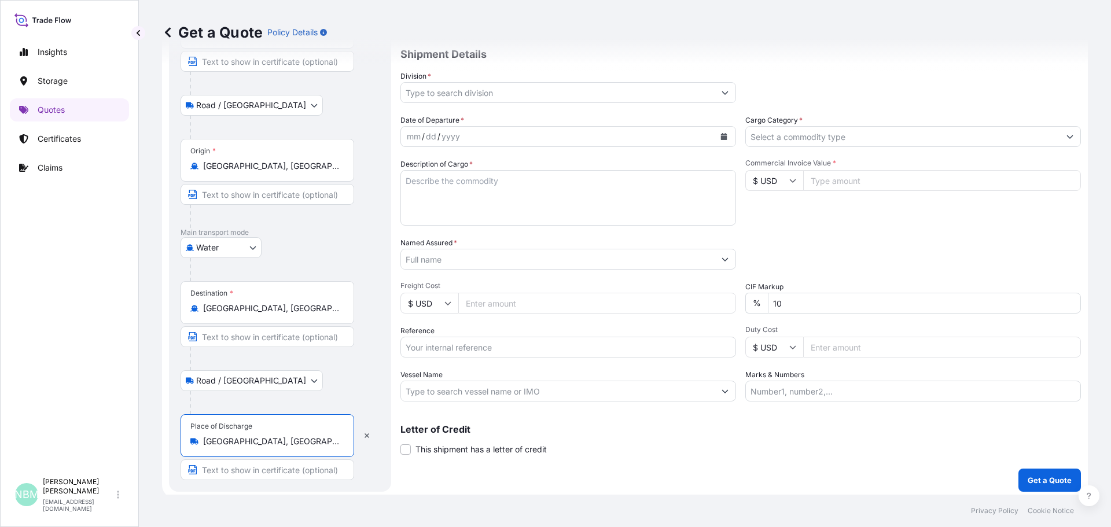
scroll to position [0, 0]
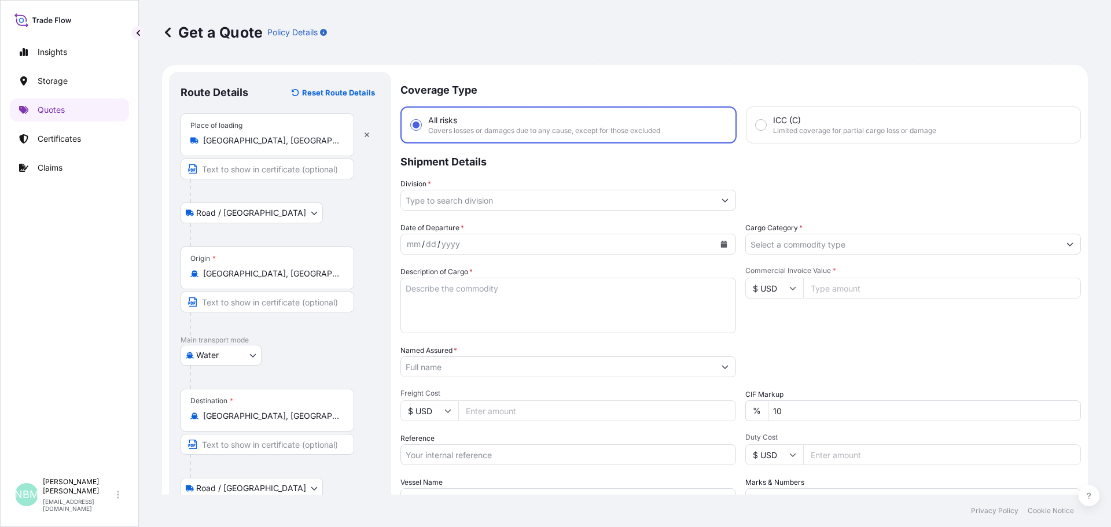
type input "[GEOGRAPHIC_DATA], [GEOGRAPHIC_DATA]"
click at [492, 204] on input "Division *" at bounding box center [558, 200] width 314 height 21
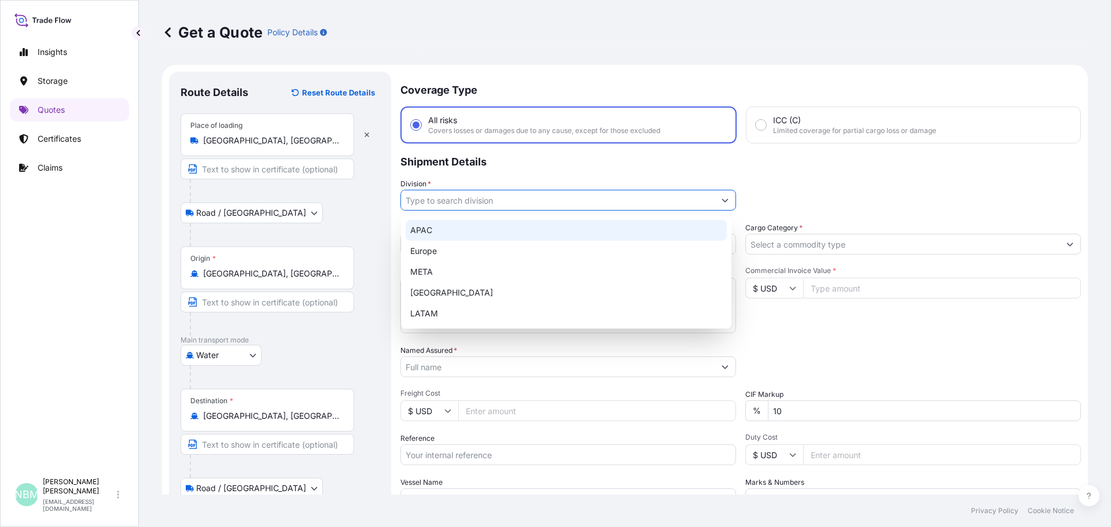
click at [437, 226] on div "APAC" at bounding box center [566, 230] width 321 height 21
type input "APAC"
click at [455, 230] on div "APAC" at bounding box center [566, 230] width 321 height 21
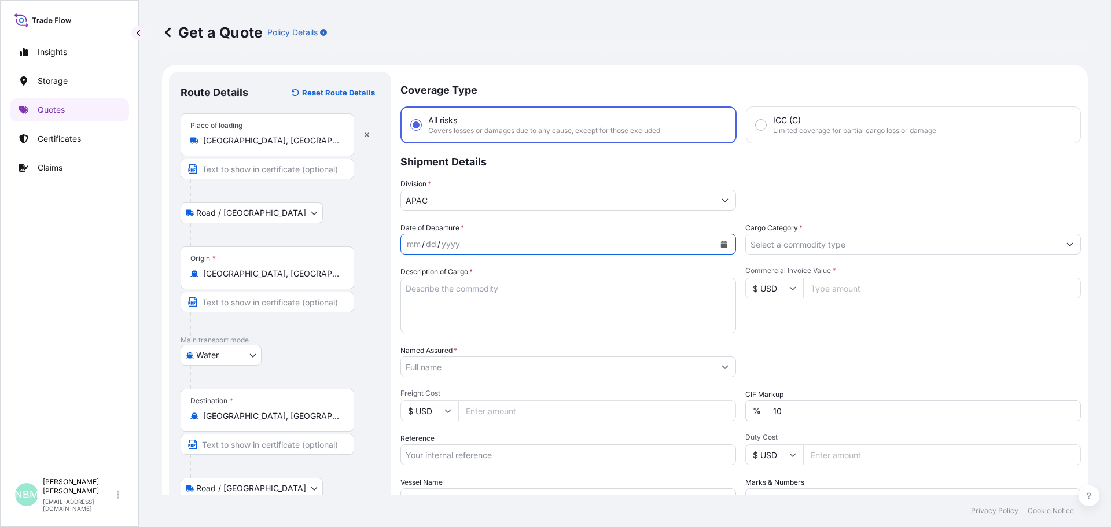
click at [725, 245] on button "Calendar" at bounding box center [724, 244] width 19 height 19
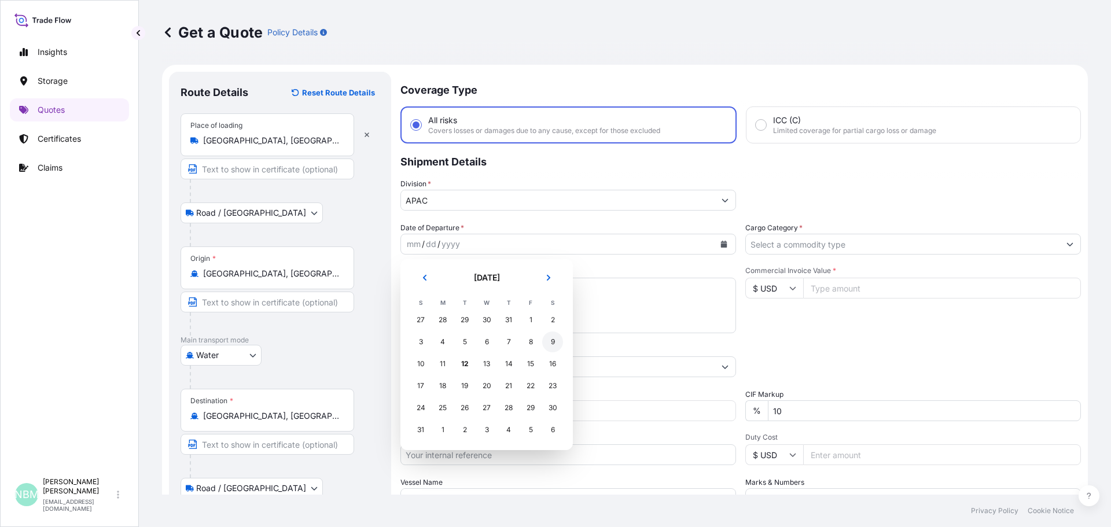
click at [547, 344] on div "9" at bounding box center [552, 342] width 21 height 21
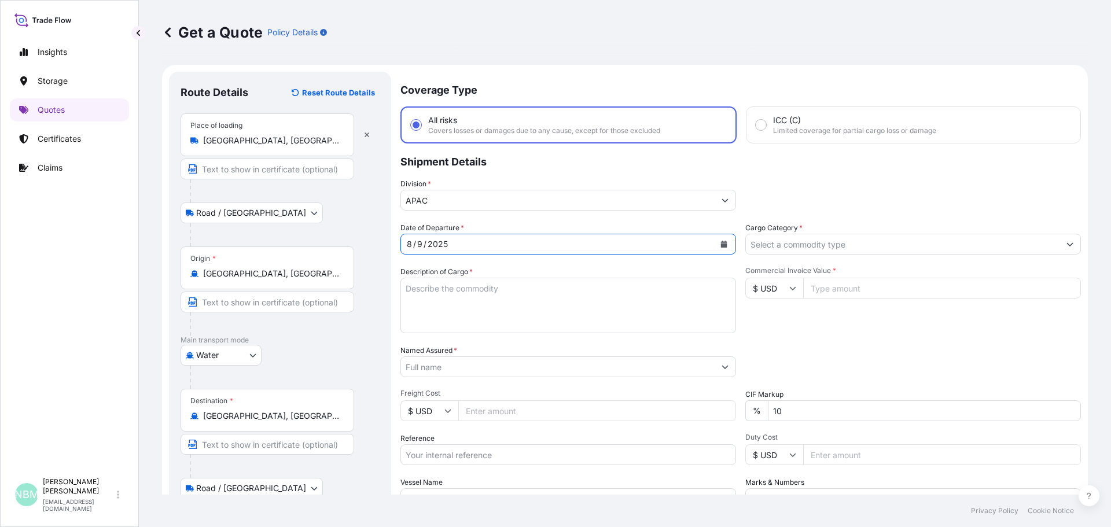
click at [440, 285] on textarea "Description of Cargo *" at bounding box center [568, 306] width 336 height 56
paste textarea "DRUMS LOADED INTO 1 40' HIGH CUBE CONTAINER POLY BD 45 HTLO-410DR-186KG"
click at [407, 287] on textarea "DRUMS LOADED INTO 1 40' HIGH CUBE CONTAINER POLY BD 45 HTLO-410DR-186KG" at bounding box center [568, 306] width 336 height 56
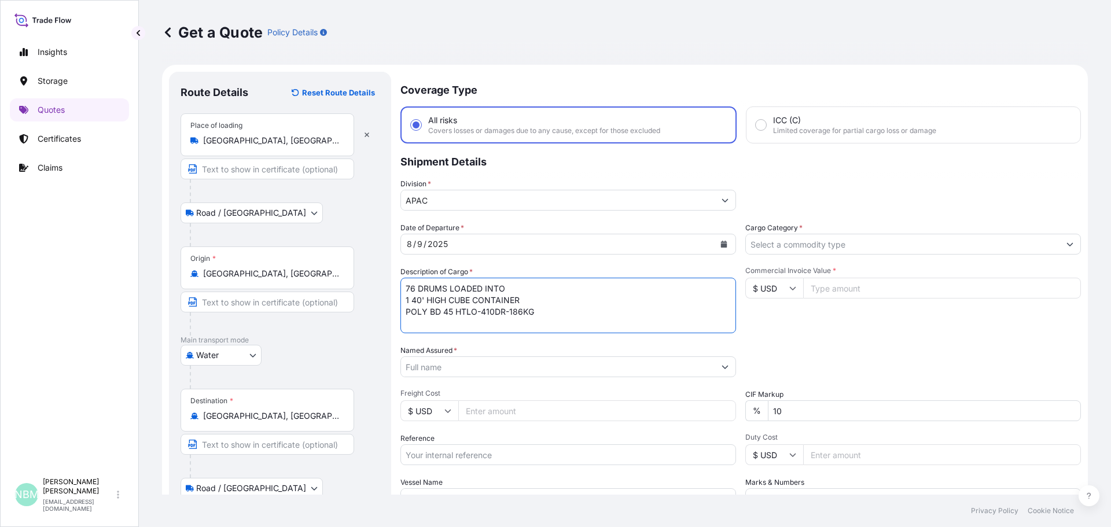
type textarea "76 DRUMS LOADED INTO 1 40' HIGH CUBE CONTAINER POLY BD 45 HTLO-410DR-186KG"
click at [823, 289] on input "Commercial Invoice Value *" at bounding box center [942, 288] width 278 height 21
paste input "80961.39"
type input "80961.39"
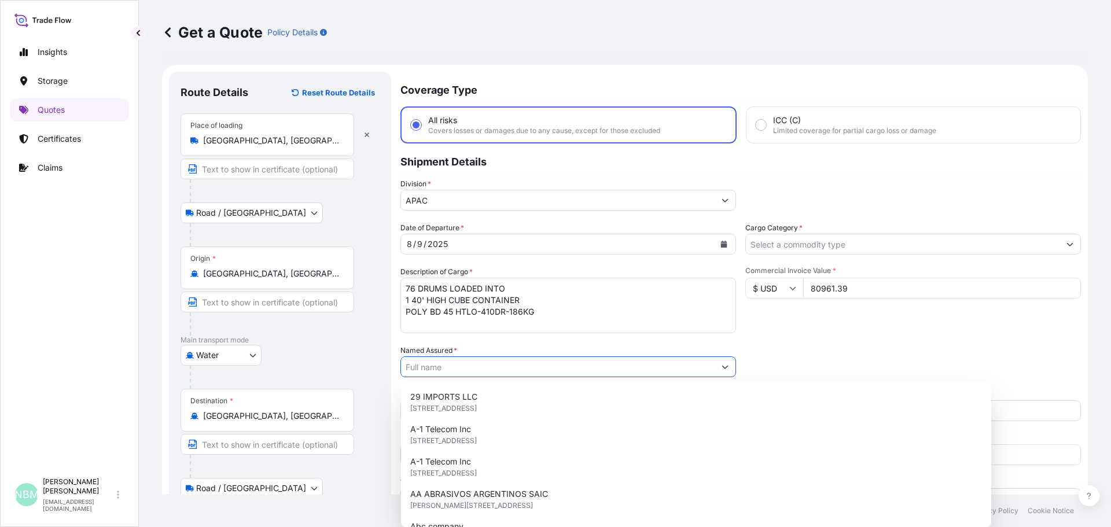
click at [481, 359] on input "Named Assured *" at bounding box center [558, 366] width 314 height 21
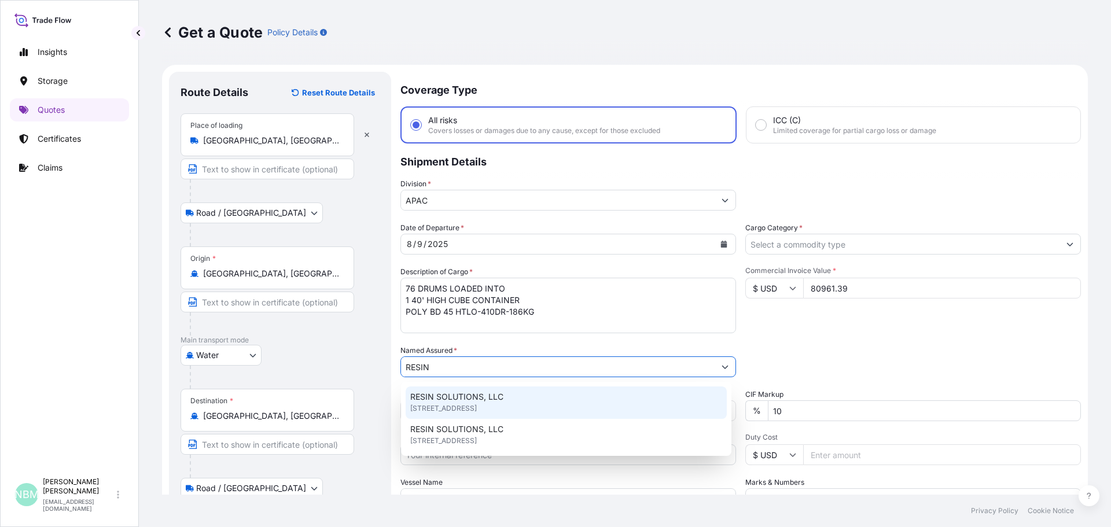
click at [477, 404] on span "[STREET_ADDRESS]" at bounding box center [443, 409] width 67 height 12
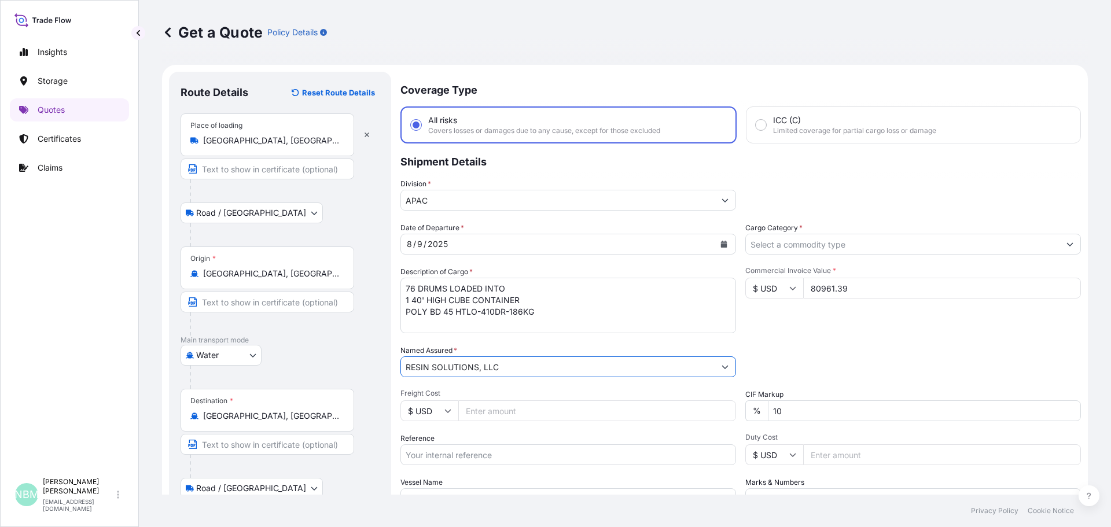
scroll to position [112, 0]
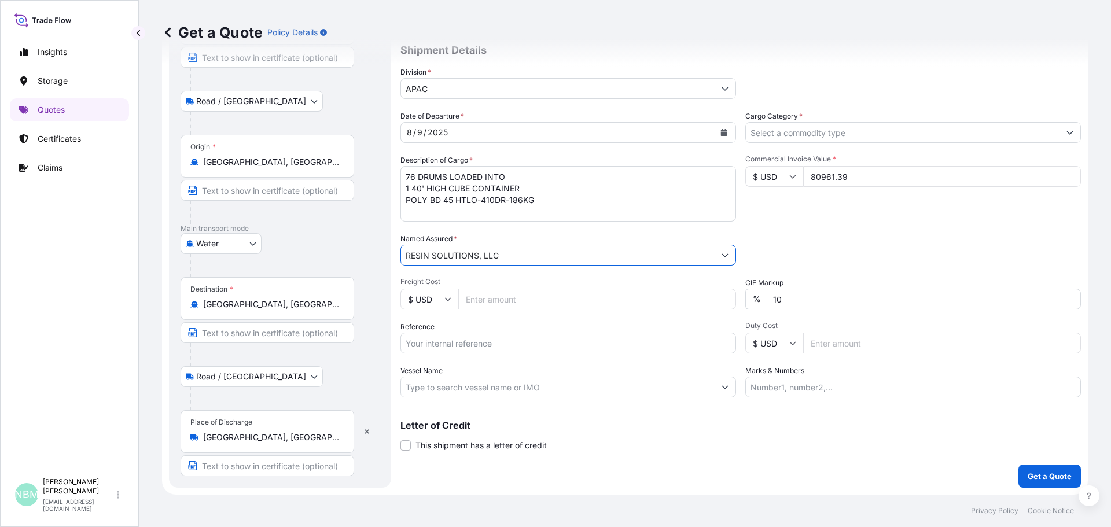
type input "RESIN SOLUTIONS, LLC"
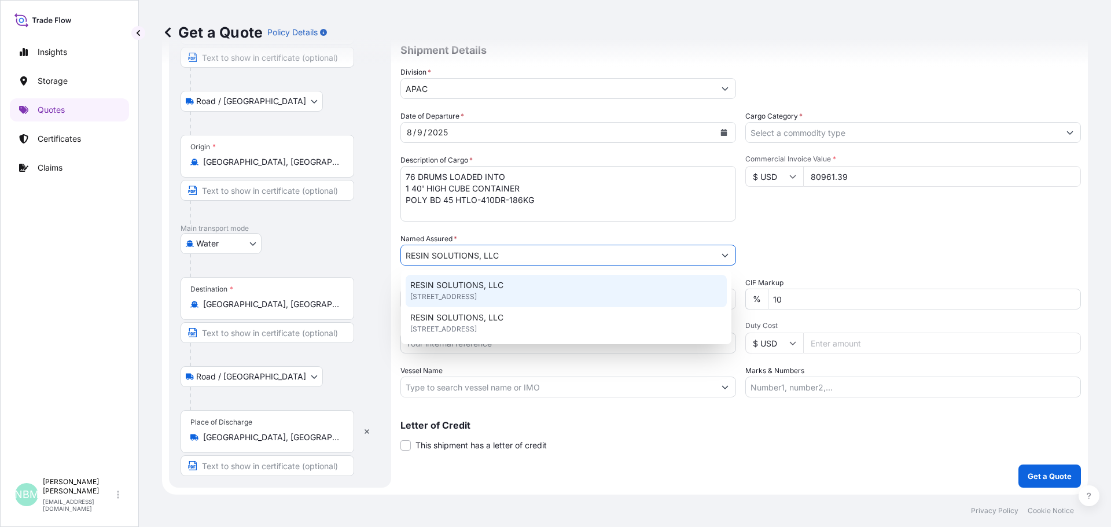
click at [440, 297] on span "[STREET_ADDRESS]" at bounding box center [443, 297] width 67 height 12
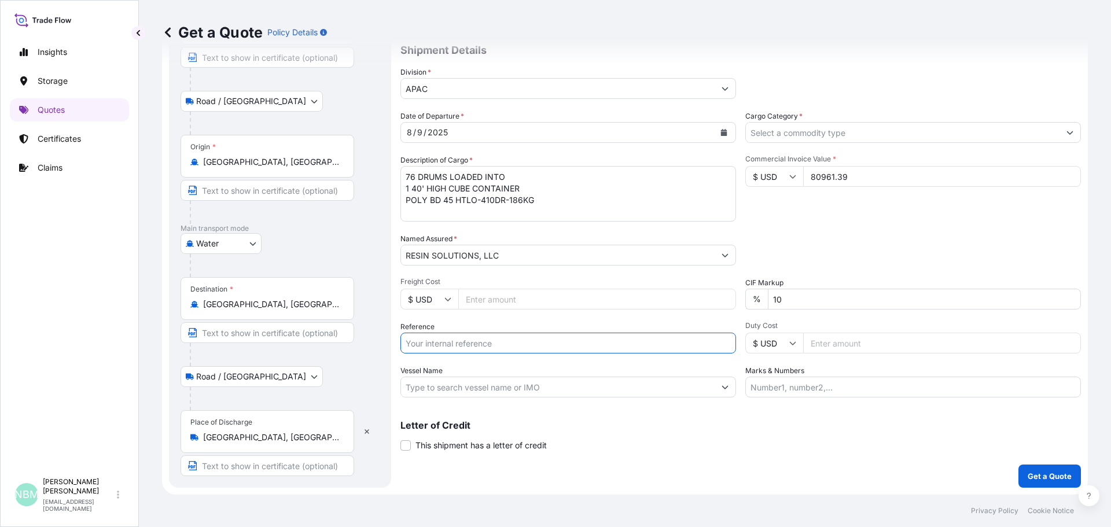
click at [432, 350] on input "Reference" at bounding box center [568, 343] width 336 height 21
paste input "10720814542"
type input "10720814542"
click at [464, 388] on input "Vessel Name" at bounding box center [558, 387] width 314 height 21
paste input "CMA [MEDICAL_DATA] [PERSON_NAME]"
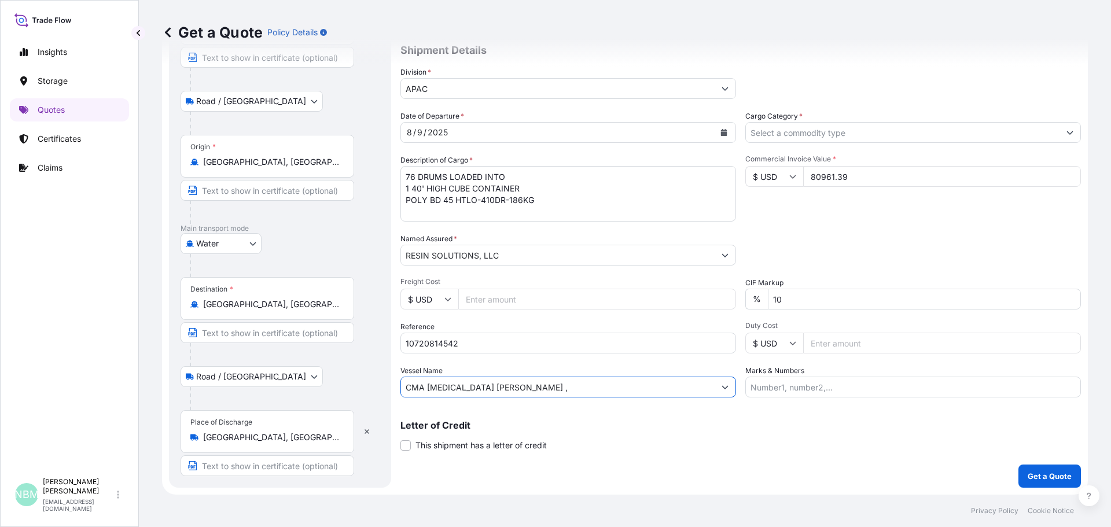
paste input "111E"
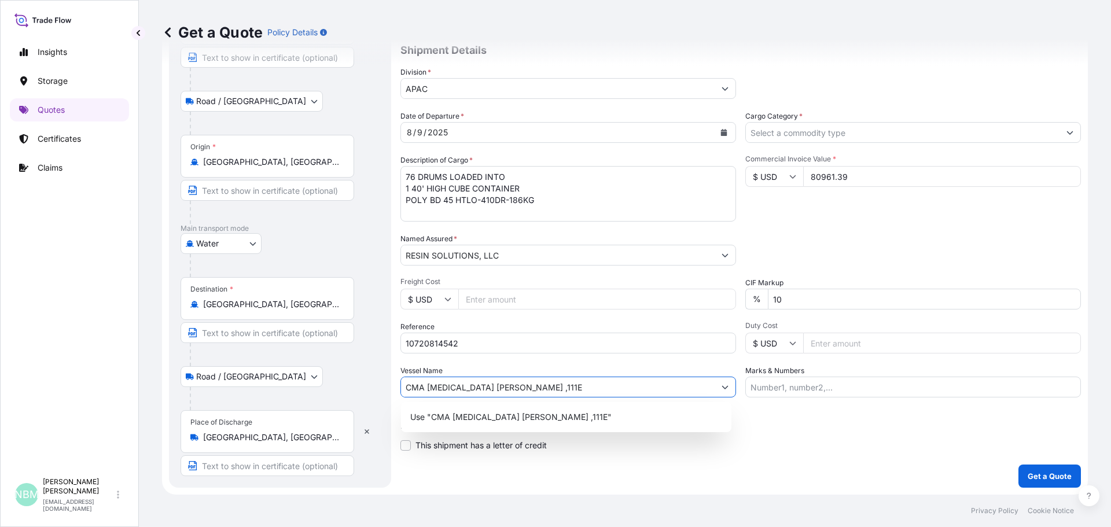
type input "CMA [MEDICAL_DATA] [PERSON_NAME] ,111E"
click at [836, 473] on div "Coverage Type All risks Covers losses or damages due to any cause, except for t…" at bounding box center [740, 224] width 681 height 528
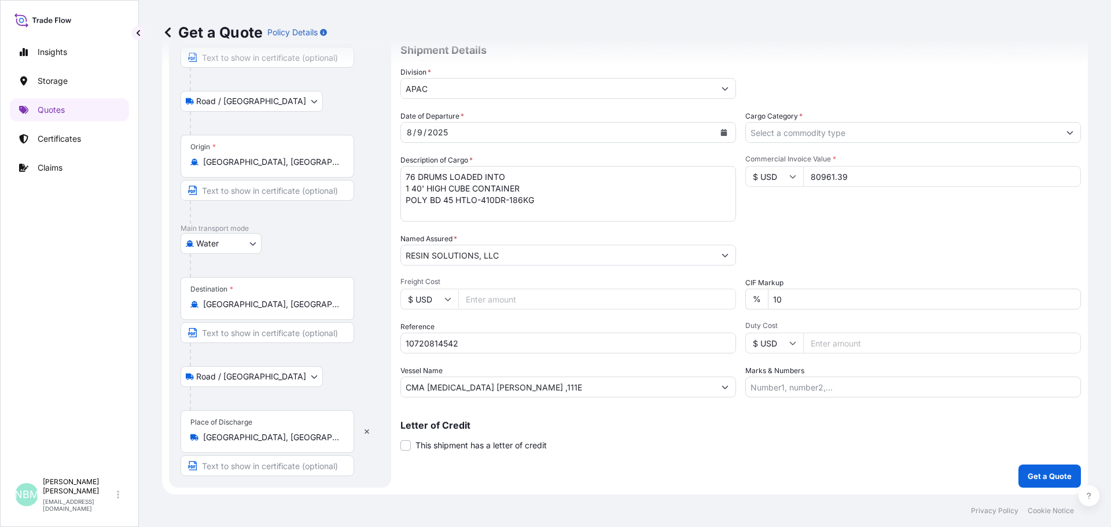
click at [789, 132] on input "Cargo Category *" at bounding box center [903, 132] width 314 height 21
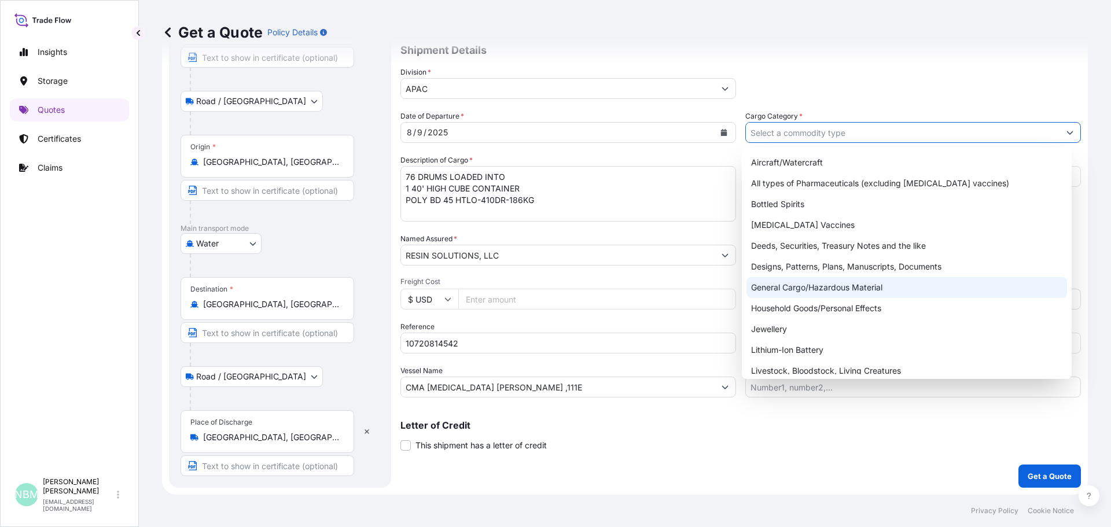
click at [784, 289] on div "General Cargo/Hazardous Material" at bounding box center [906, 287] width 321 height 21
type input "General Cargo/Hazardous Material"
click at [773, 288] on div "General Cargo/Hazardous Material" at bounding box center [906, 287] width 321 height 21
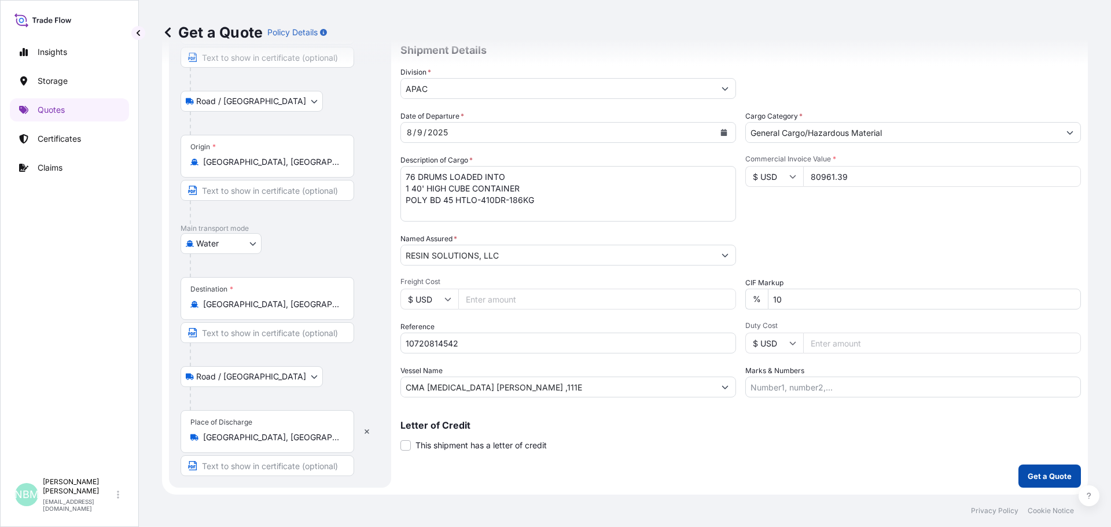
click at [1039, 476] on p "Get a Quote" at bounding box center [1050, 476] width 44 height 12
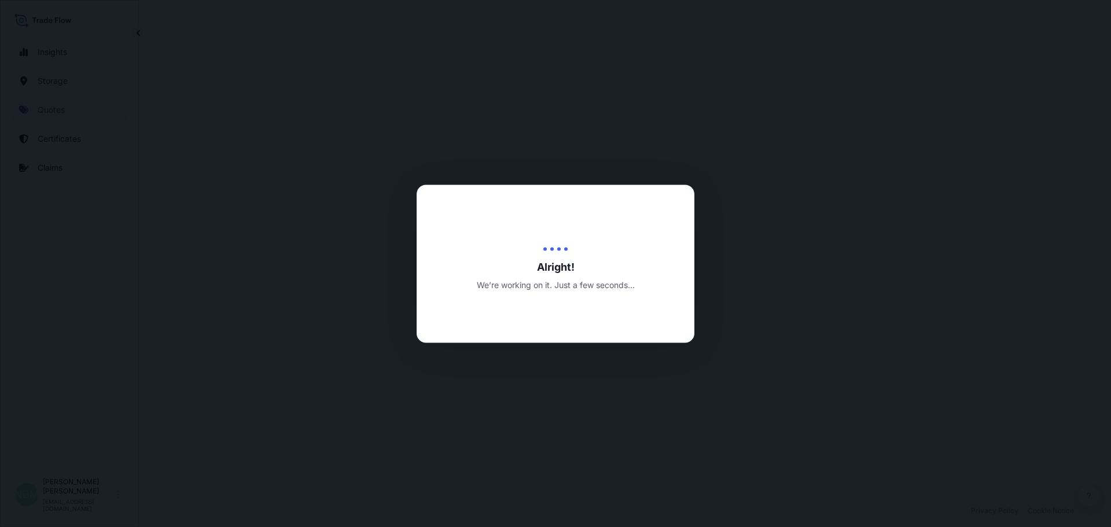
select select "Road / [GEOGRAPHIC_DATA]"
select select "Water"
select select "Road / [GEOGRAPHIC_DATA]"
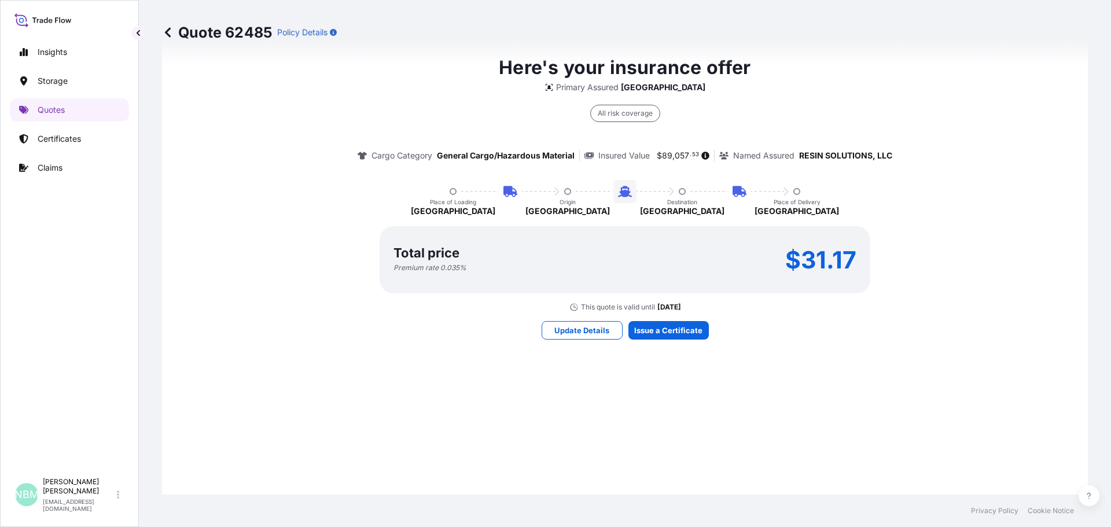
scroll to position [903, 0]
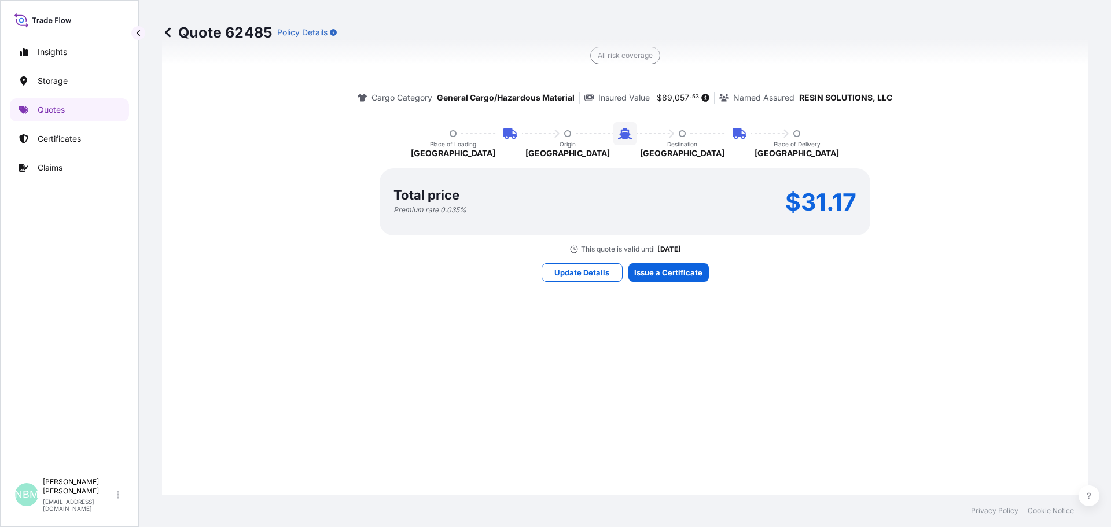
click at [661, 330] on div "Here's your insurance offer Primary Assured Malaysia All risk coverage Cargo Ca…" at bounding box center [624, 138] width 893 height 823
click at [638, 336] on div "Here's your insurance offer Primary Assured Malaysia All risk coverage Cargo Ca…" at bounding box center [624, 138] width 893 height 823
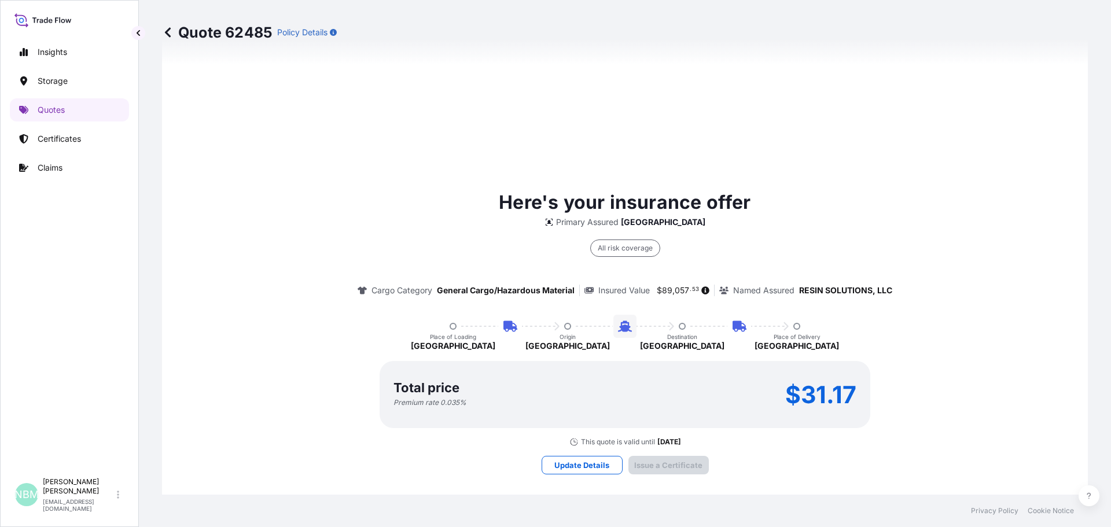
scroll to position [1747, 0]
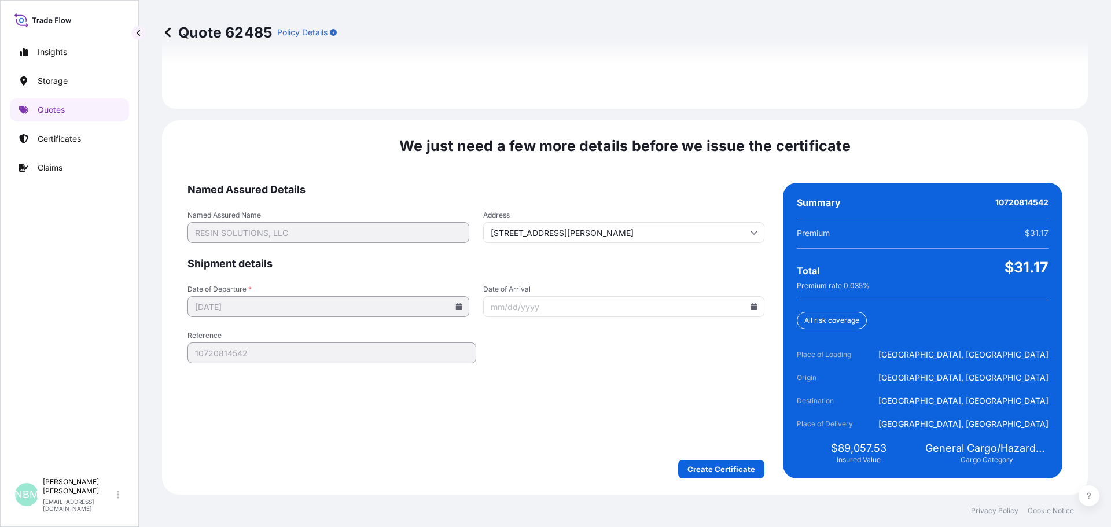
click at [751, 307] on icon at bounding box center [754, 306] width 6 height 7
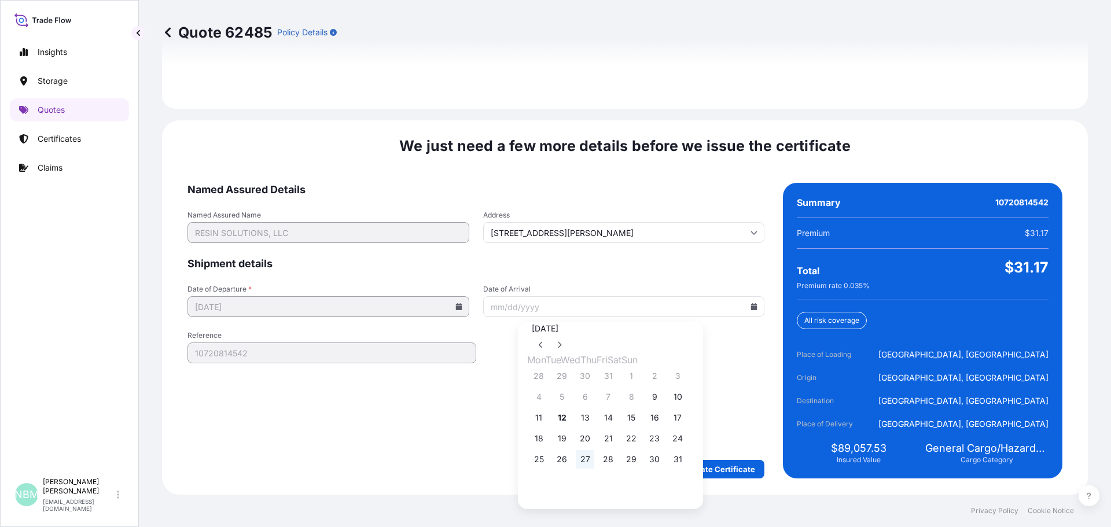
click at [594, 469] on button "27" at bounding box center [585, 459] width 19 height 19
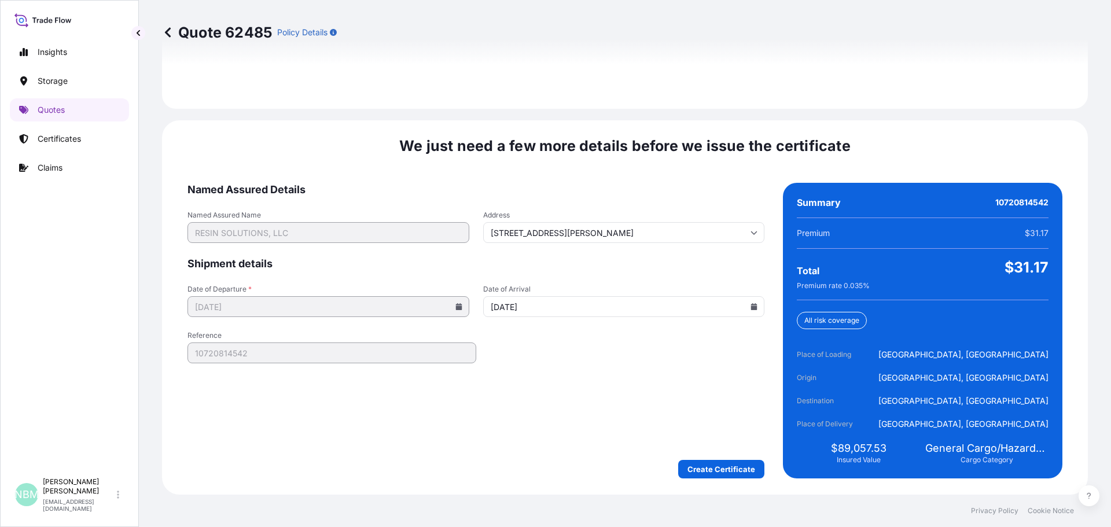
type input "[DATE]"
click at [706, 459] on form "Named Assured Details Named Assured Name RESIN SOLUTIONS, LLC Address [STREET_A…" at bounding box center [475, 331] width 577 height 296
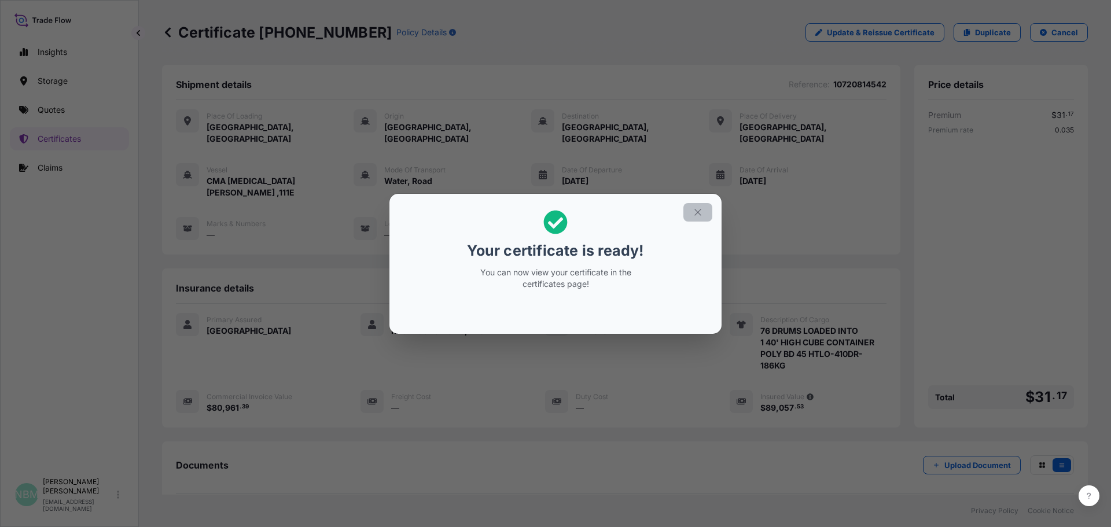
click at [694, 211] on icon "button" at bounding box center [698, 212] width 10 height 10
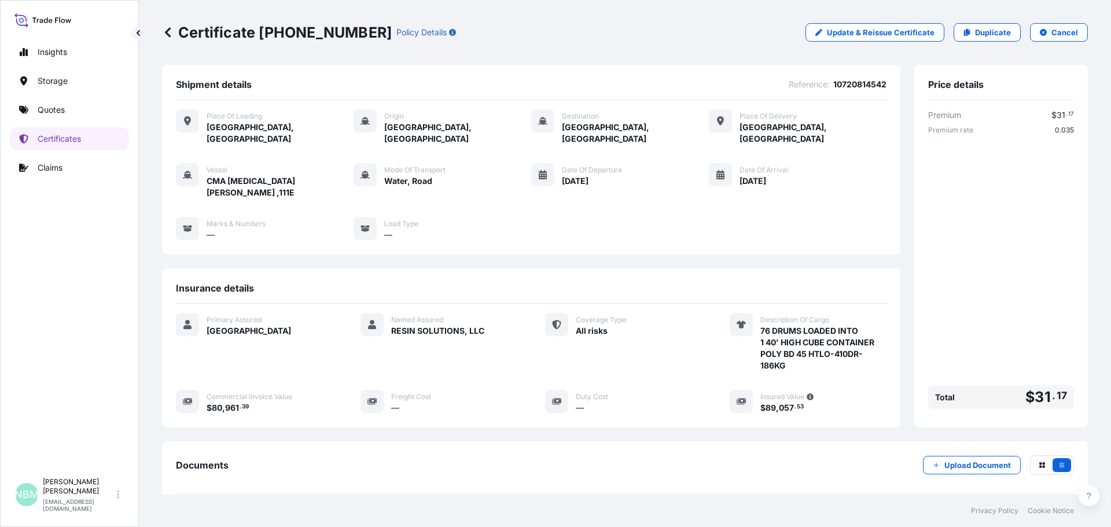
scroll to position [104, 0]
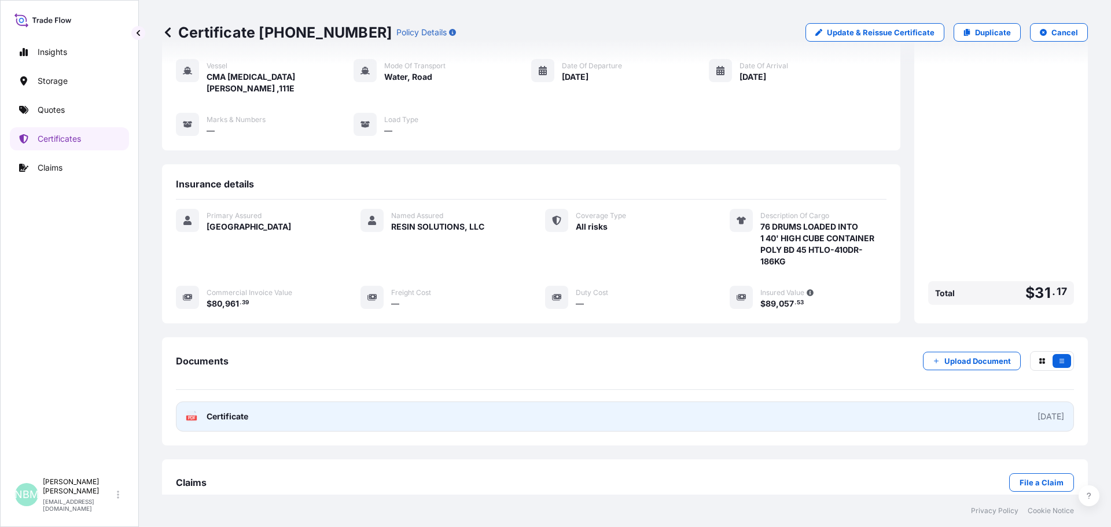
click at [649, 402] on link "PDF Certificate [DATE]" at bounding box center [625, 417] width 898 height 30
